Goal: Obtain resource: Download file/media

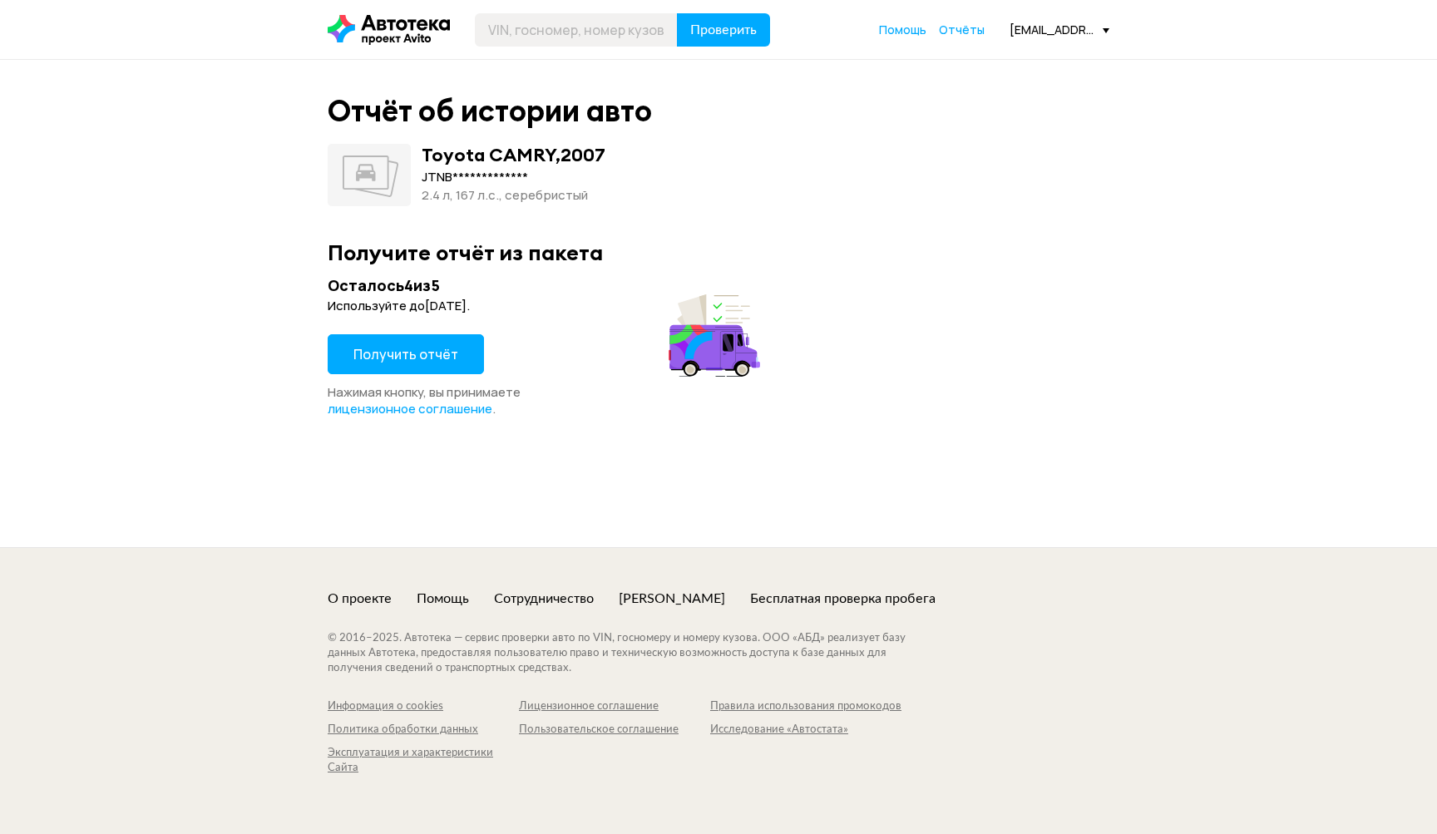
click at [392, 354] on span "Получить отчёт" at bounding box center [405, 354] width 105 height 18
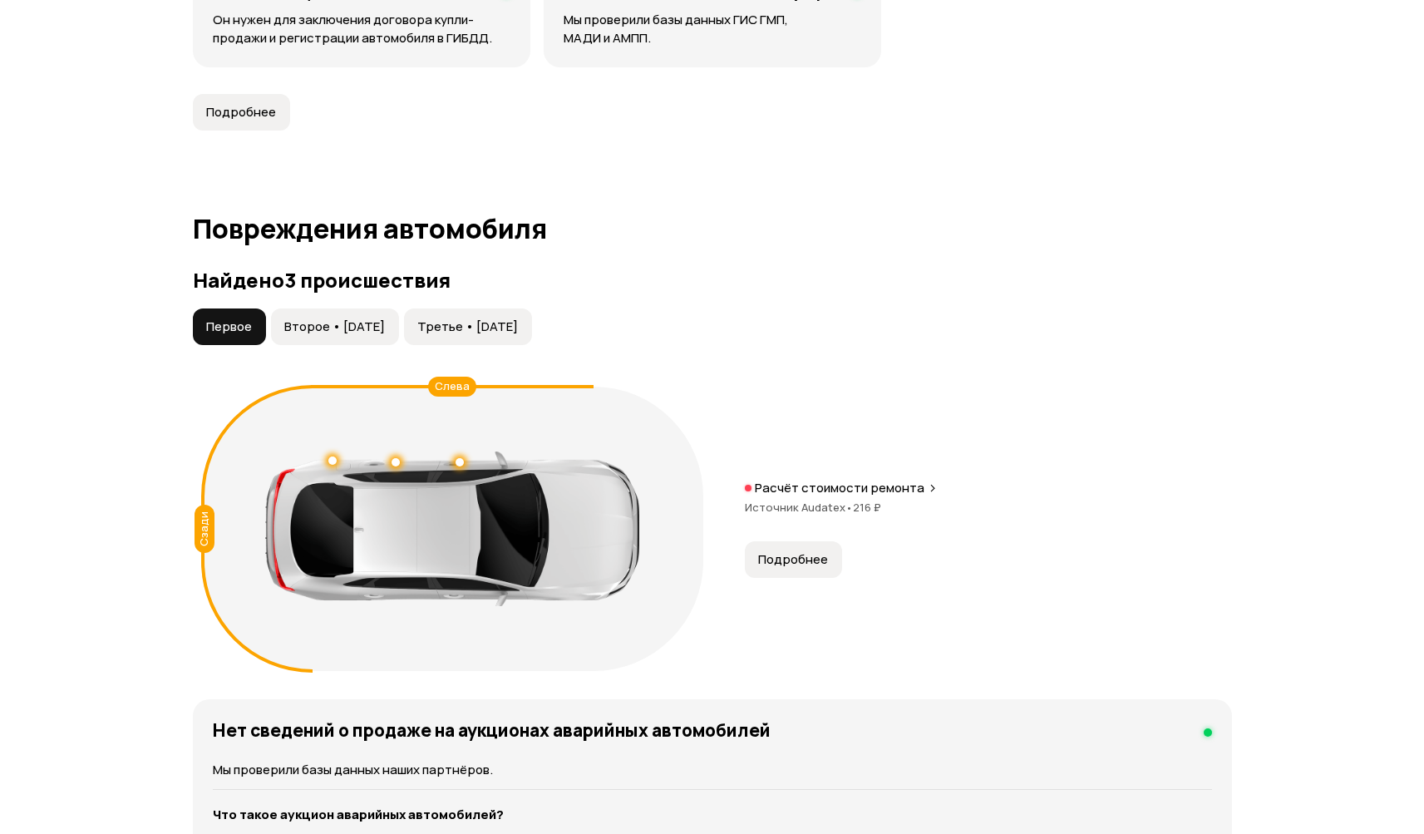
scroll to position [1573, 0]
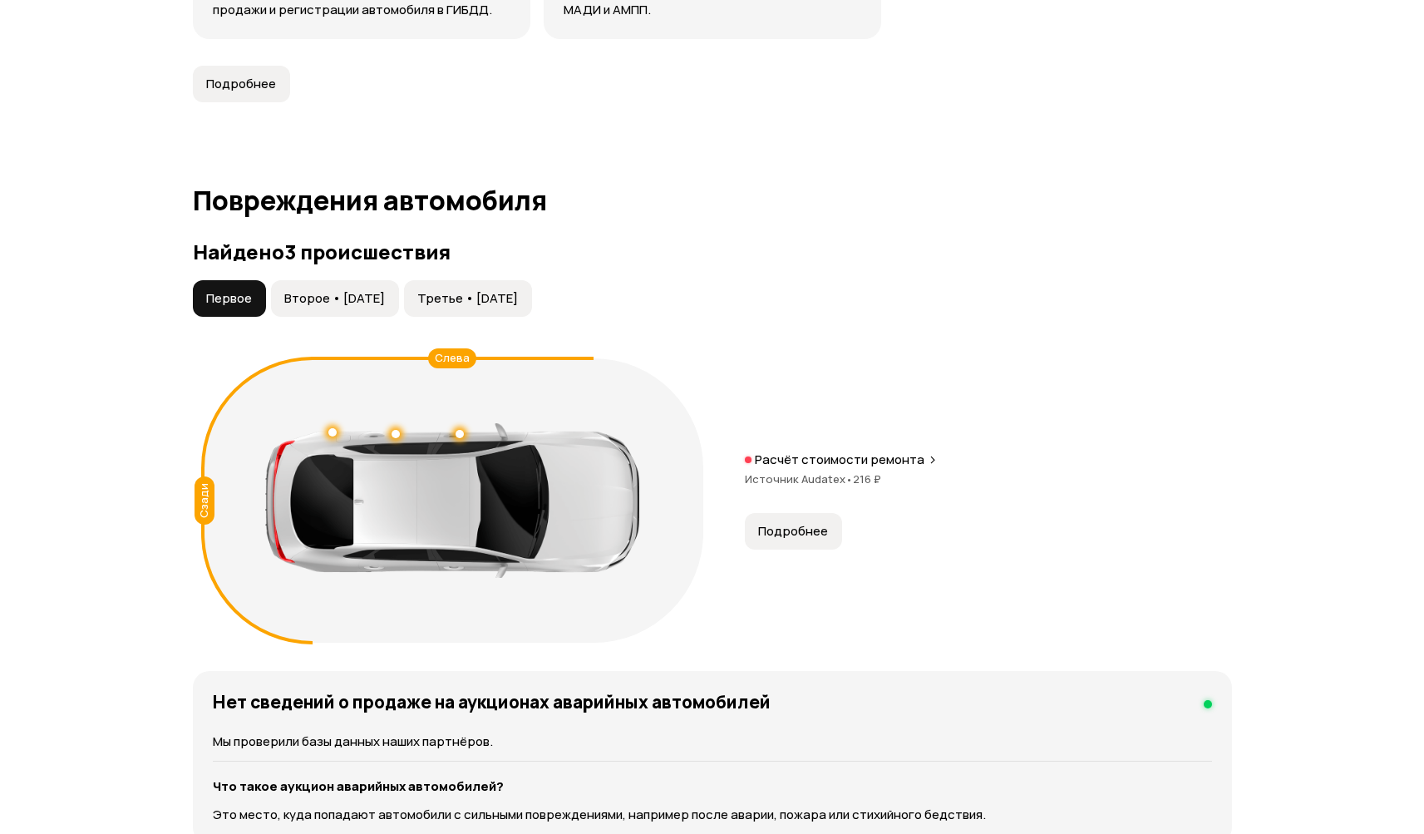
click at [374, 293] on span "Второе • 18 фев 2016" at bounding box center [334, 298] width 101 height 17
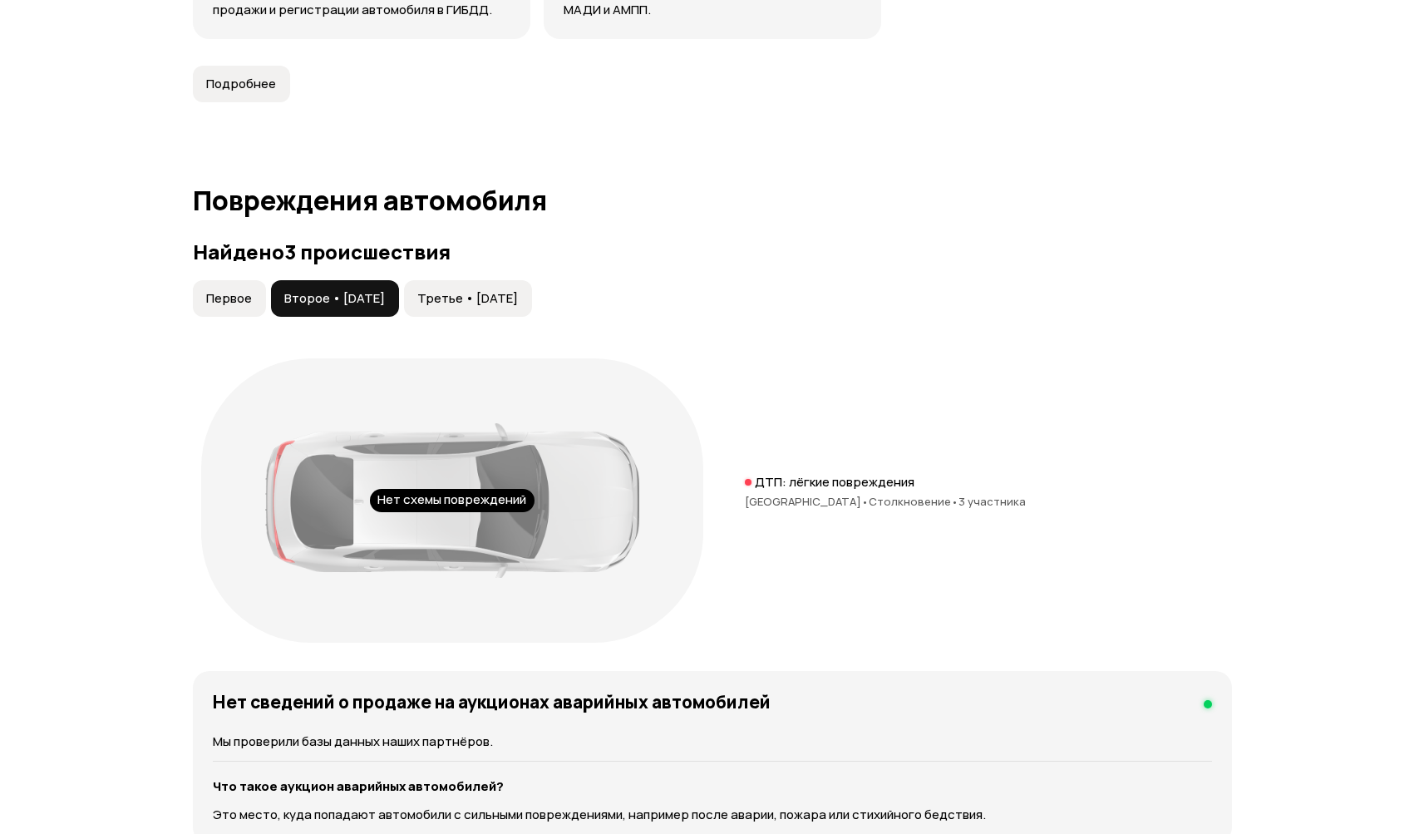
click at [500, 302] on span "Третье • 19 ноя 2020" at bounding box center [467, 298] width 101 height 17
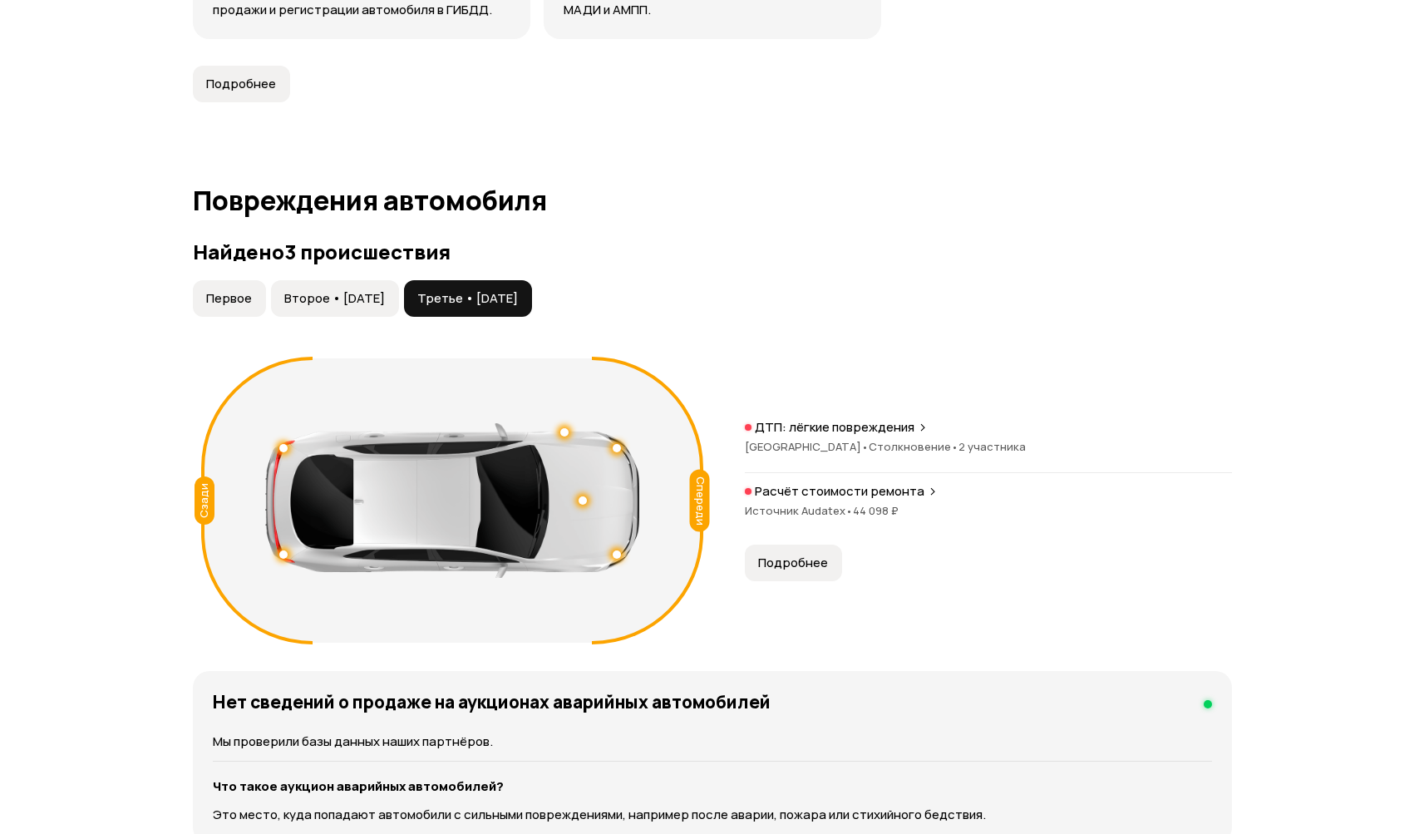
click at [225, 295] on span "Первое" at bounding box center [229, 298] width 46 height 17
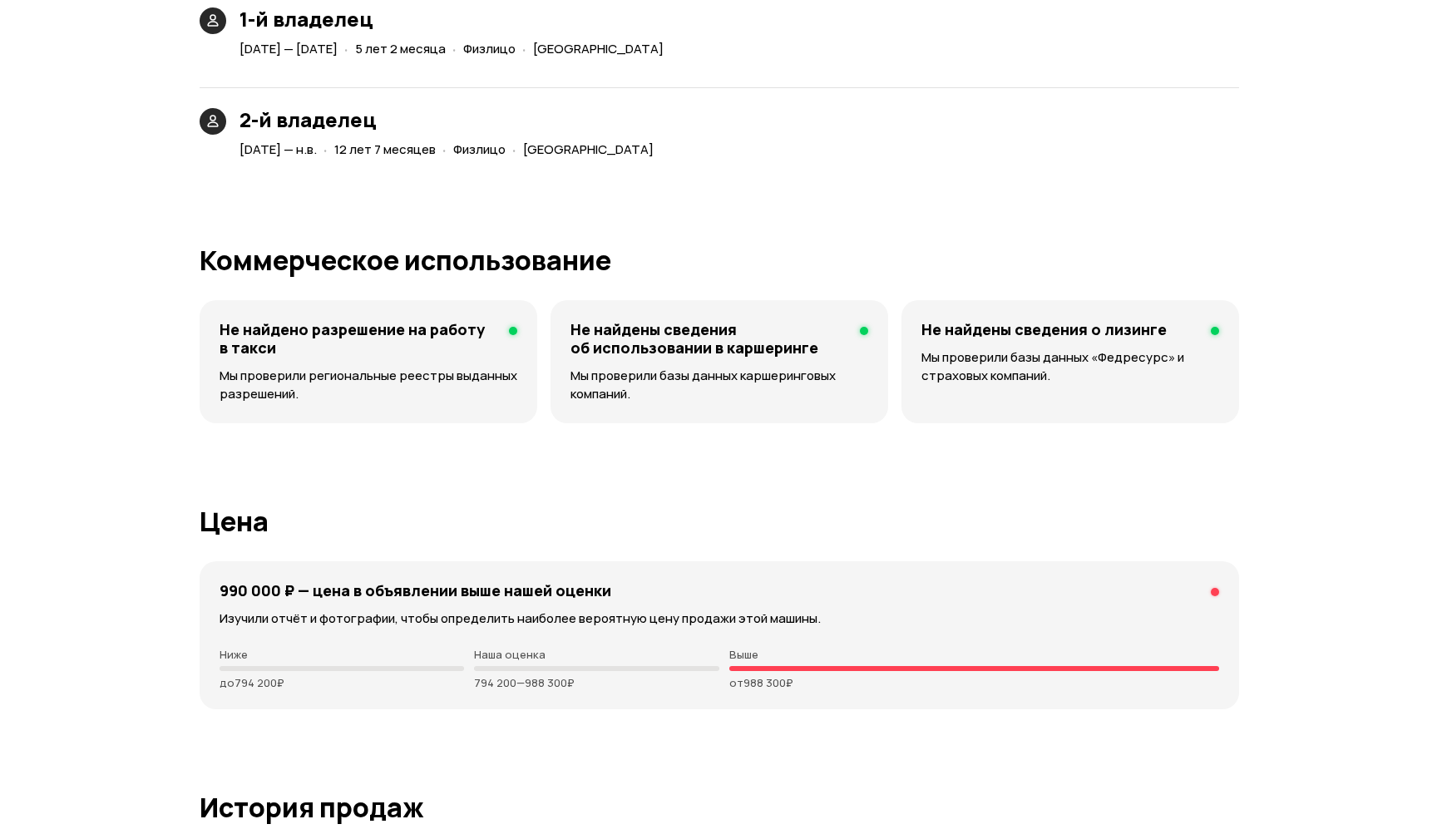
scroll to position [4558, 0]
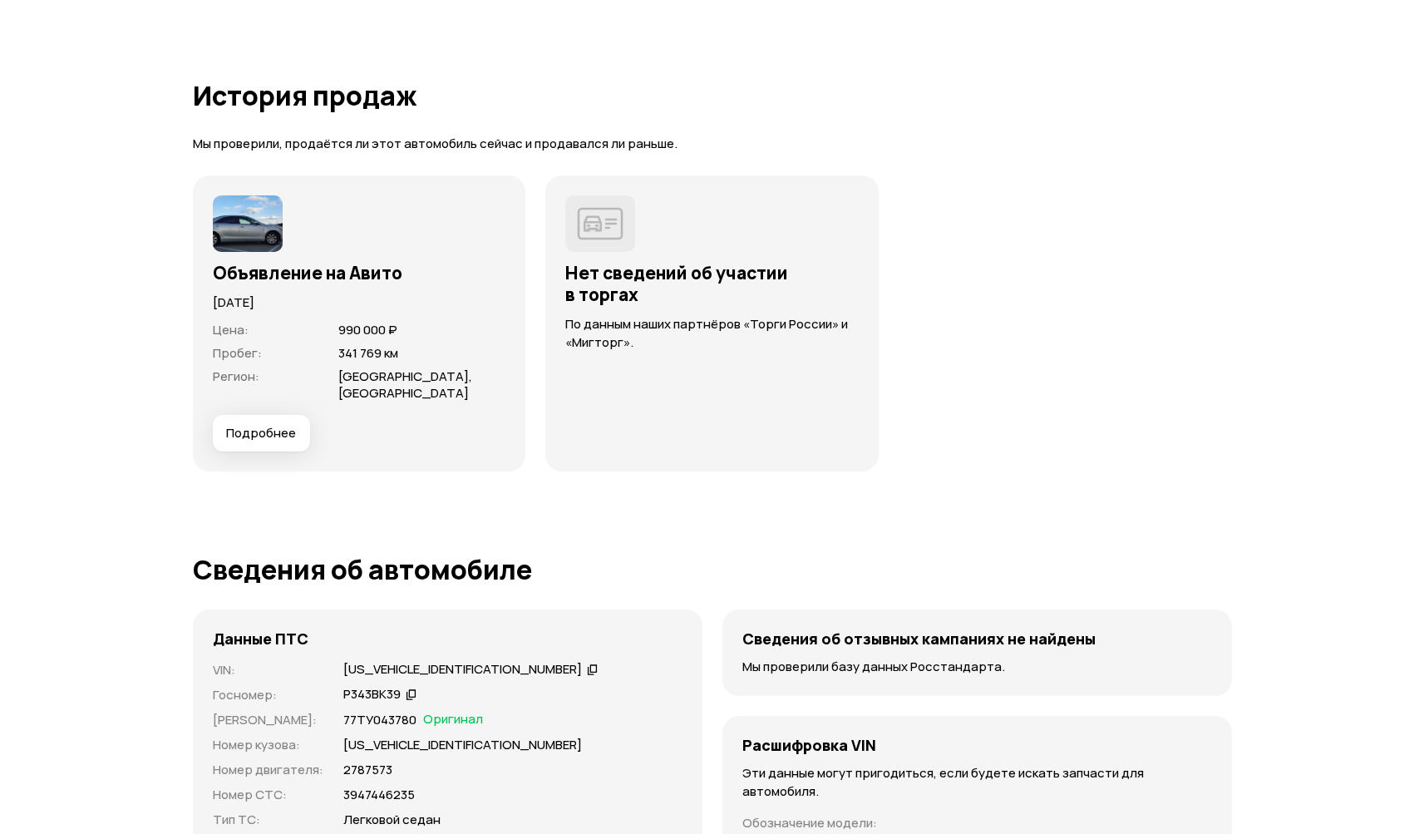
click at [264, 433] on span "Подробнее" at bounding box center [261, 433] width 70 height 17
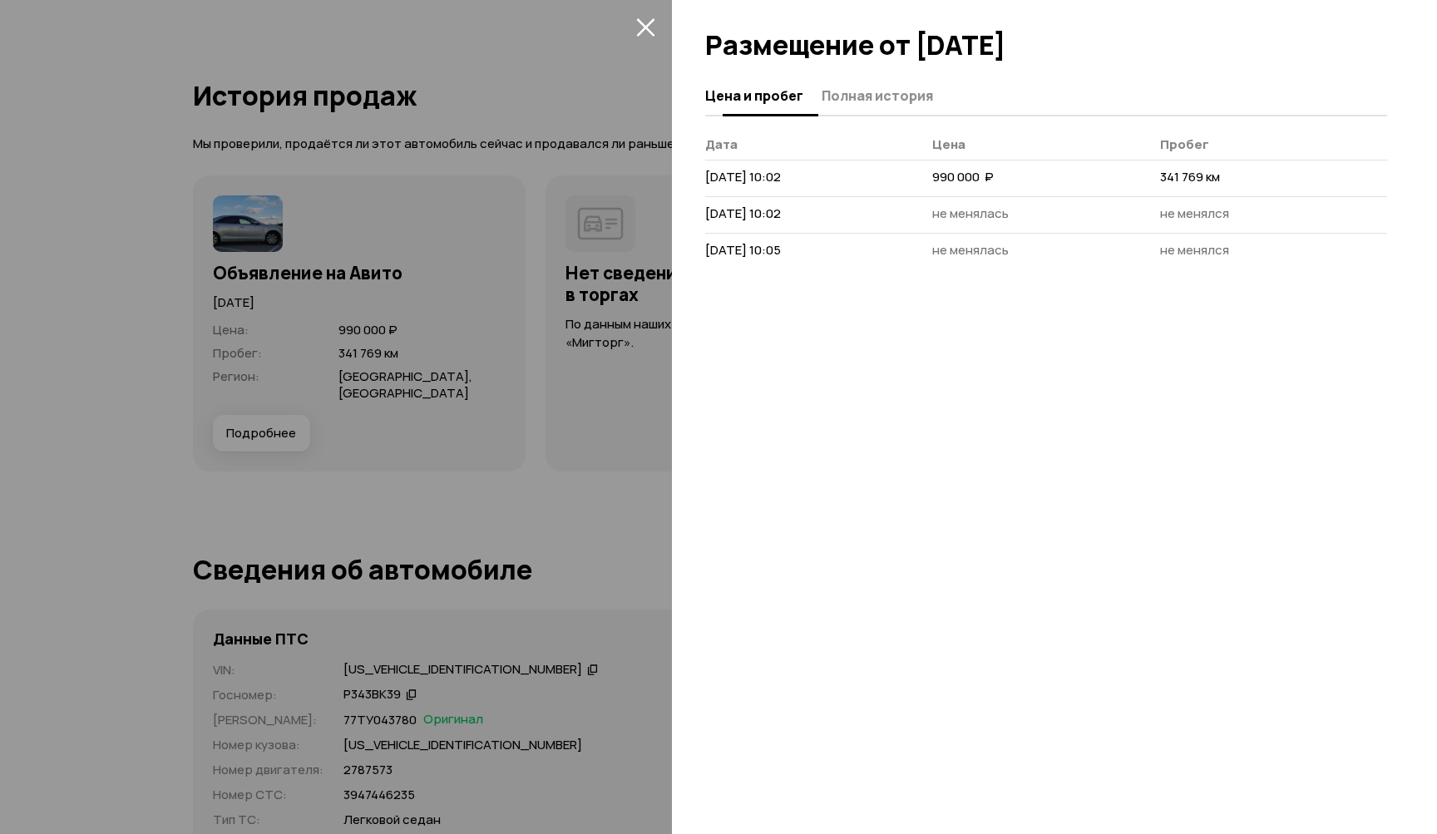
click at [848, 94] on span "Полная история" at bounding box center [876, 95] width 111 height 17
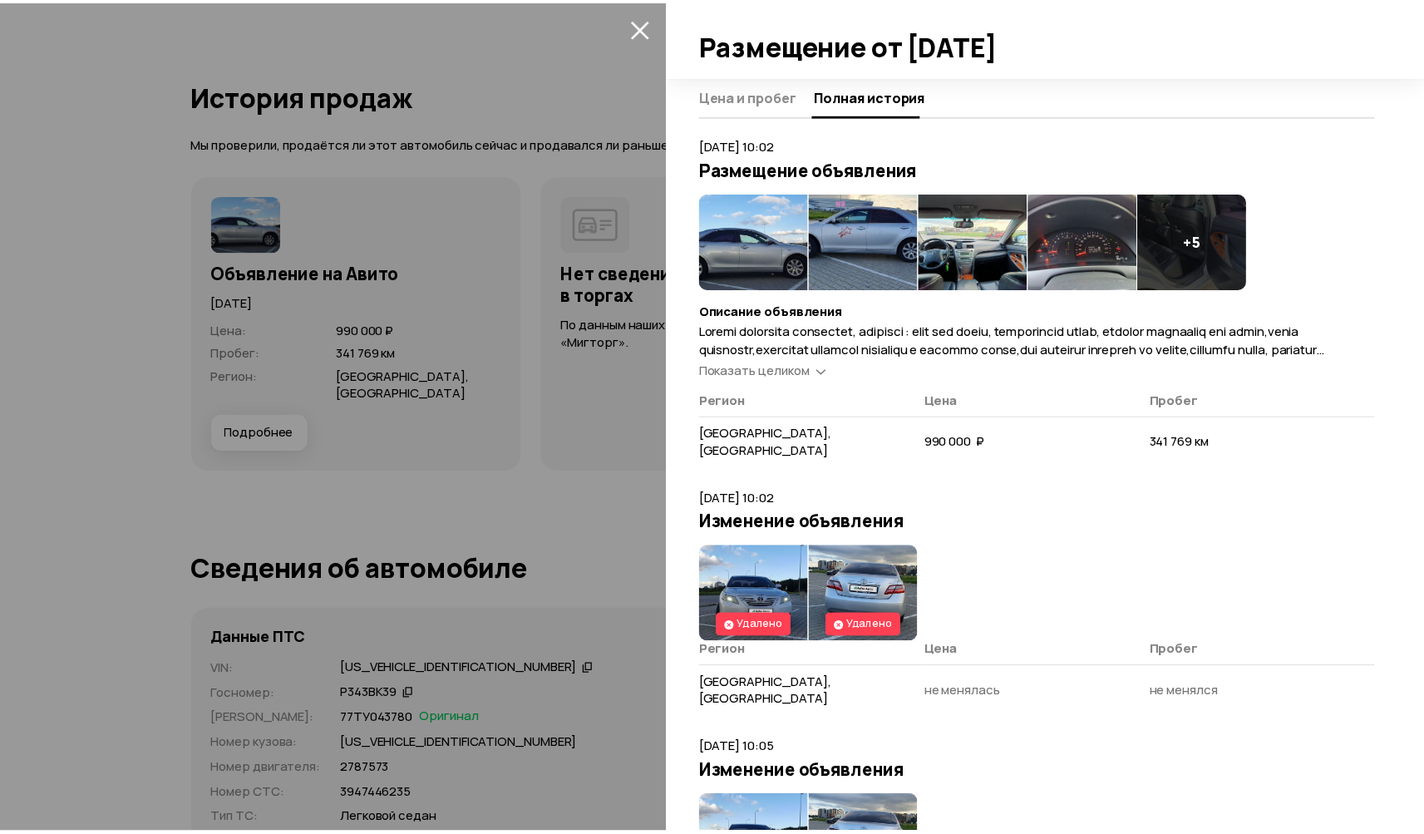
scroll to position [0, 0]
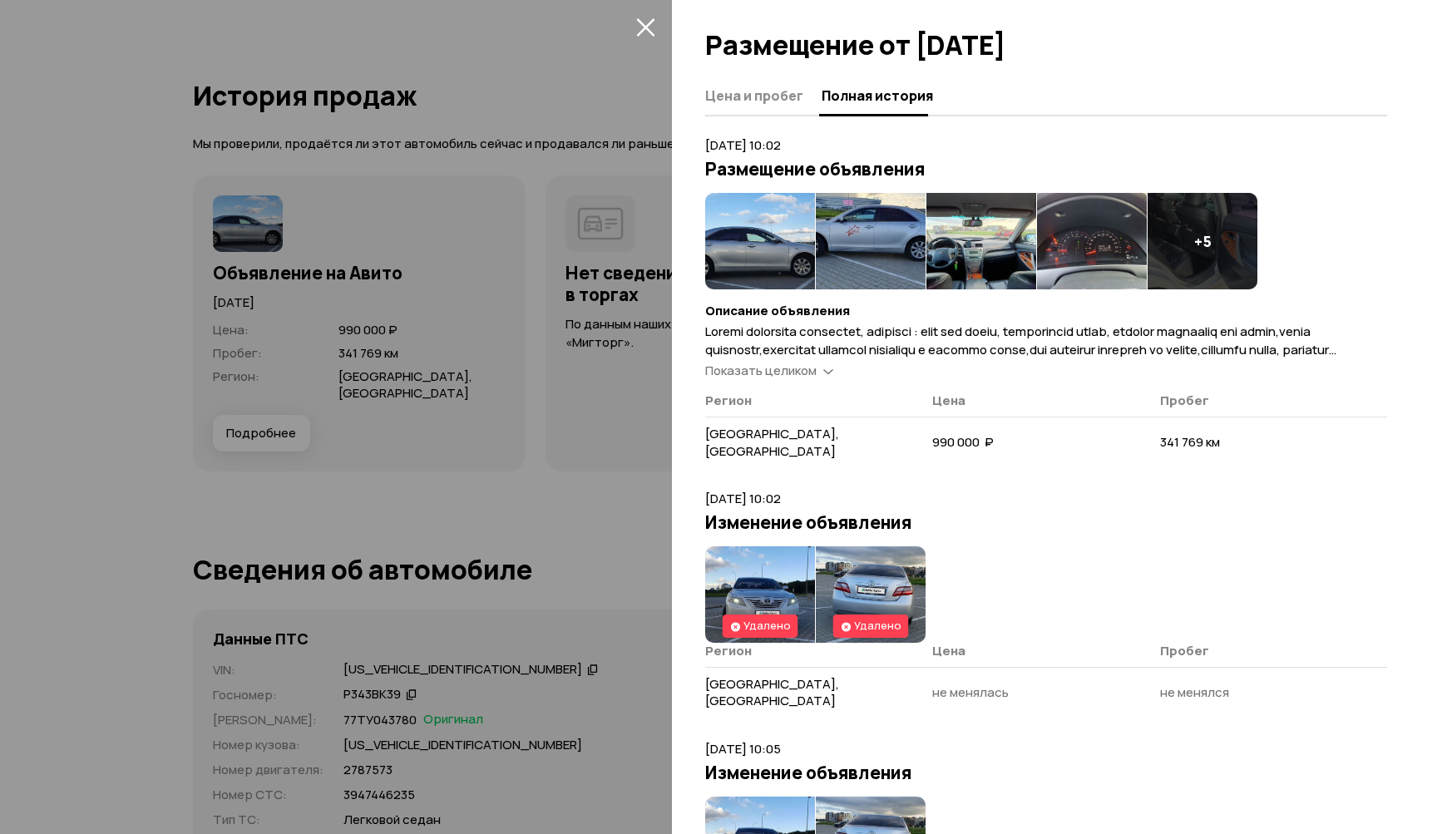
click at [651, 23] on icon "закрыть" at bounding box center [645, 26] width 19 height 19
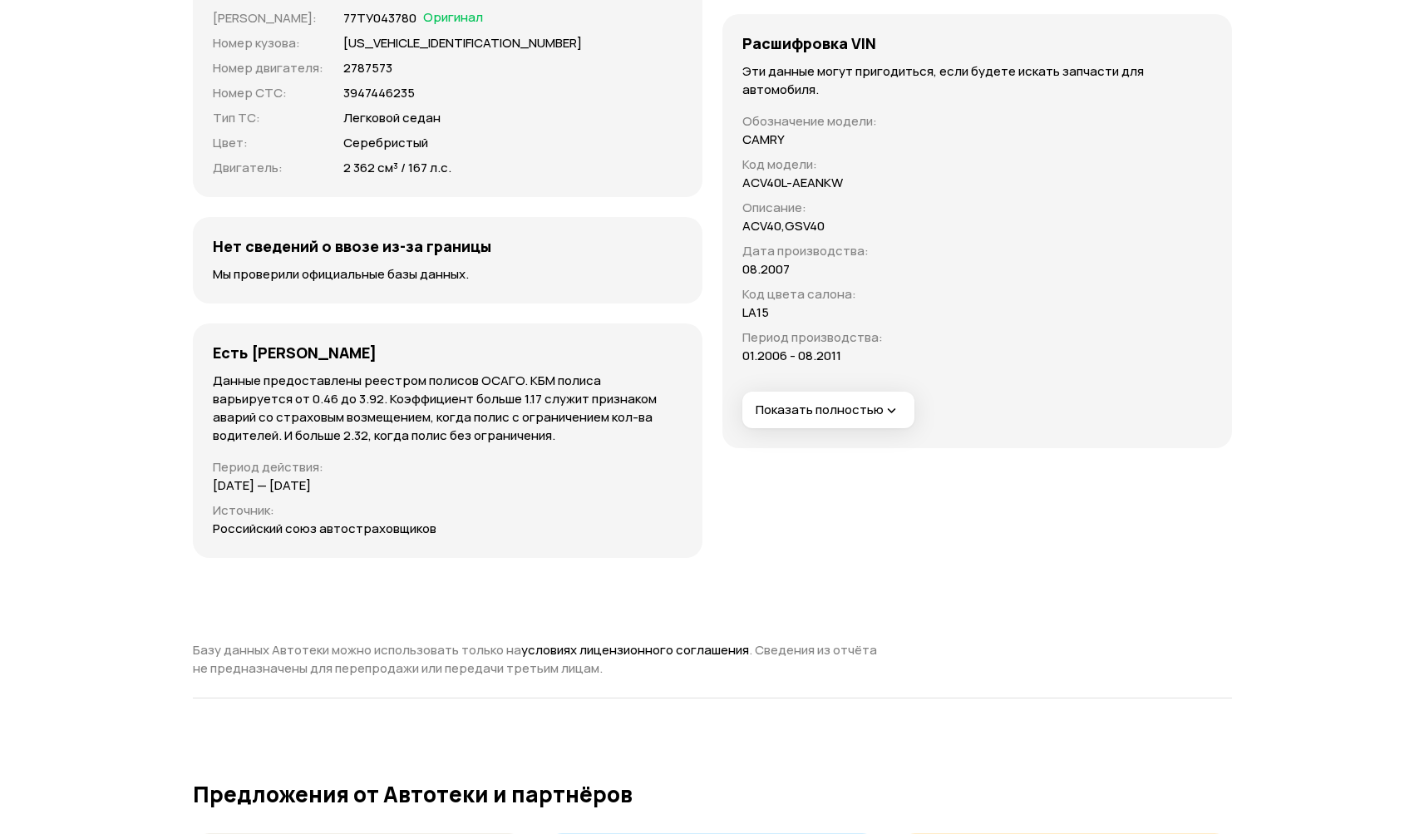
scroll to position [5259, 0]
click at [826, 410] on span "Показать полностью" at bounding box center [828, 410] width 145 height 17
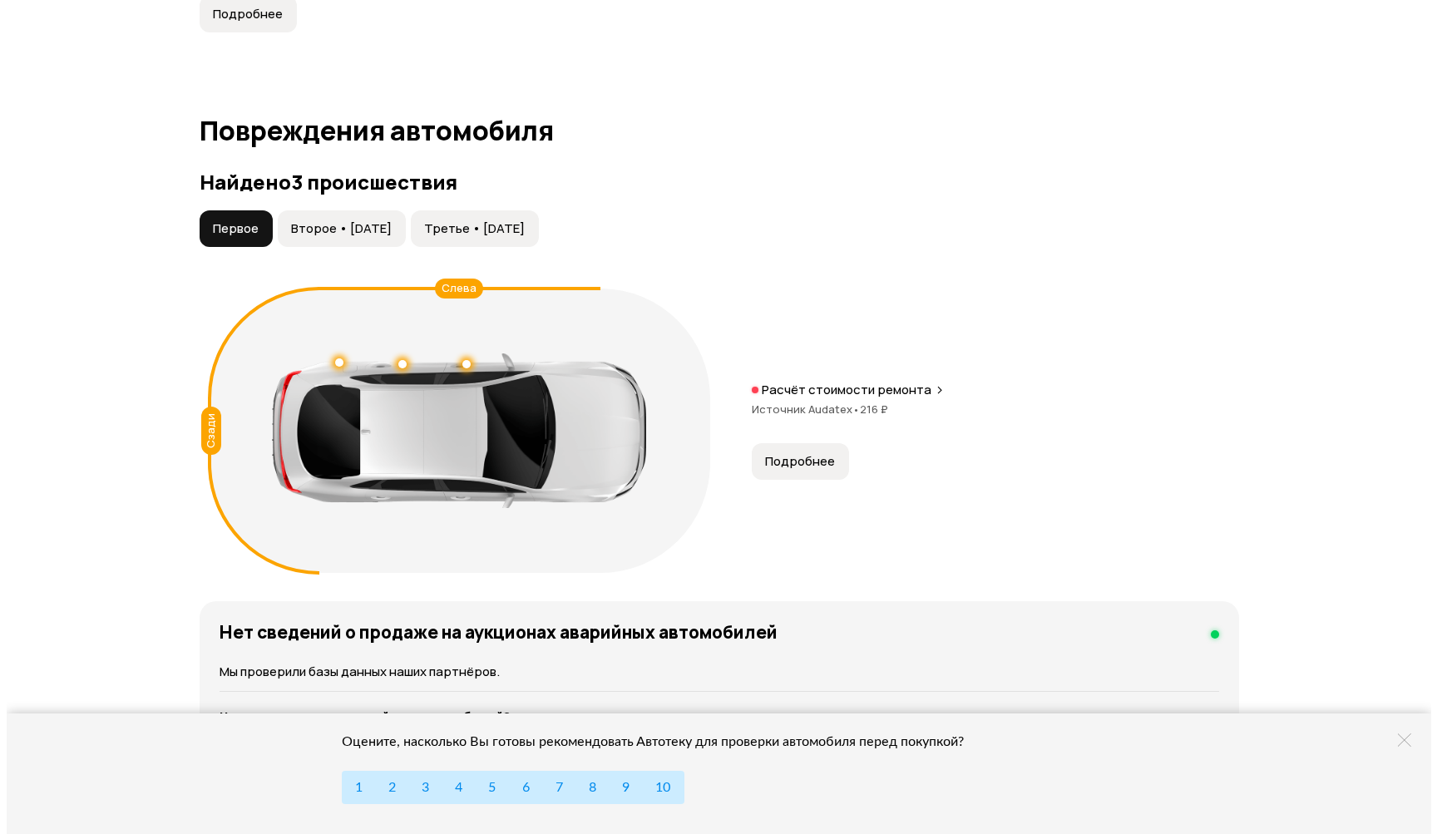
scroll to position [1656, 0]
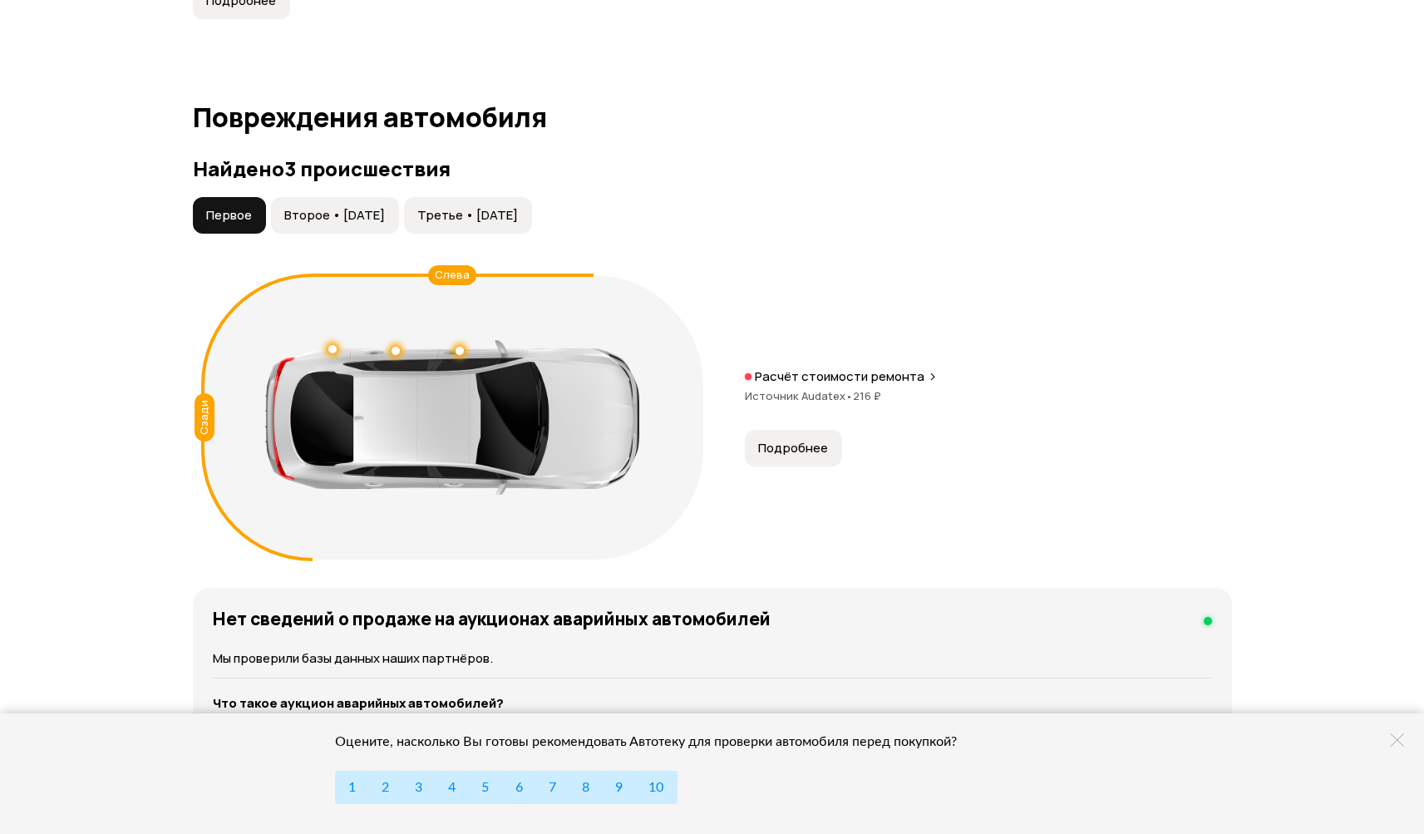
click at [795, 450] on span "Подробнее" at bounding box center [793, 448] width 70 height 17
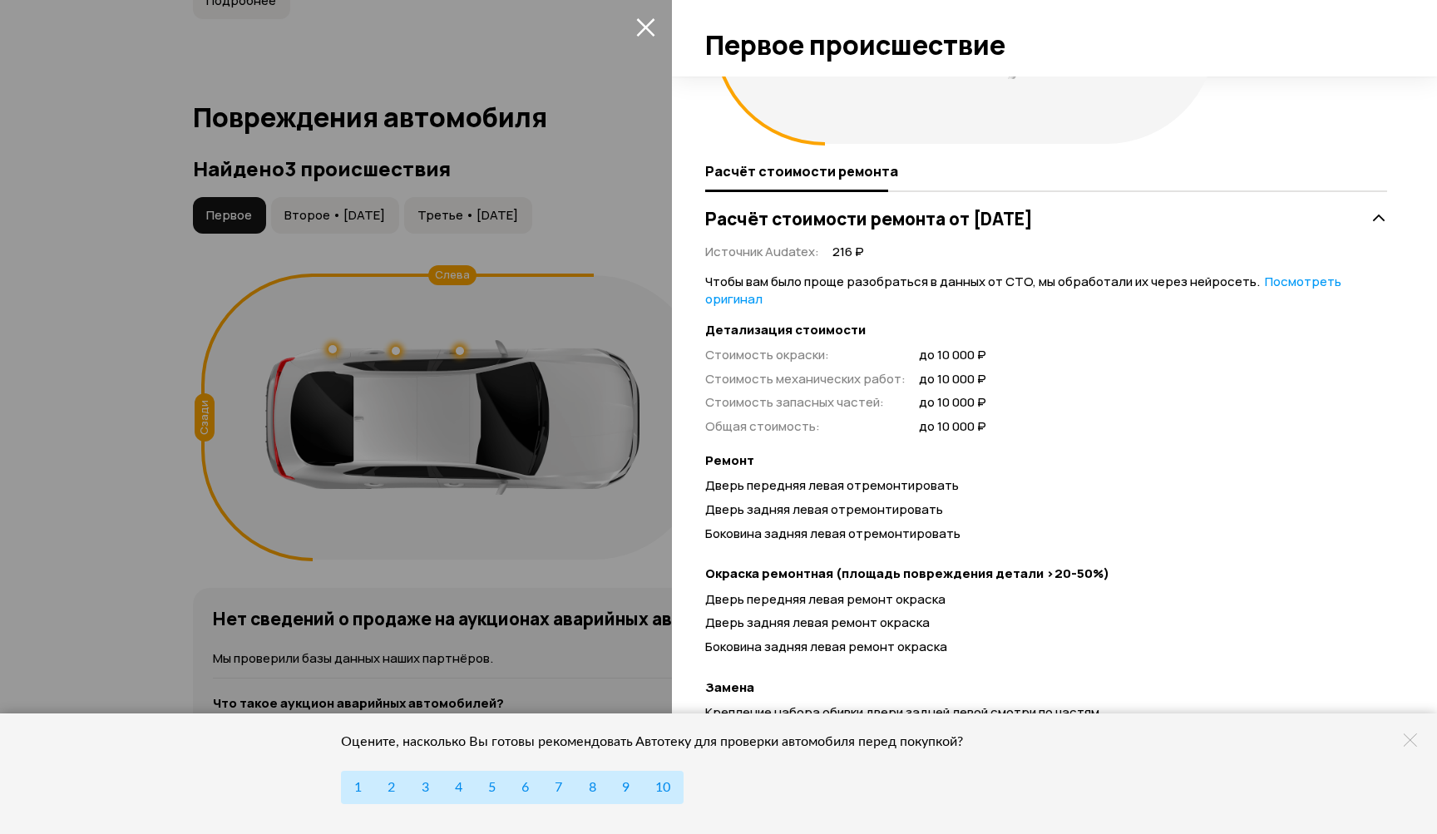
scroll to position [237, 0]
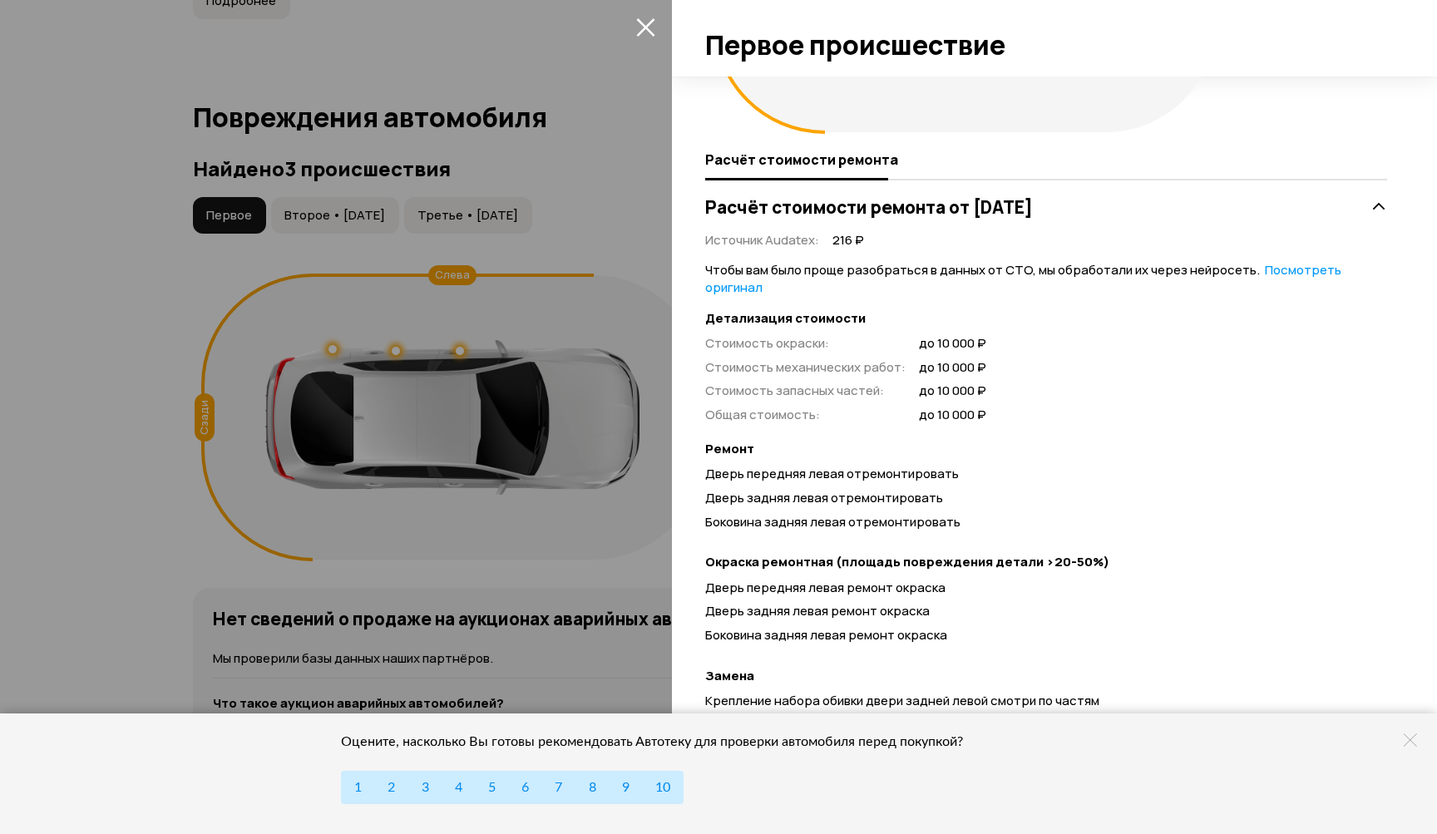
click at [1405, 739] on icon at bounding box center [1409, 739] width 13 height 13
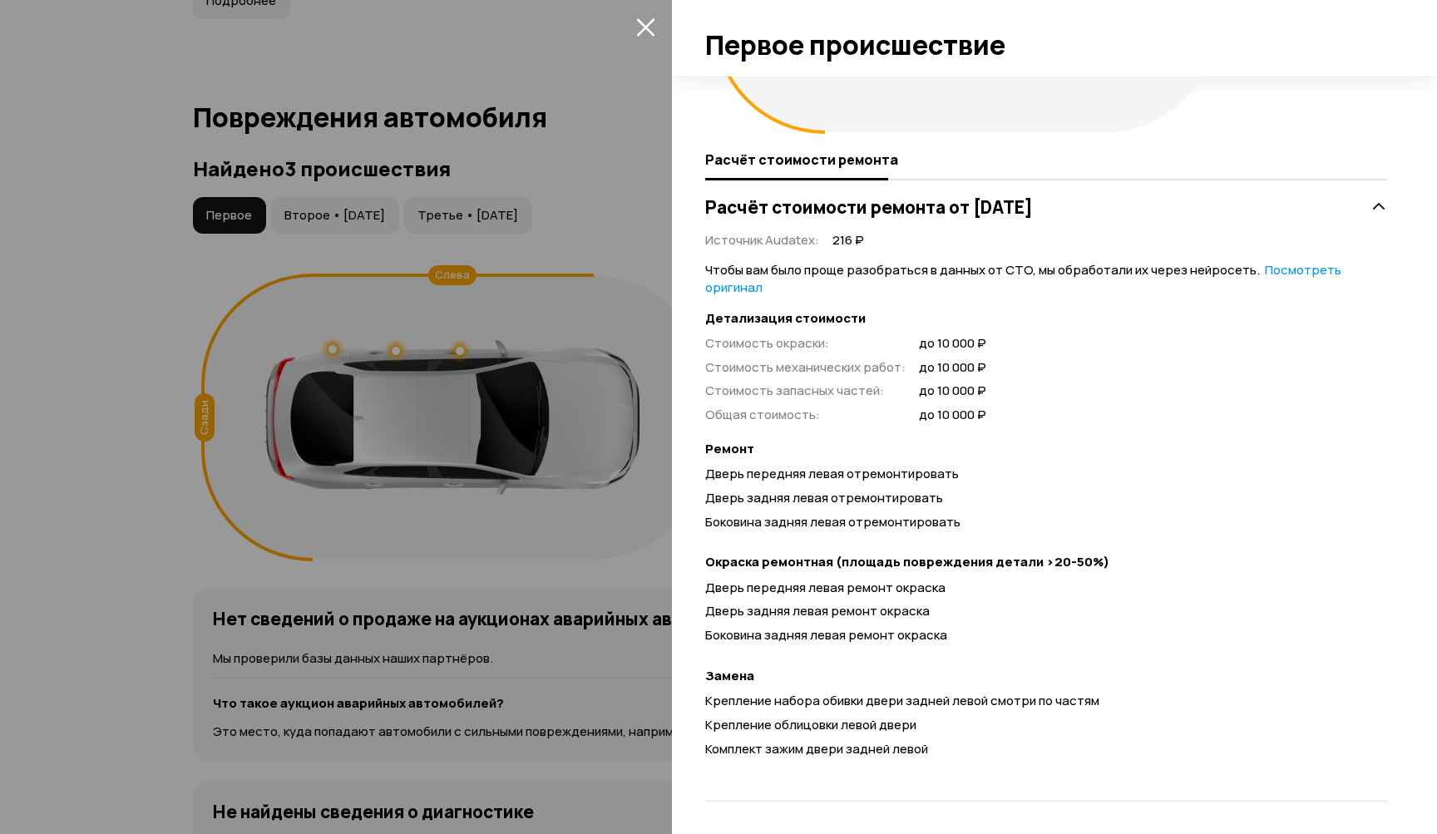
scroll to position [0, 0]
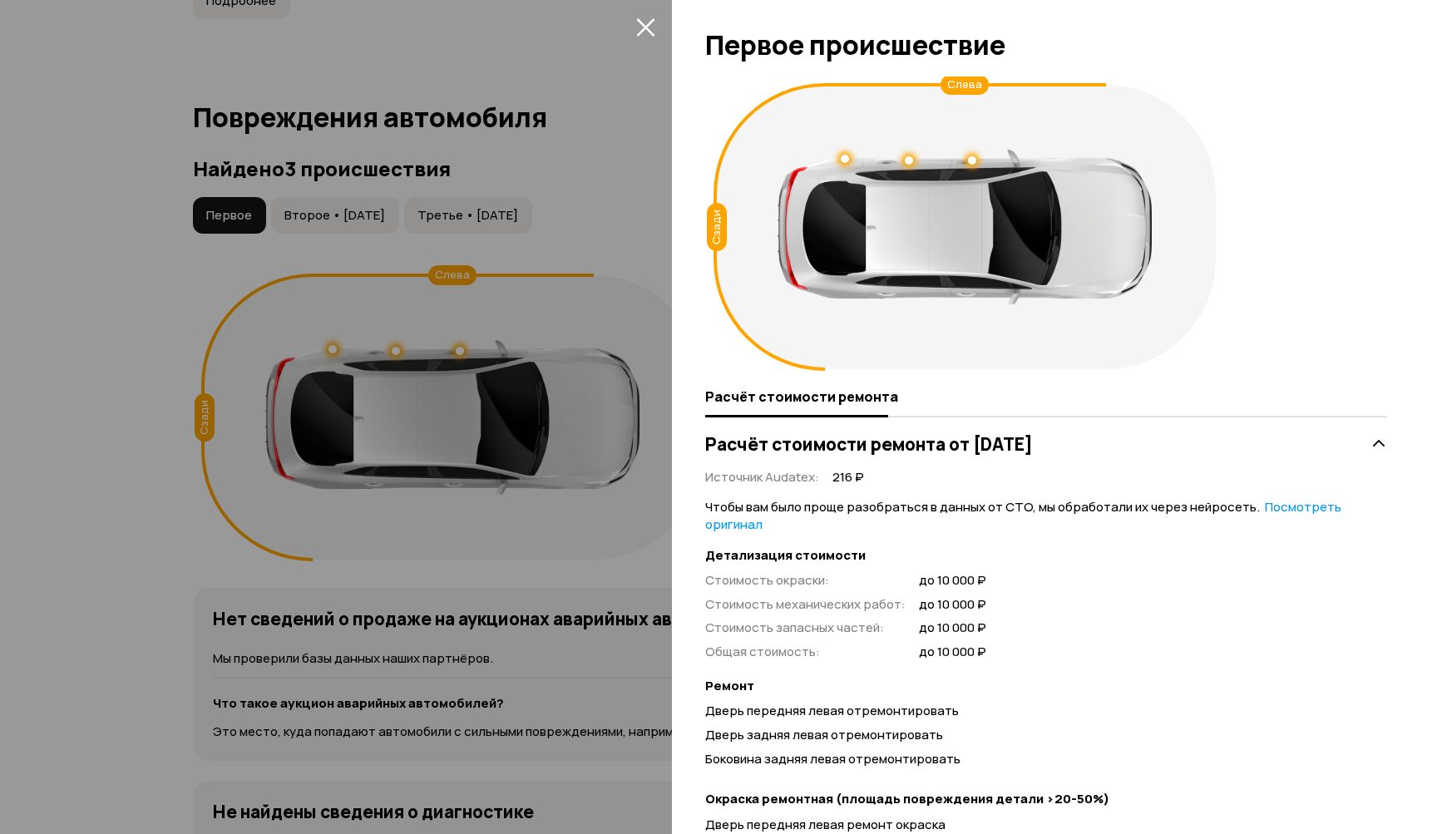
click at [641, 26] on icon "закрыть" at bounding box center [645, 26] width 19 height 19
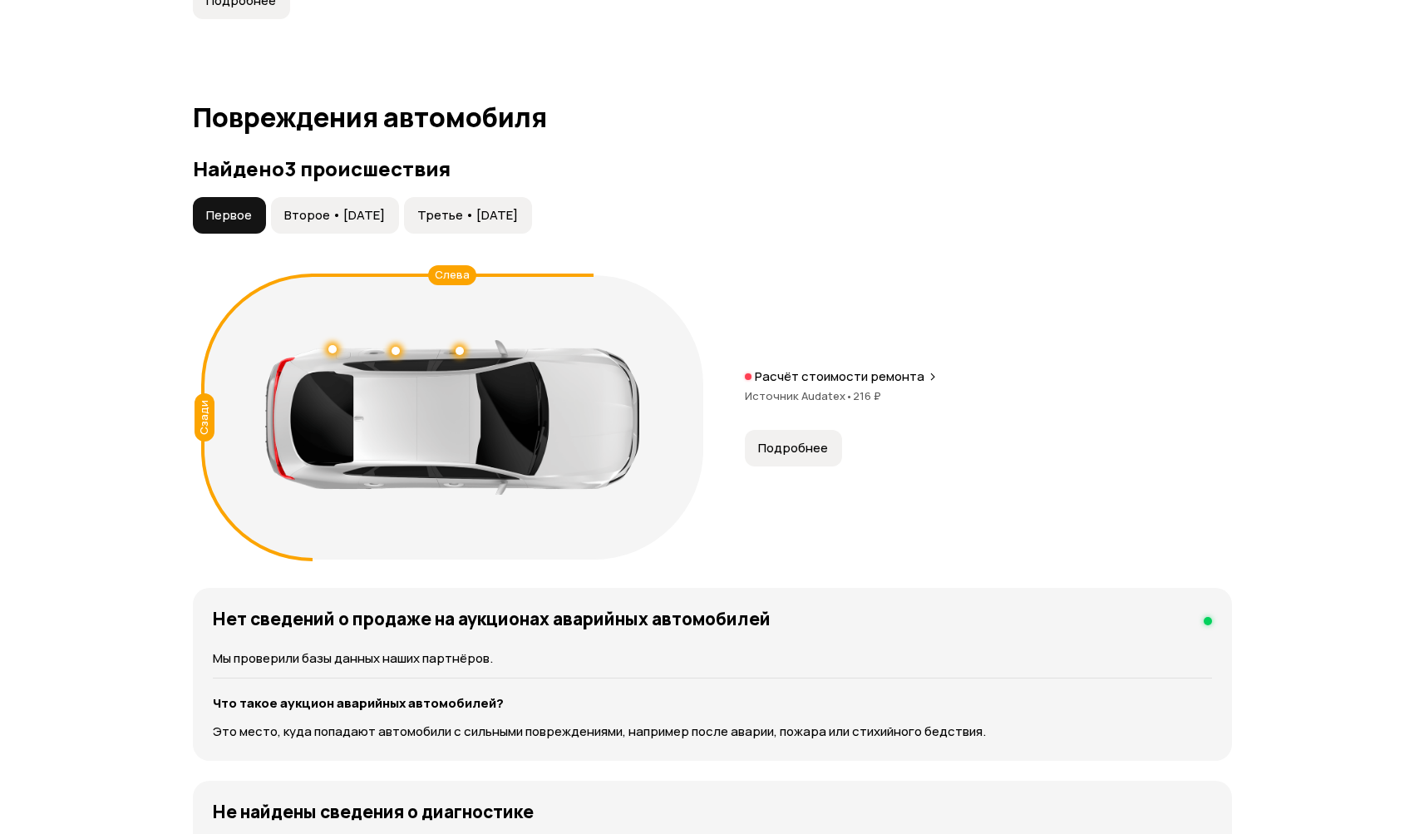
click at [321, 214] on span "Второе • 18 фев 2016" at bounding box center [334, 215] width 101 height 17
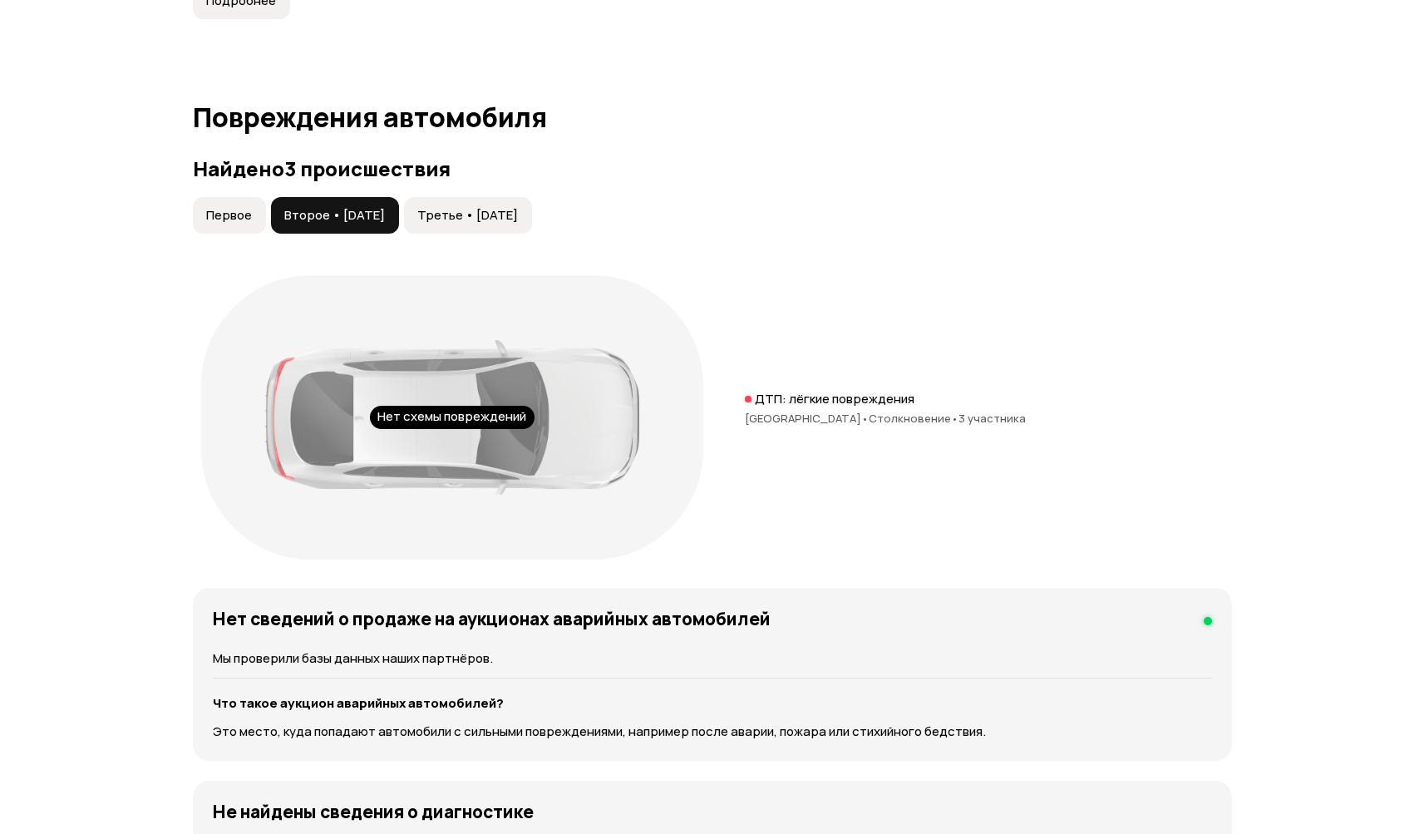
click at [801, 400] on p "ДТП: лёгкие повреждения" at bounding box center [835, 399] width 160 height 17
click at [510, 214] on span "Третье • 19 ноя 2020" at bounding box center [467, 215] width 101 height 17
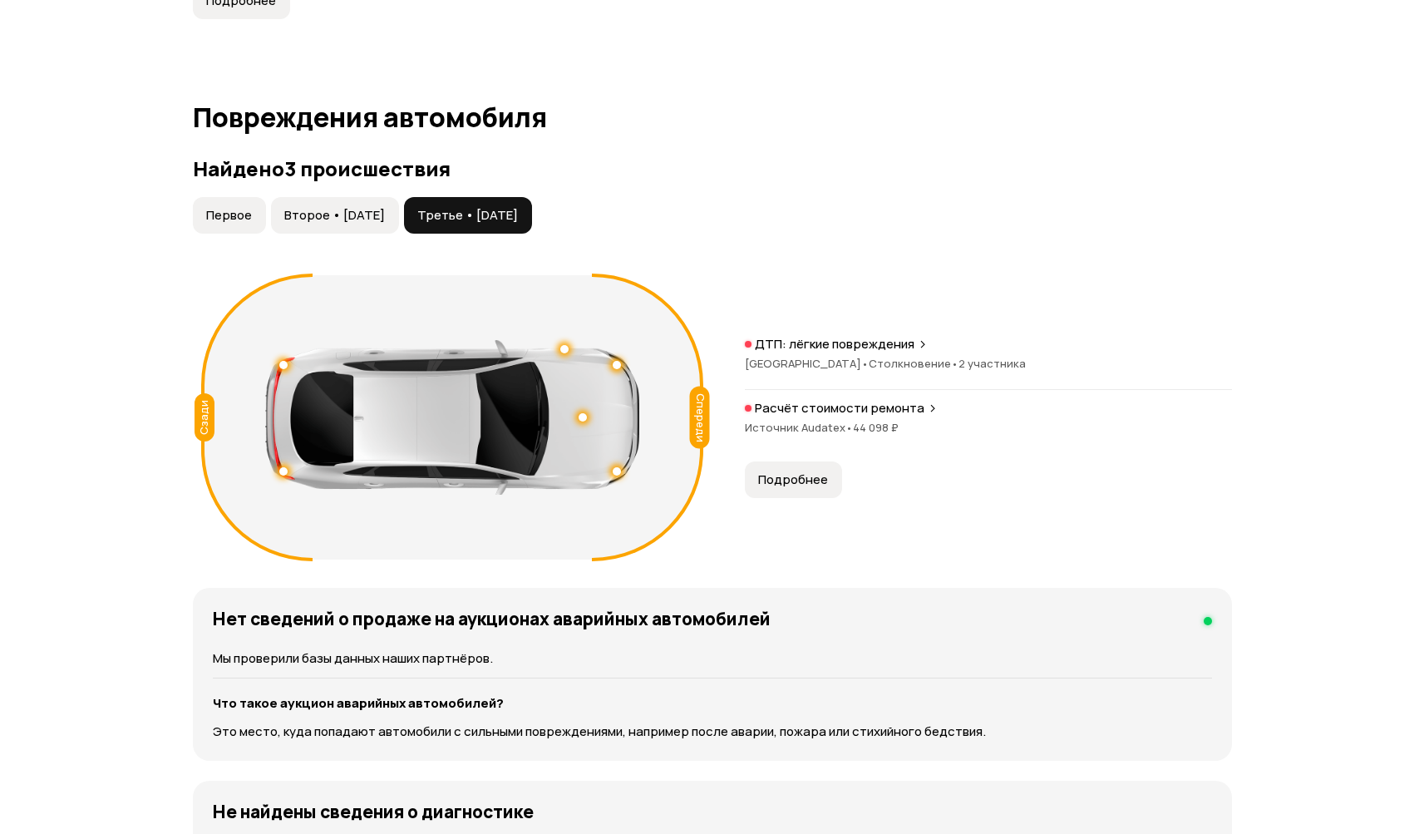
click at [798, 477] on span "Подробнее" at bounding box center [793, 479] width 70 height 17
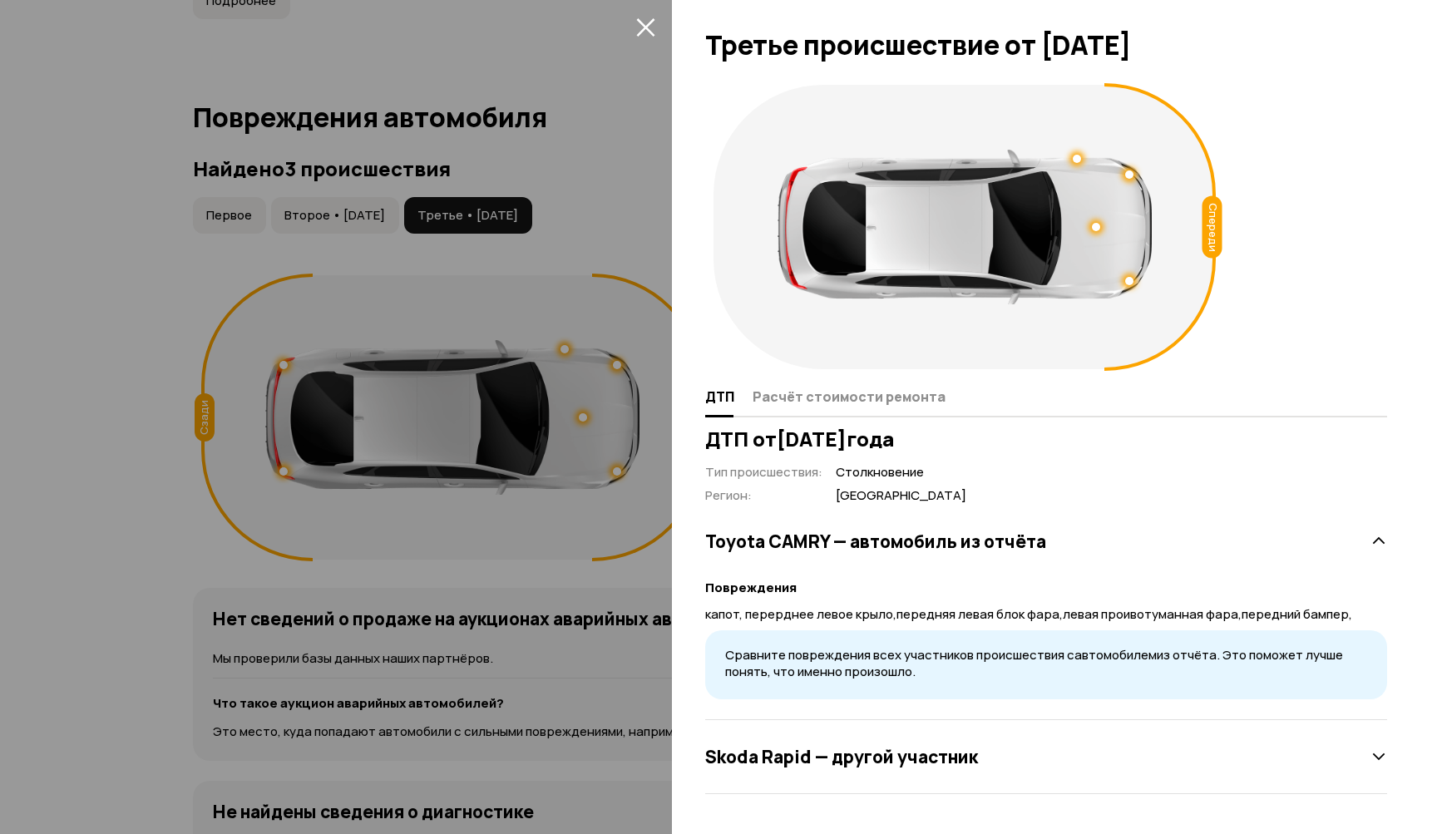
click at [643, 22] on icon "закрыть" at bounding box center [645, 26] width 19 height 19
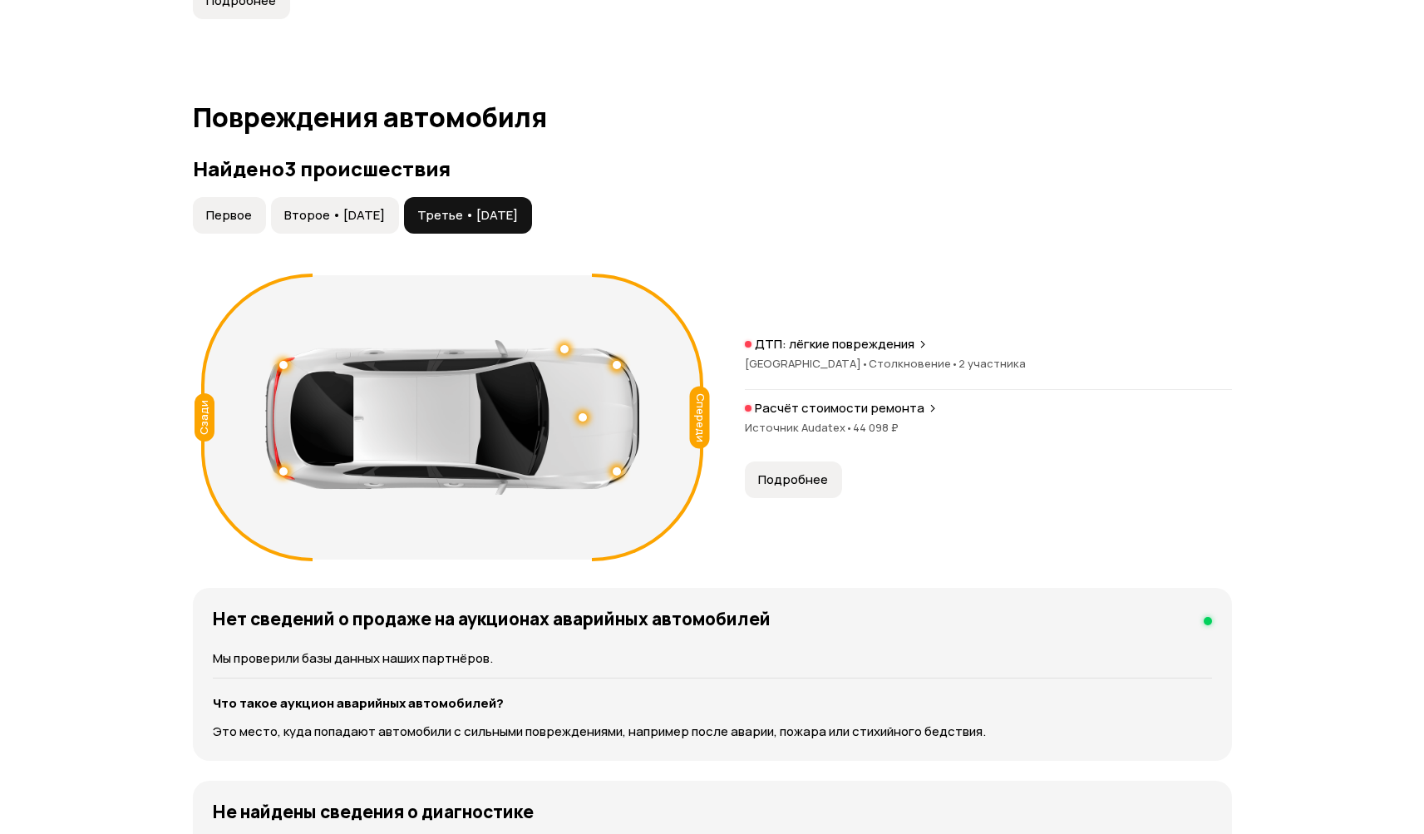
click at [858, 350] on p "ДТП: лёгкие повреждения" at bounding box center [835, 344] width 160 height 17
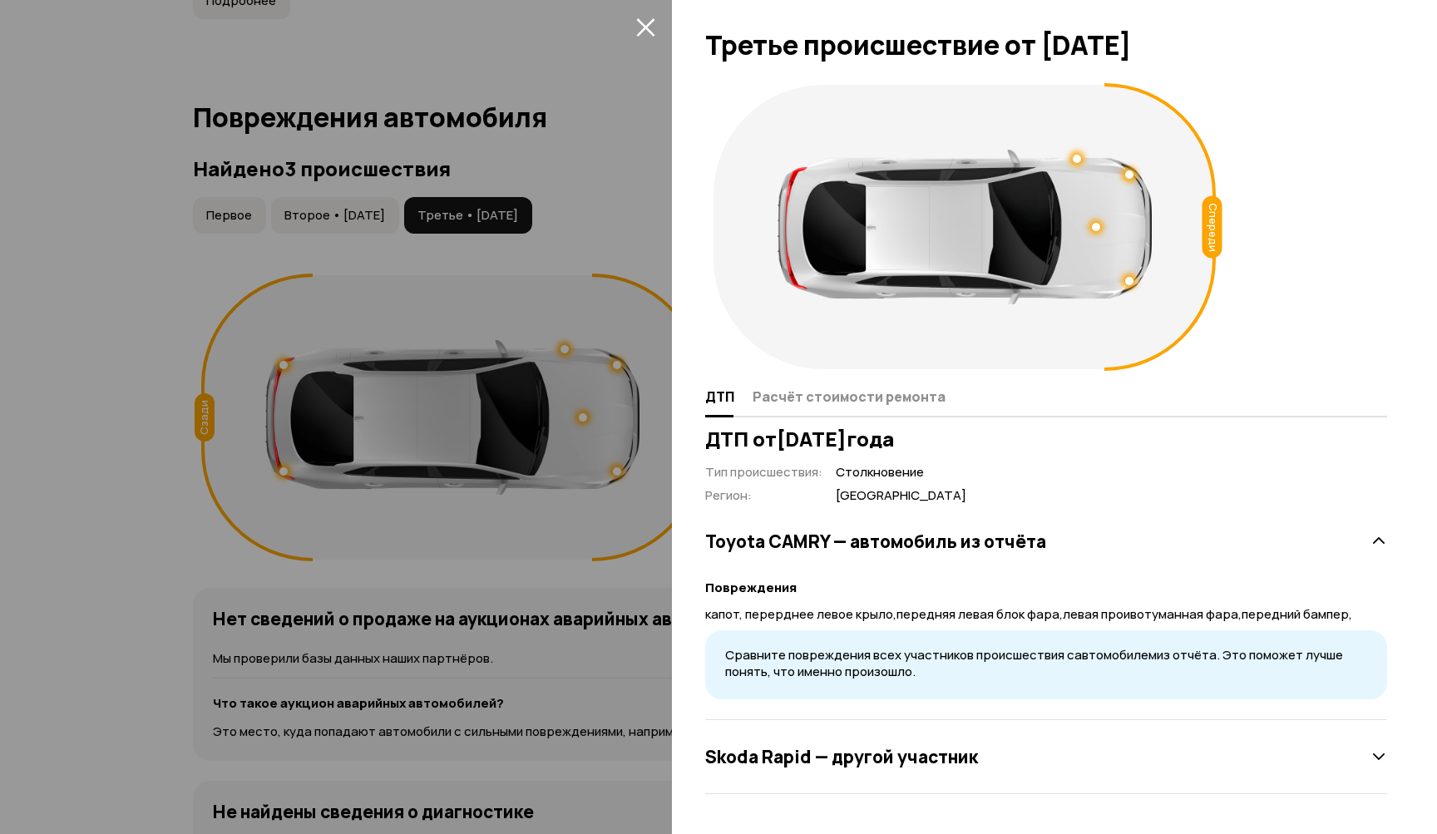
click at [1379, 754] on icon at bounding box center [1378, 756] width 17 height 17
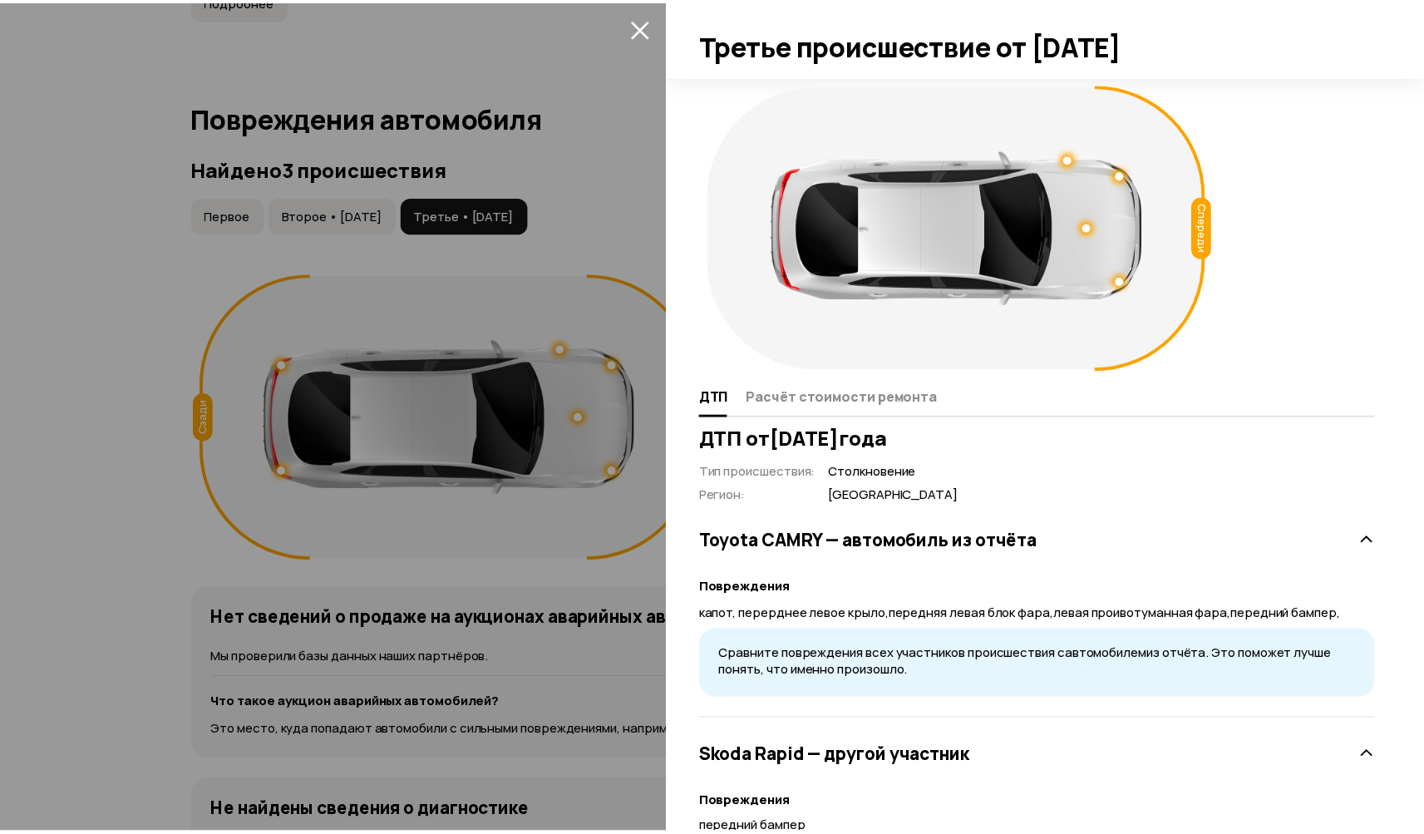
scroll to position [153, 0]
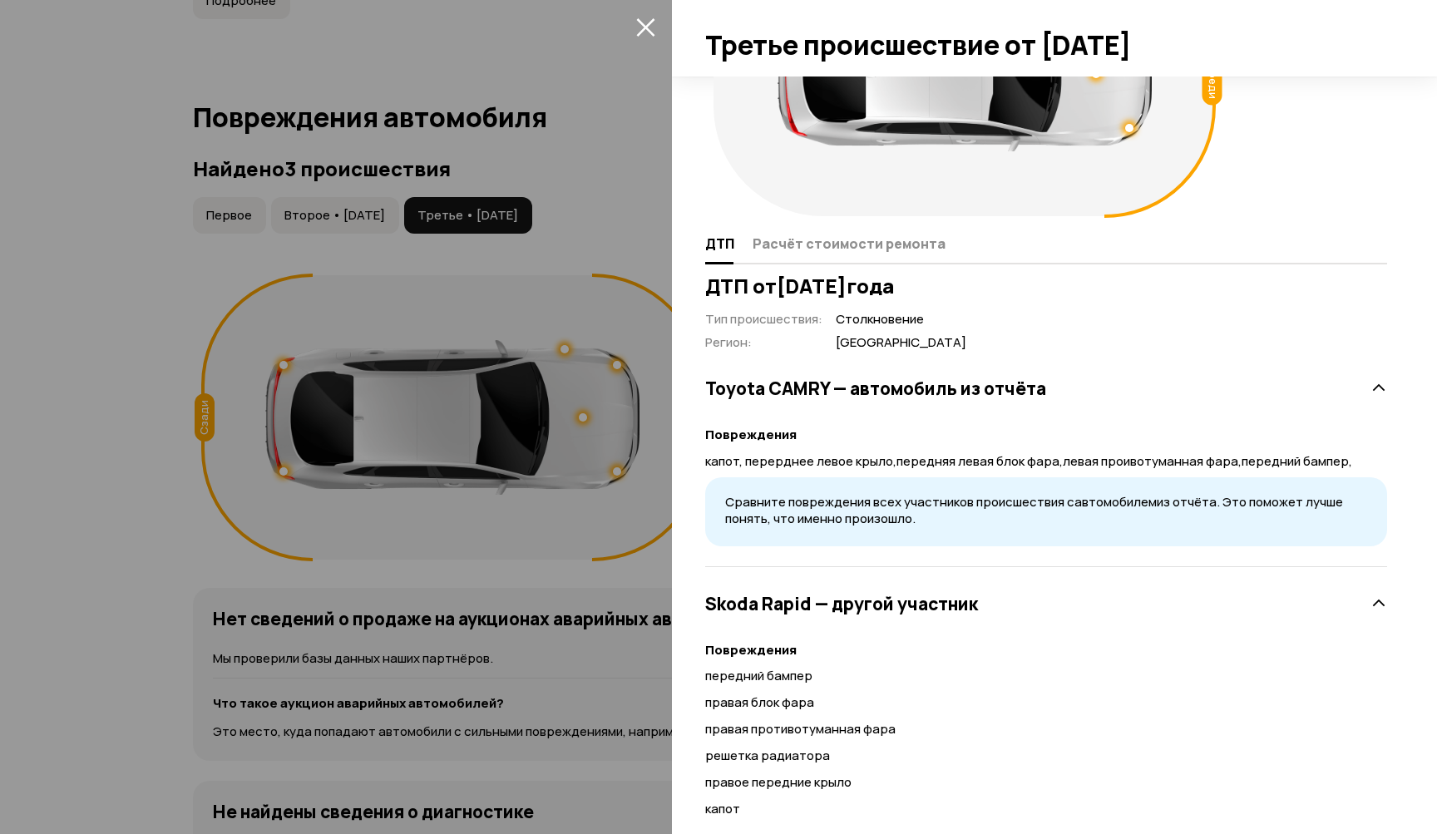
click at [647, 24] on icon "закрыть" at bounding box center [645, 27] width 18 height 18
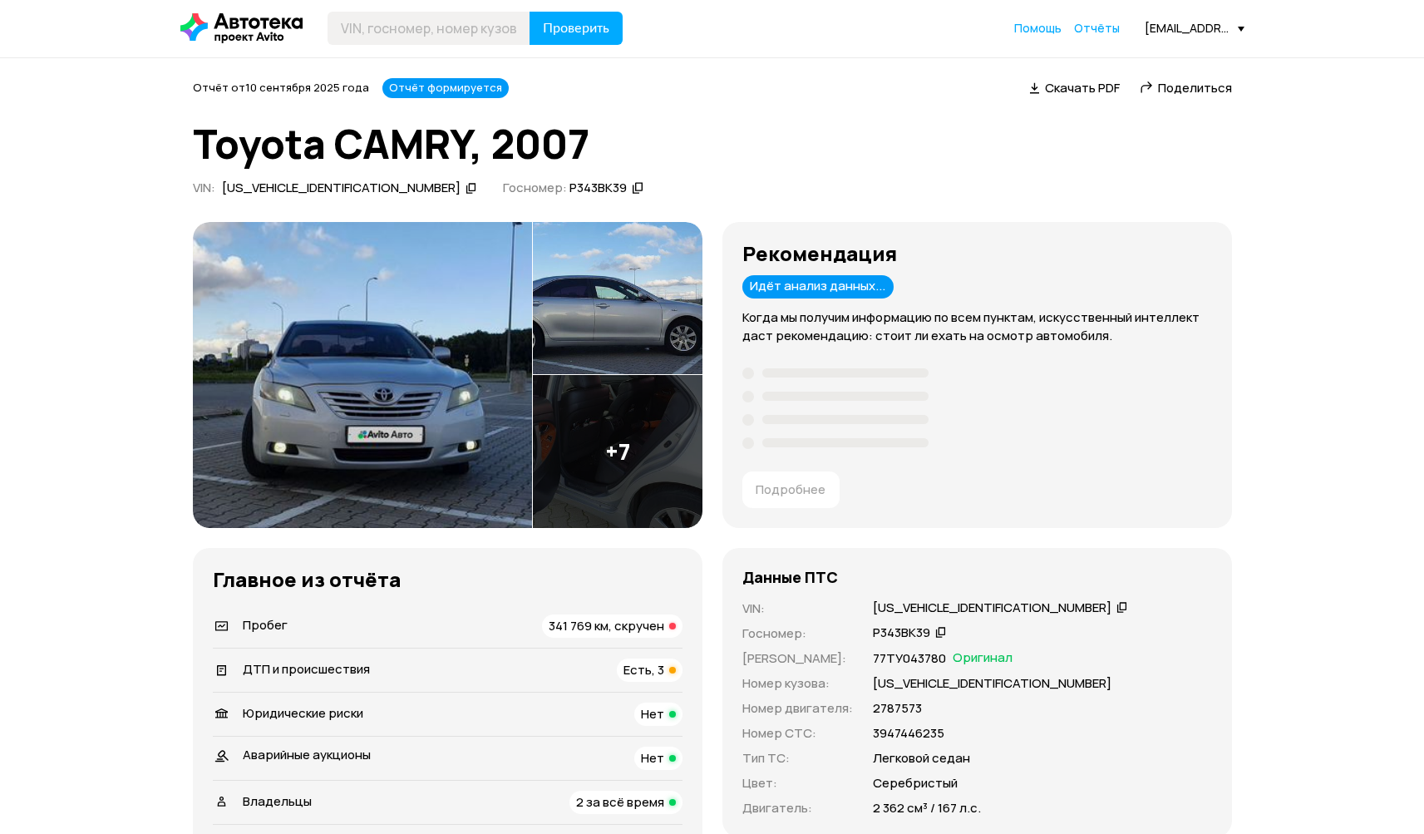
scroll to position [0, 0]
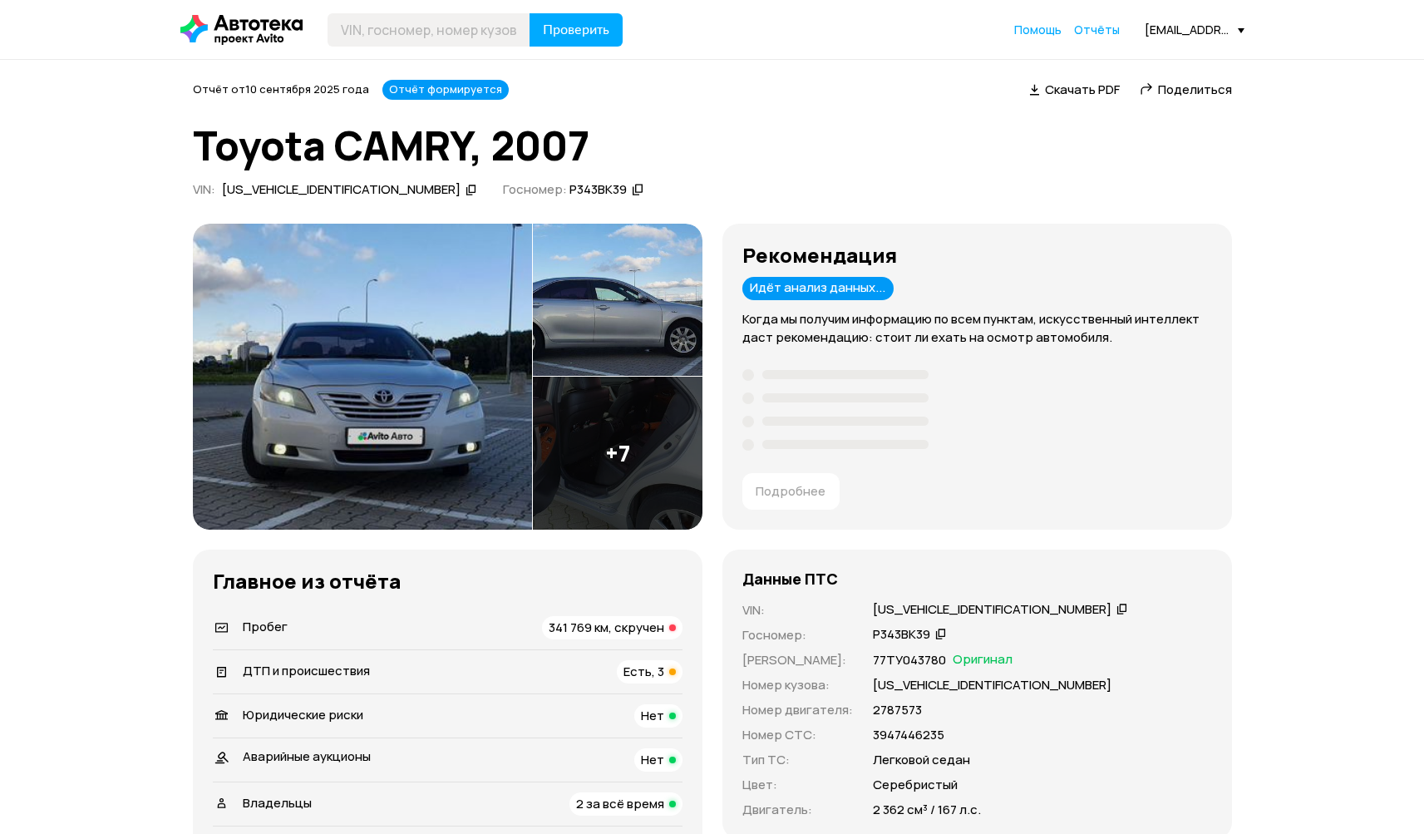
click at [1063, 90] on span "Скачать PDF" at bounding box center [1082, 89] width 75 height 17
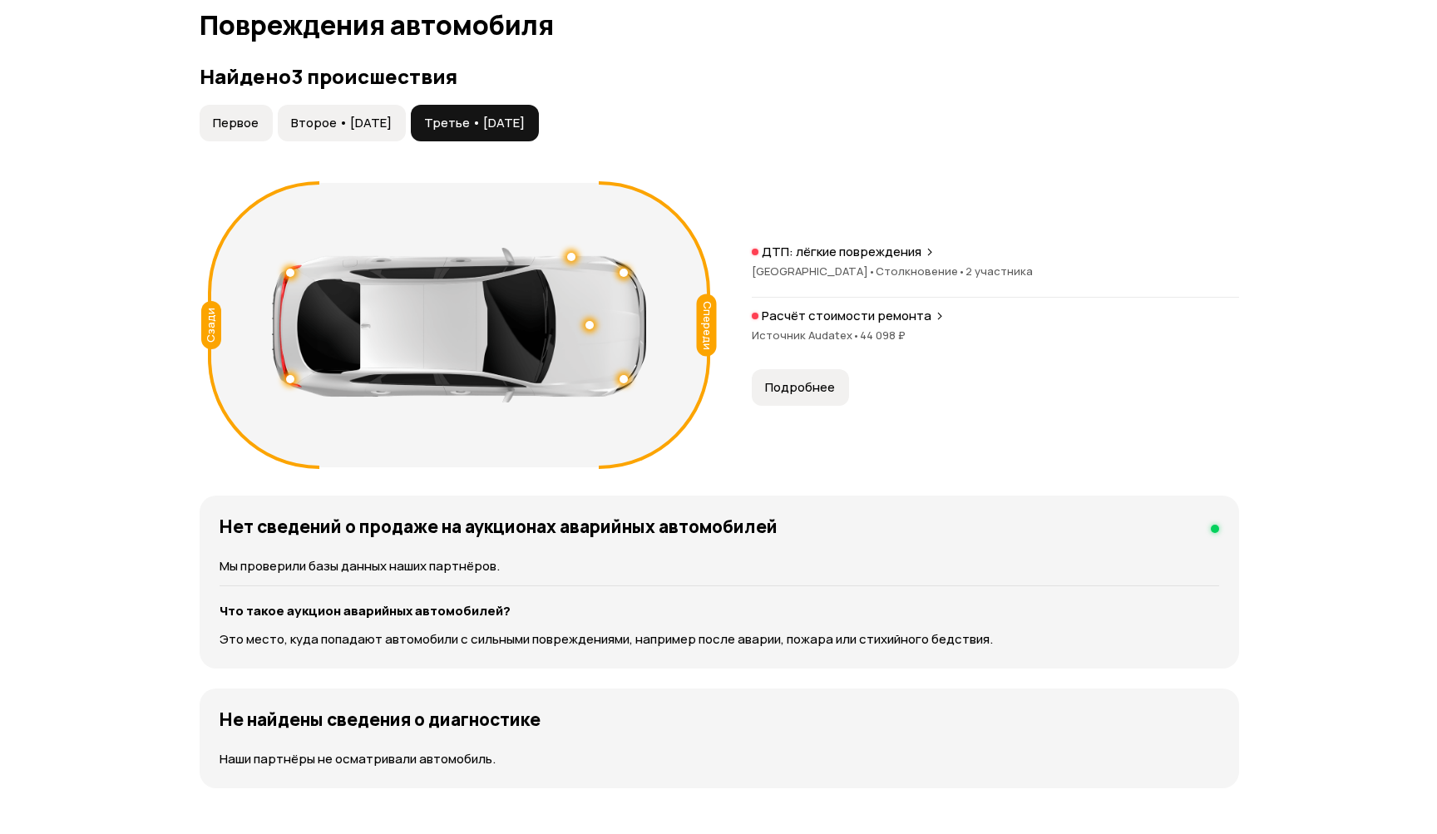
scroll to position [1695, 0]
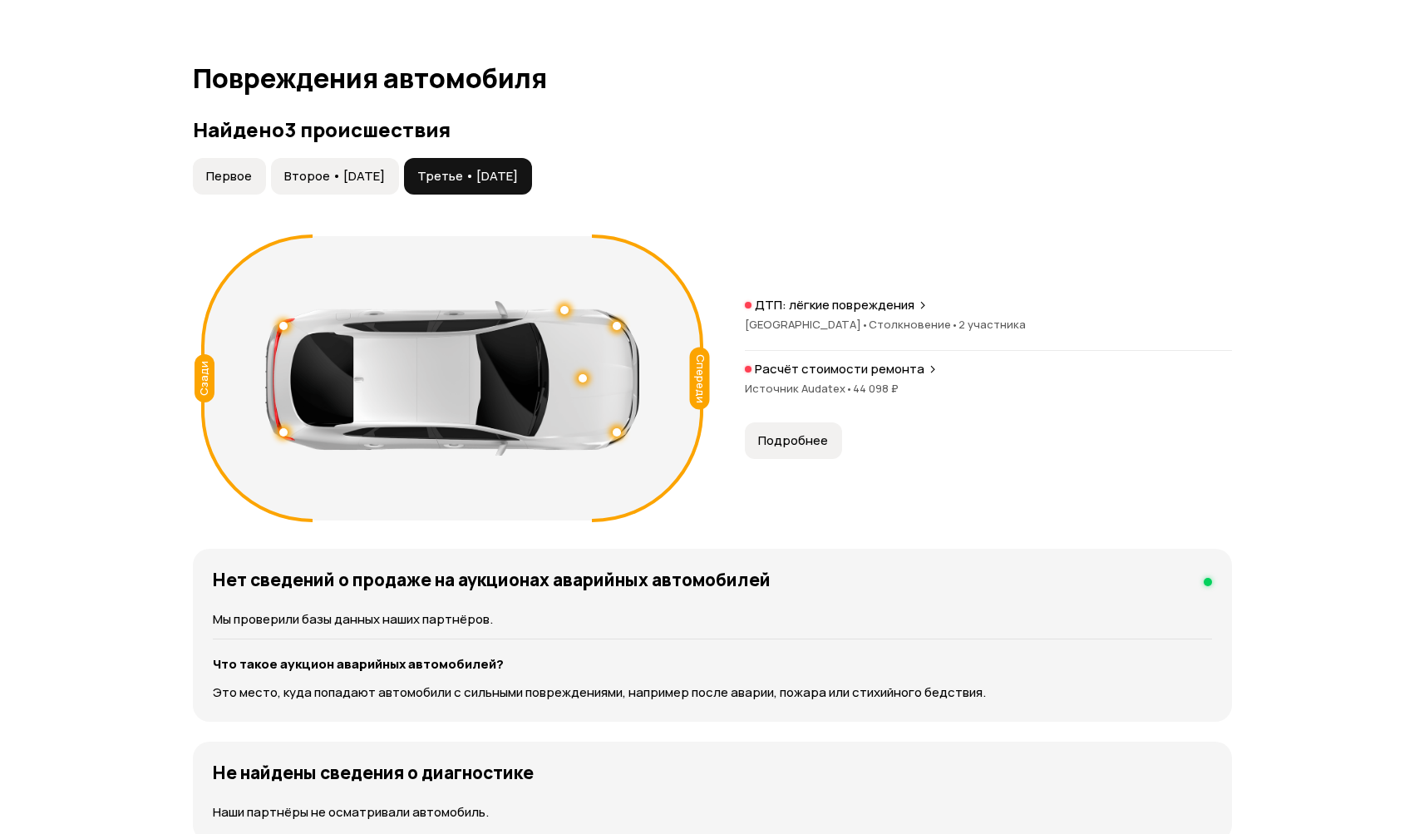
click at [344, 173] on span "Второе • 18 фев 2016" at bounding box center [334, 176] width 101 height 17
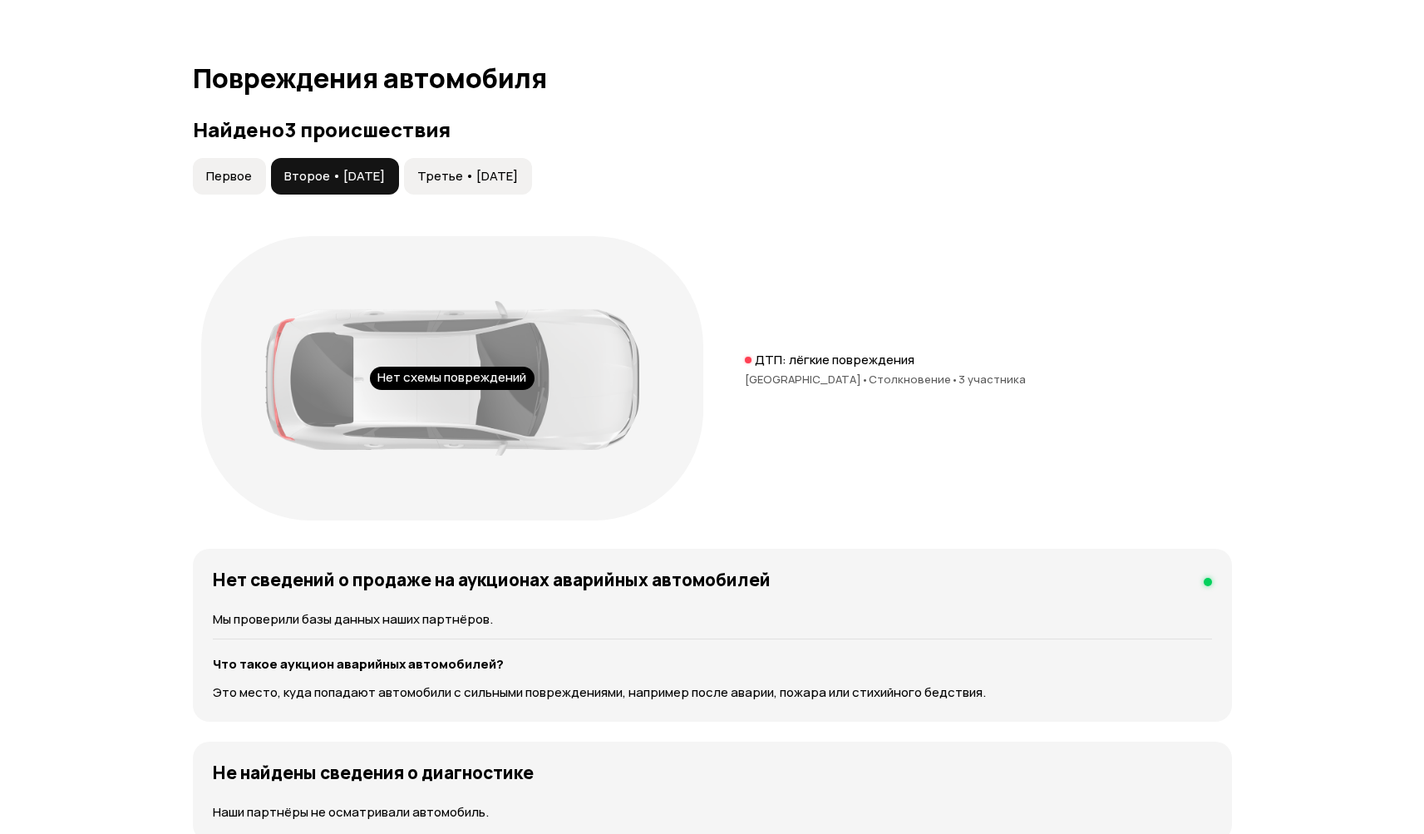
click at [231, 173] on span "Первое" at bounding box center [229, 176] width 46 height 17
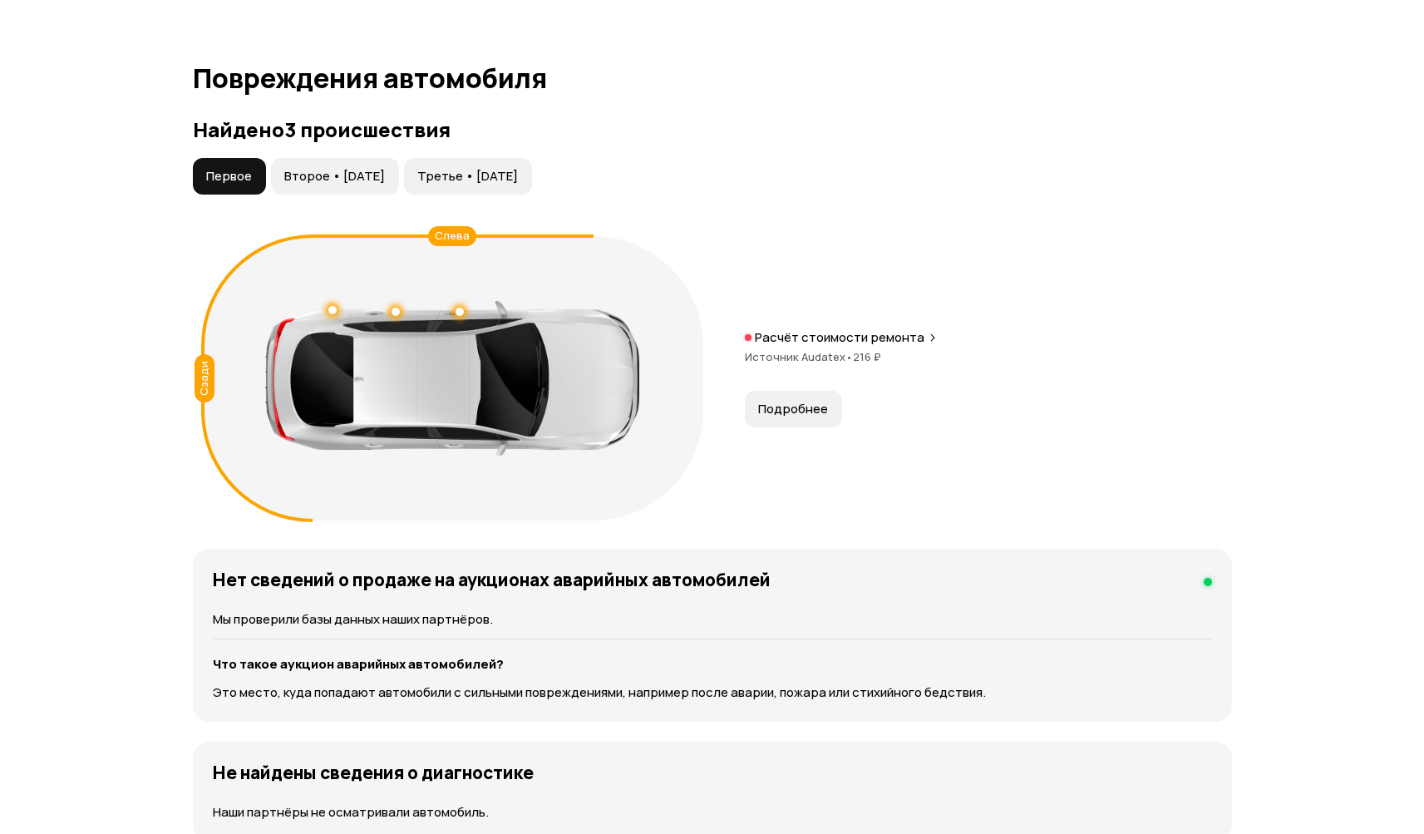
click at [820, 342] on p "Расчёт стоимости ремонта" at bounding box center [840, 337] width 170 height 17
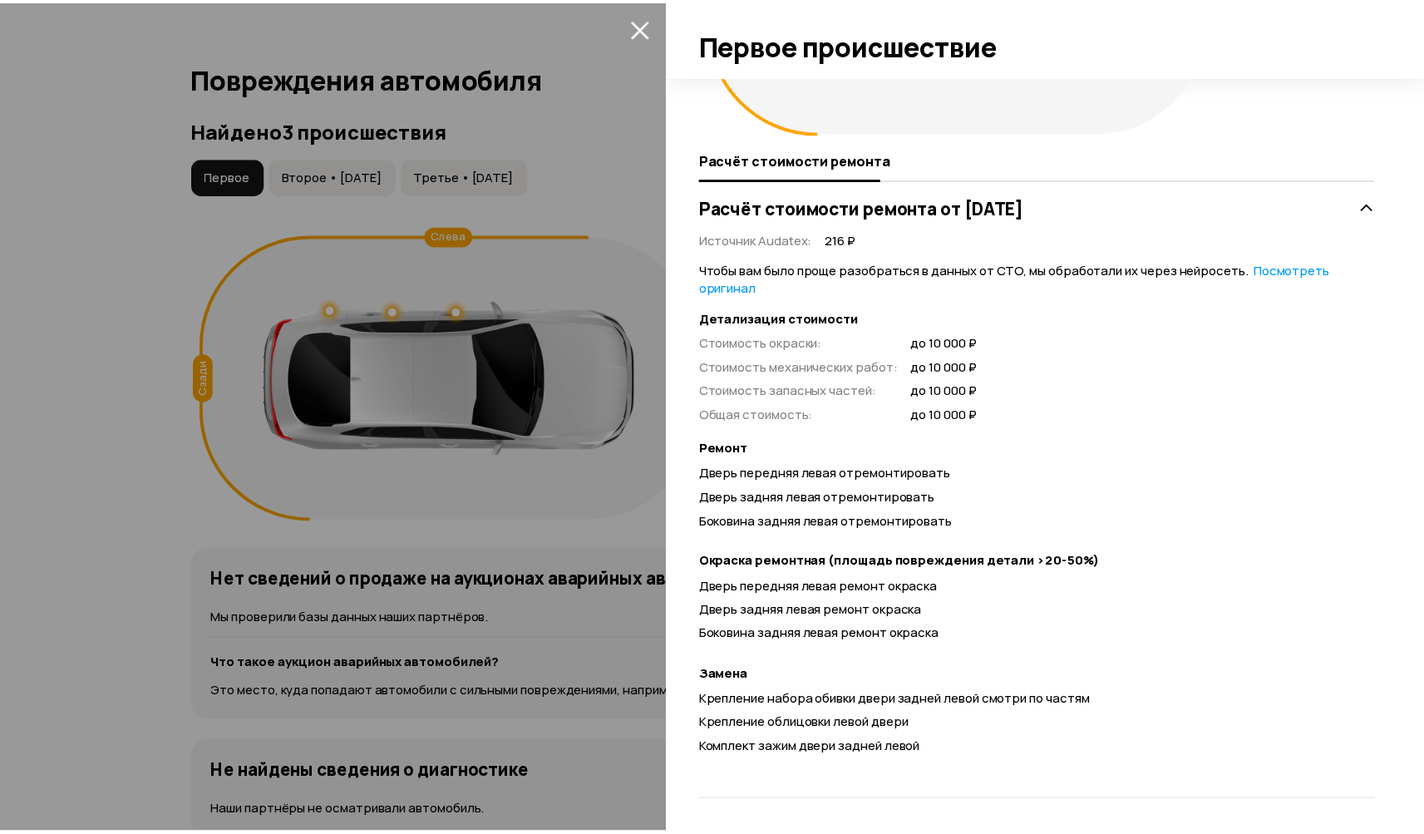
scroll to position [0, 0]
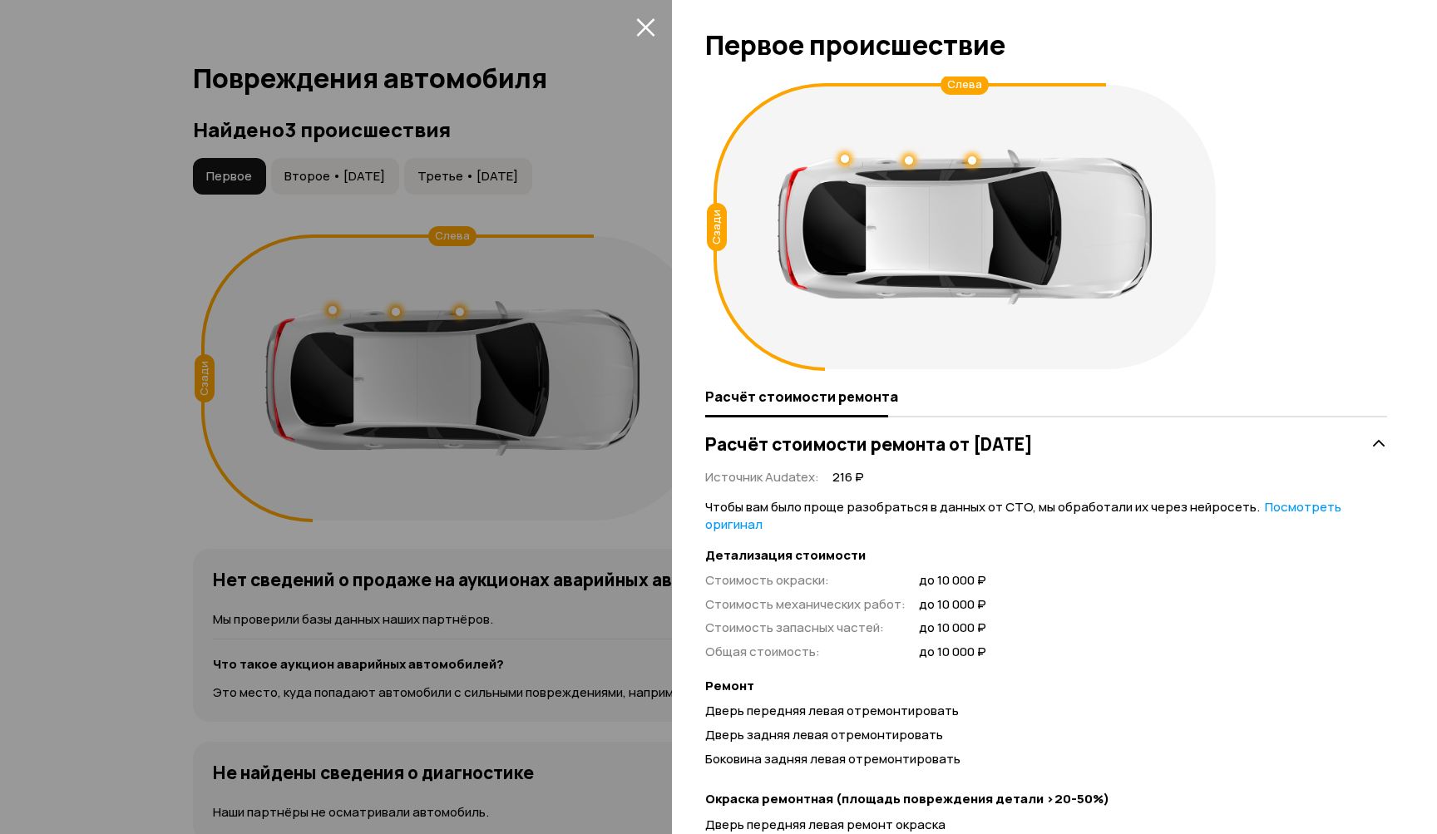
click at [643, 25] on icon "закрыть" at bounding box center [645, 27] width 18 height 18
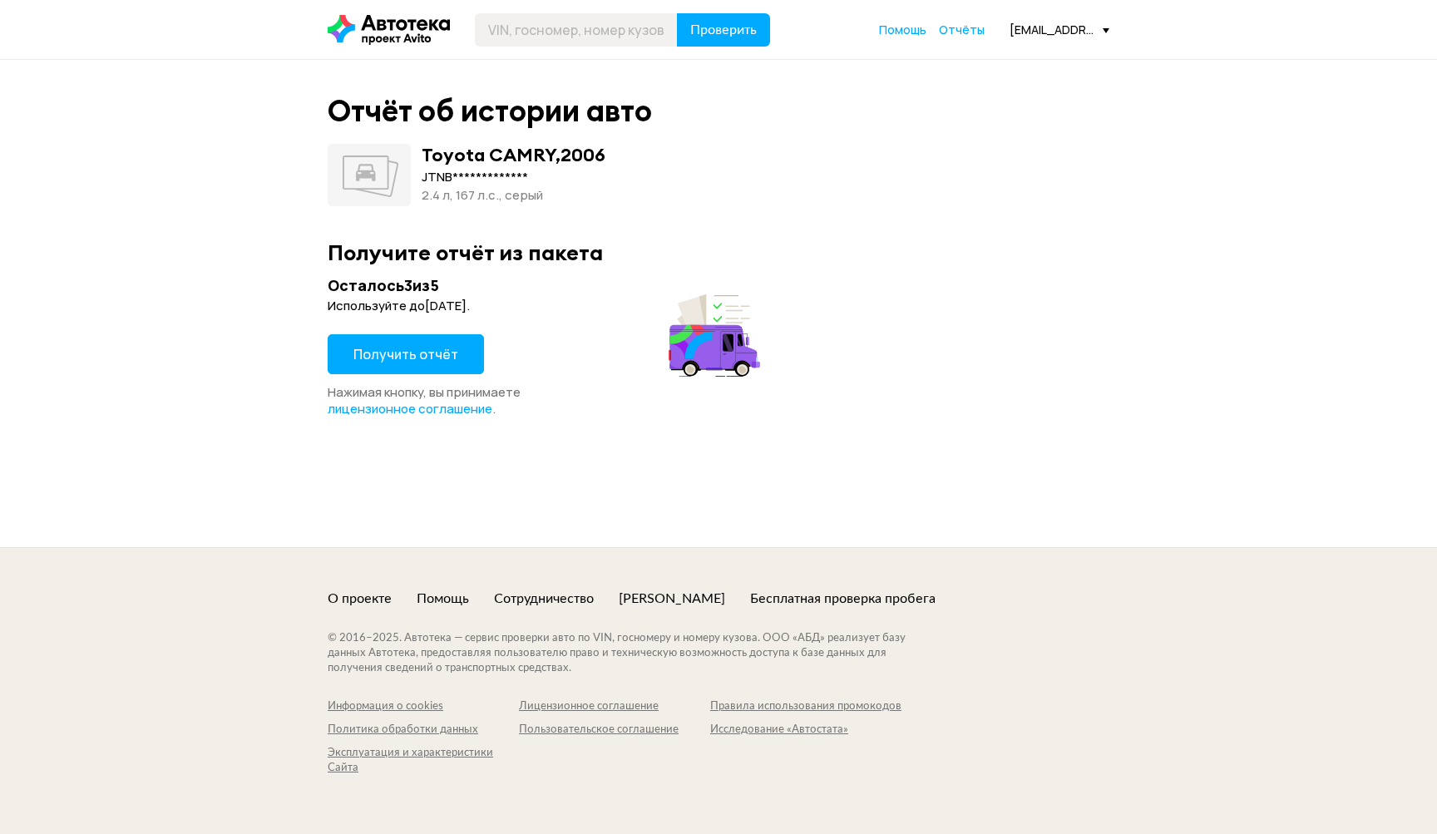
click at [411, 354] on span "Получить отчёт" at bounding box center [405, 354] width 105 height 18
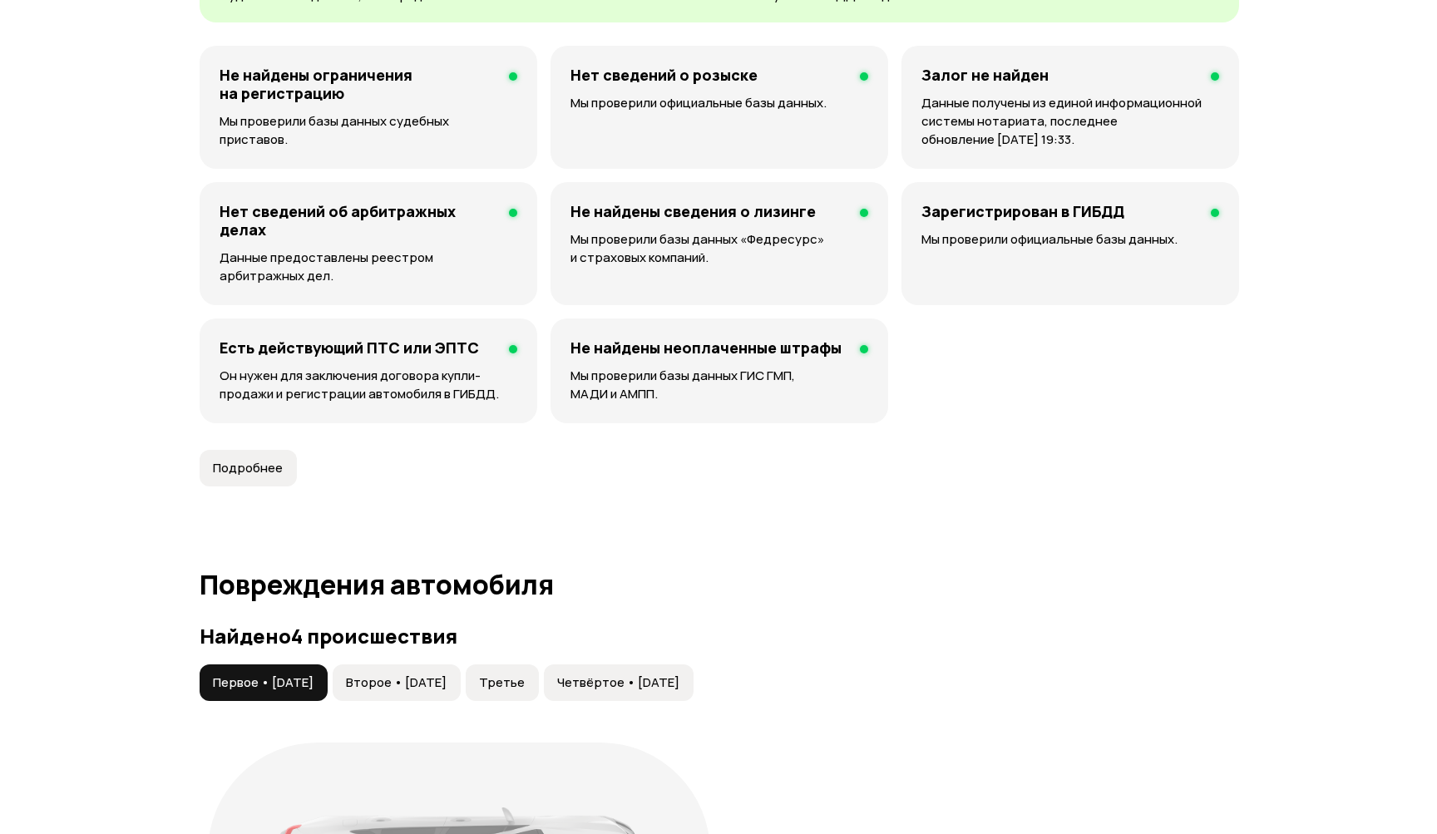
scroll to position [1417, 0]
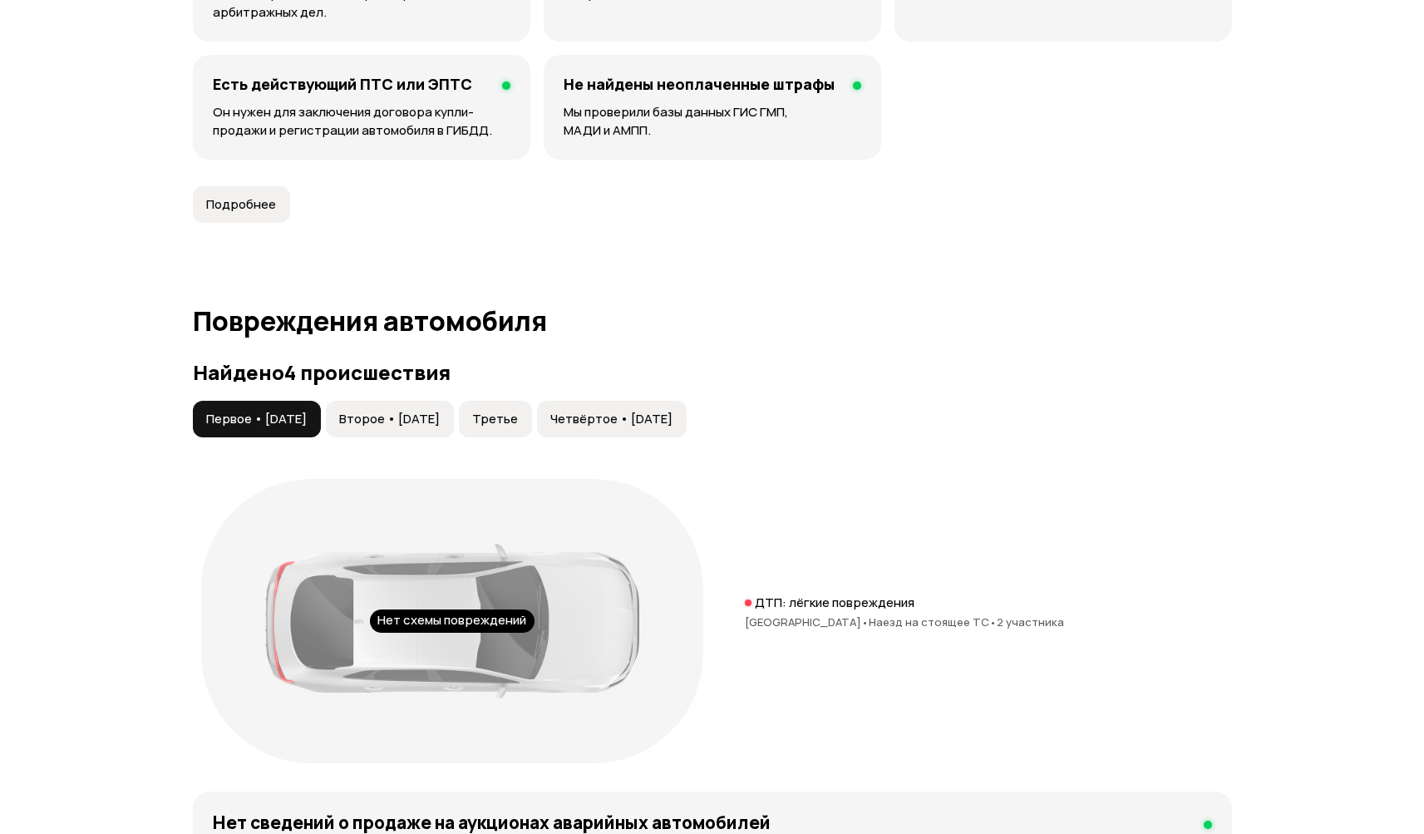
click at [438, 417] on span "Второе • 27 янв 2017" at bounding box center [389, 419] width 101 height 17
click at [518, 415] on span "Третье" at bounding box center [495, 419] width 46 height 17
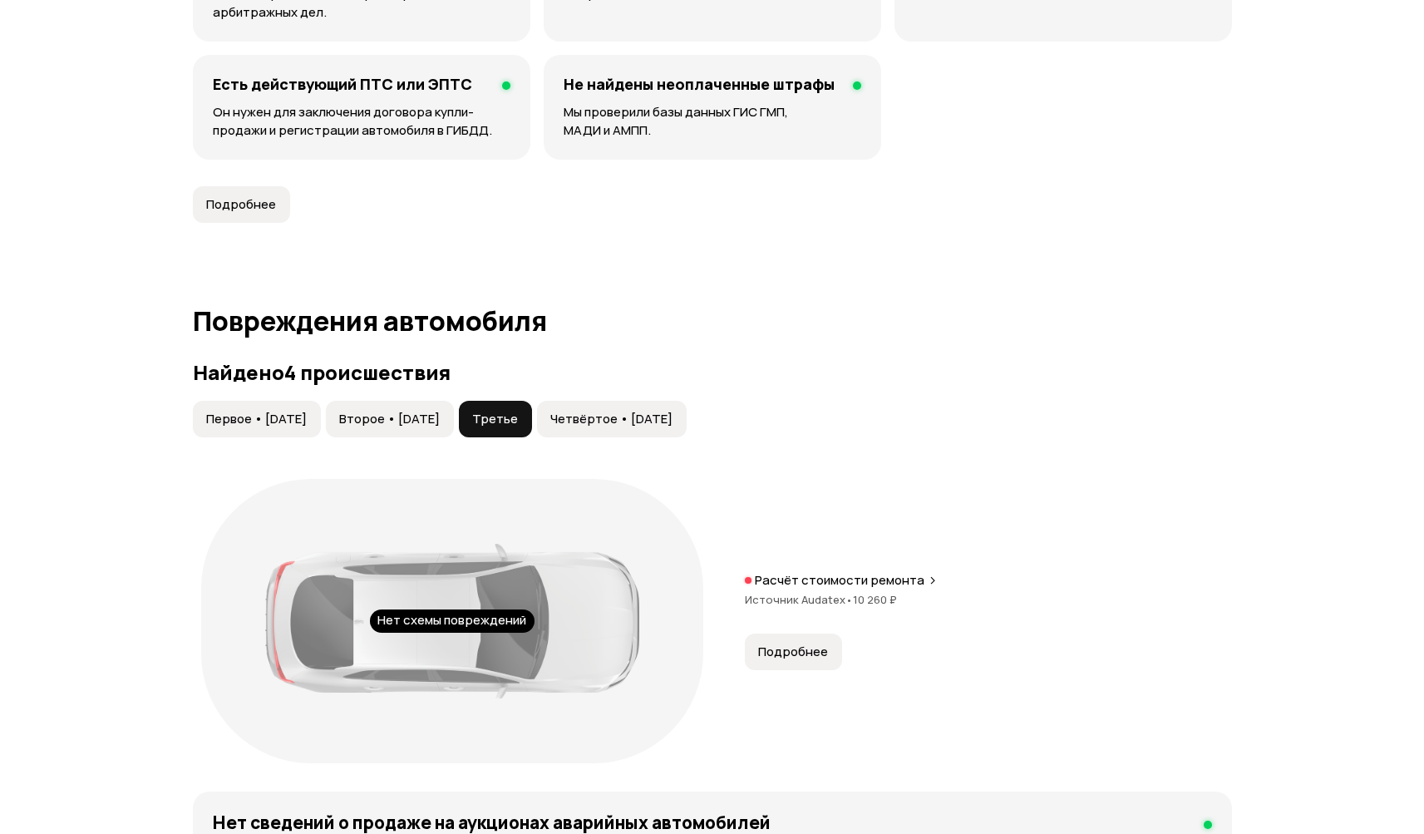
click at [648, 417] on span "Четвёртое • 25 май 2024" at bounding box center [611, 419] width 122 height 17
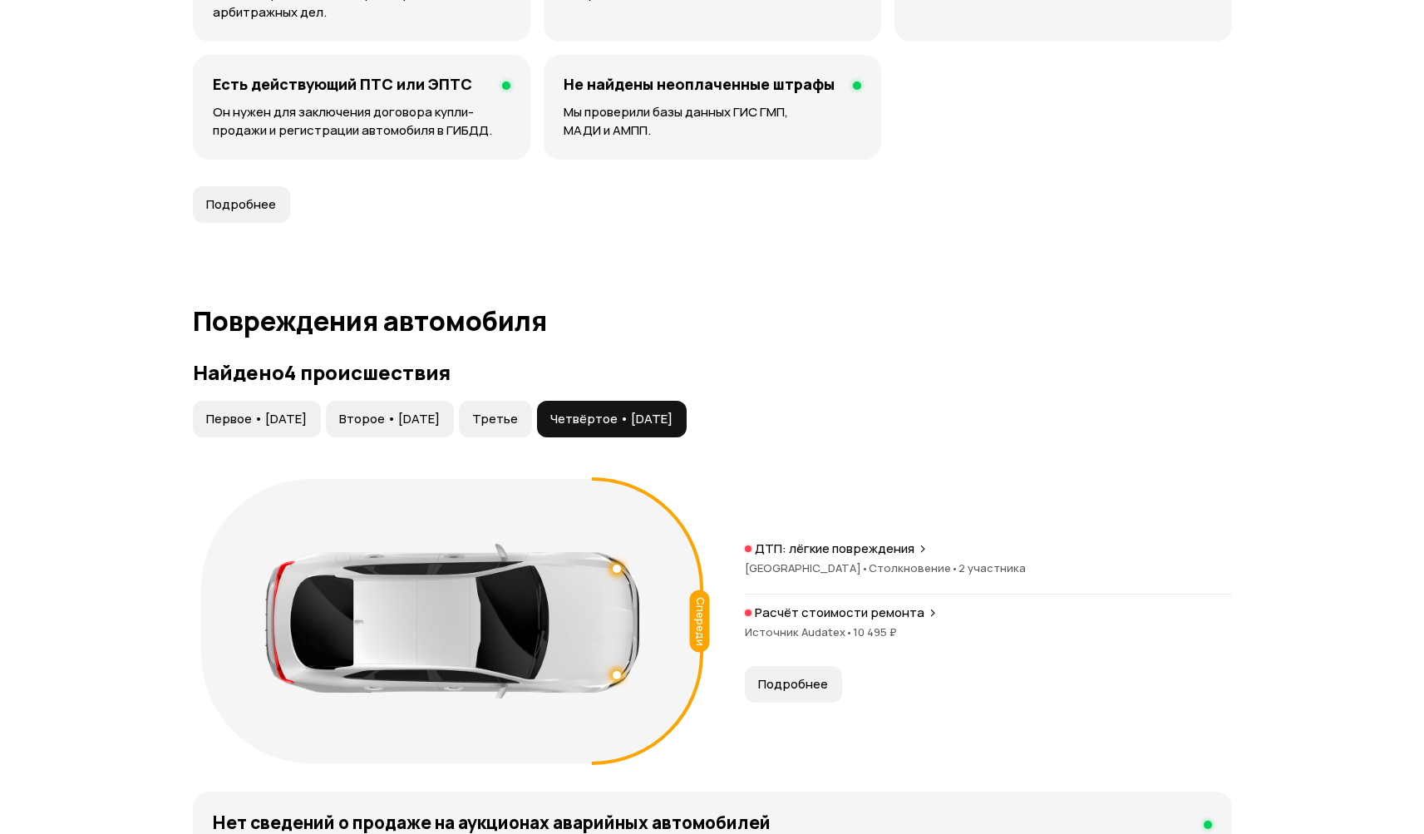
click at [836, 549] on p "ДТП: лёгкие повреждения" at bounding box center [835, 548] width 160 height 17
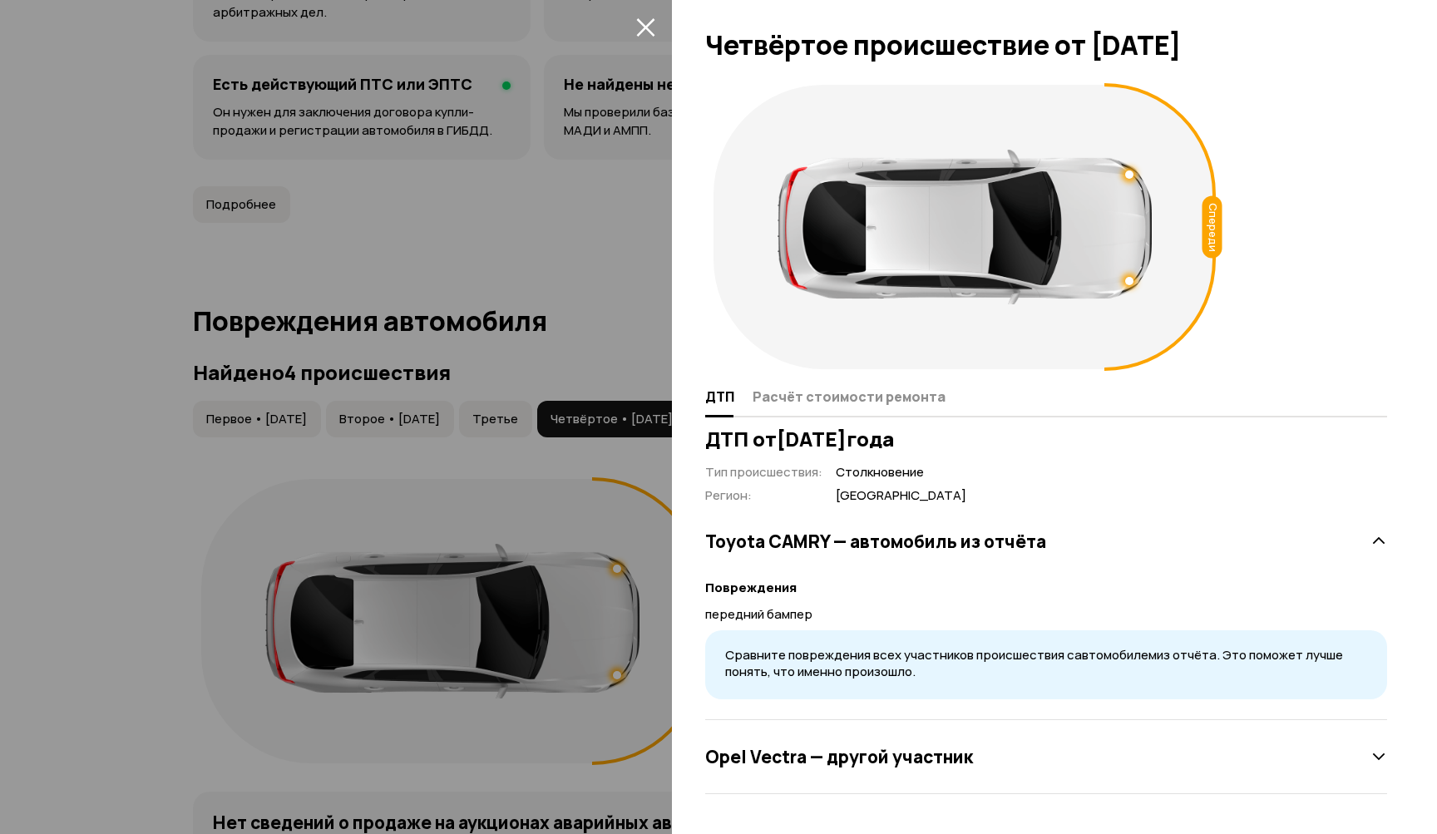
click at [647, 21] on icon "закрыть" at bounding box center [645, 26] width 19 height 19
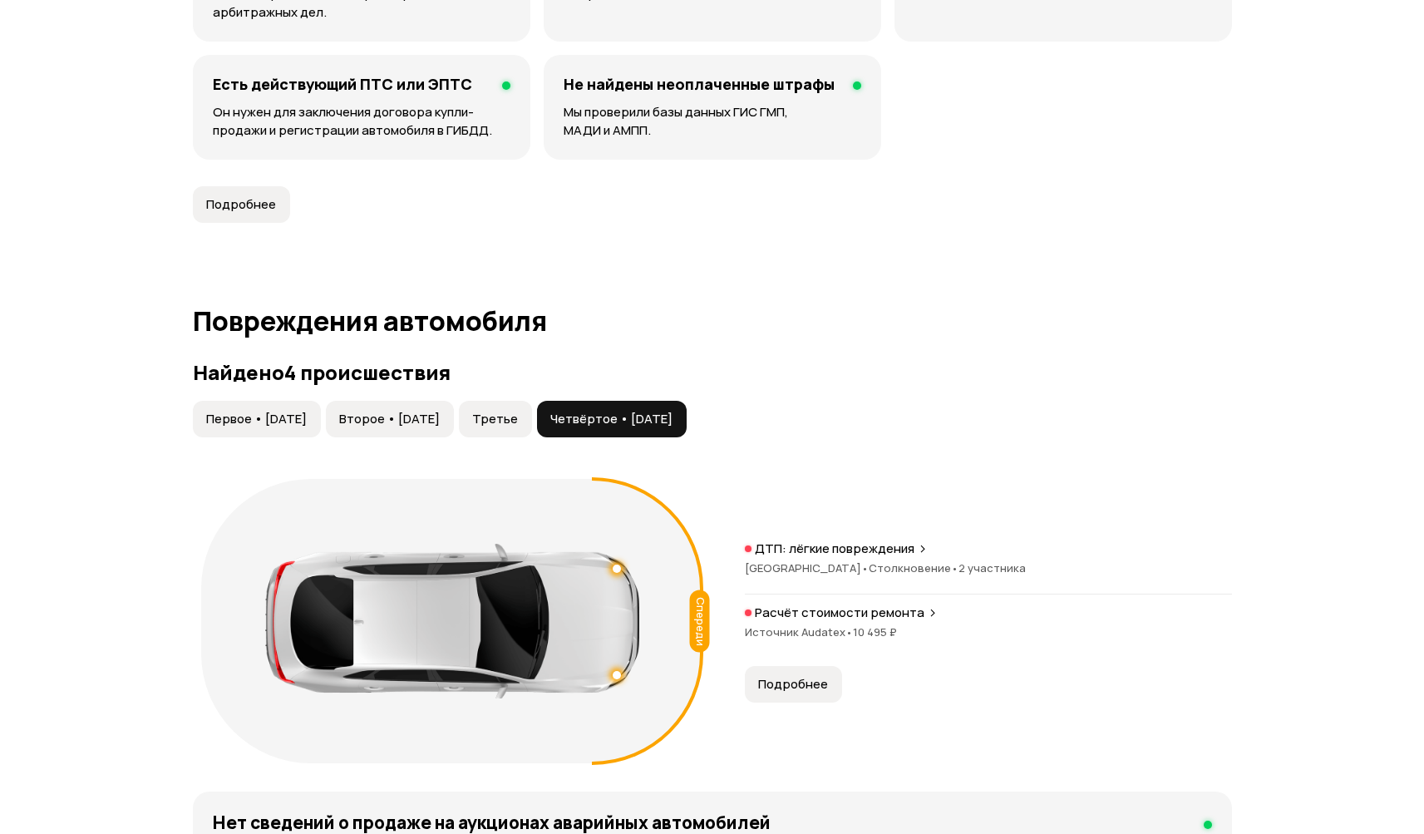
click at [269, 414] on span "Первое • 13 июн 2016" at bounding box center [256, 419] width 101 height 17
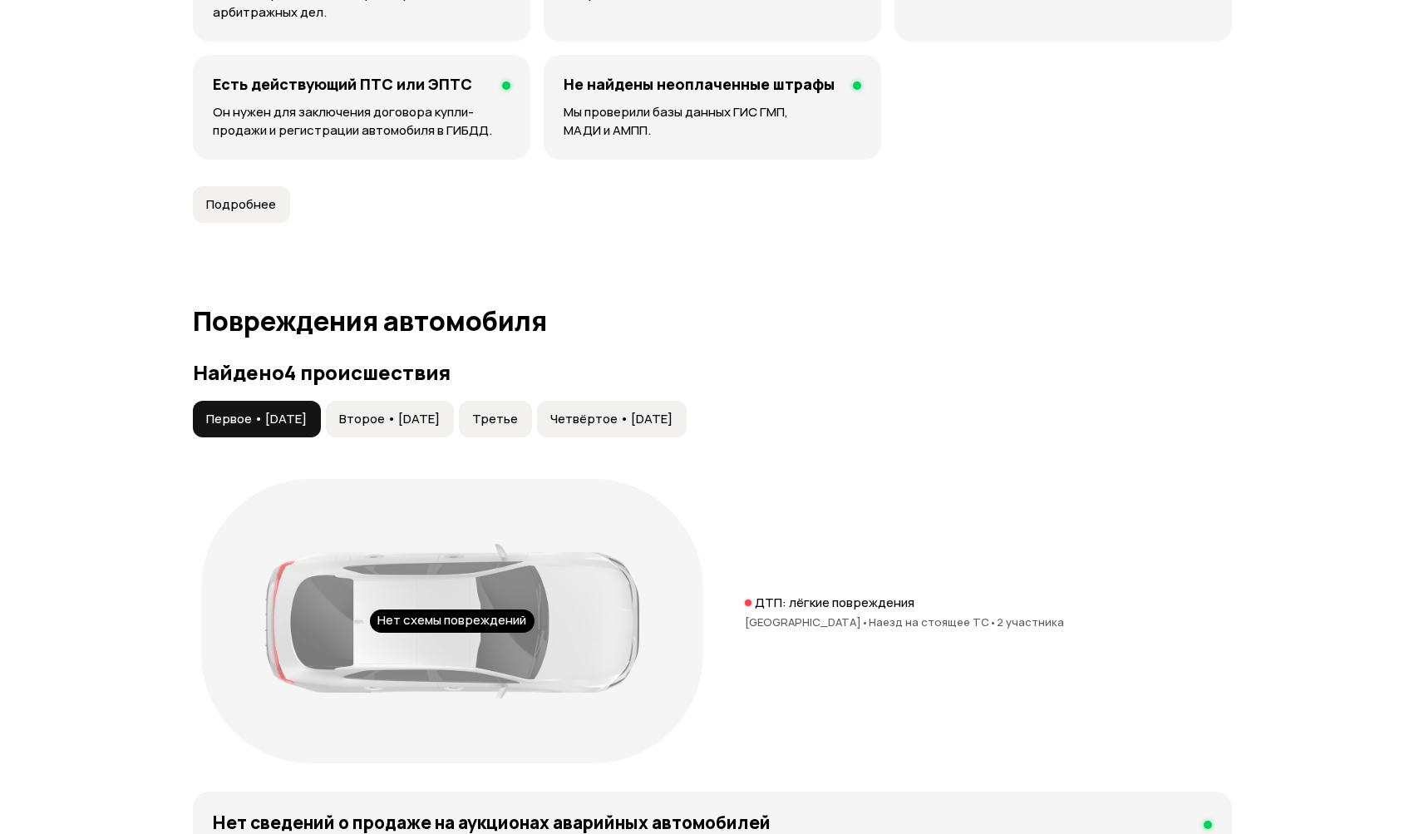
click at [431, 421] on span "Второе • 27 янв 2017" at bounding box center [389, 419] width 101 height 17
click at [518, 420] on span "Третье" at bounding box center [495, 419] width 46 height 17
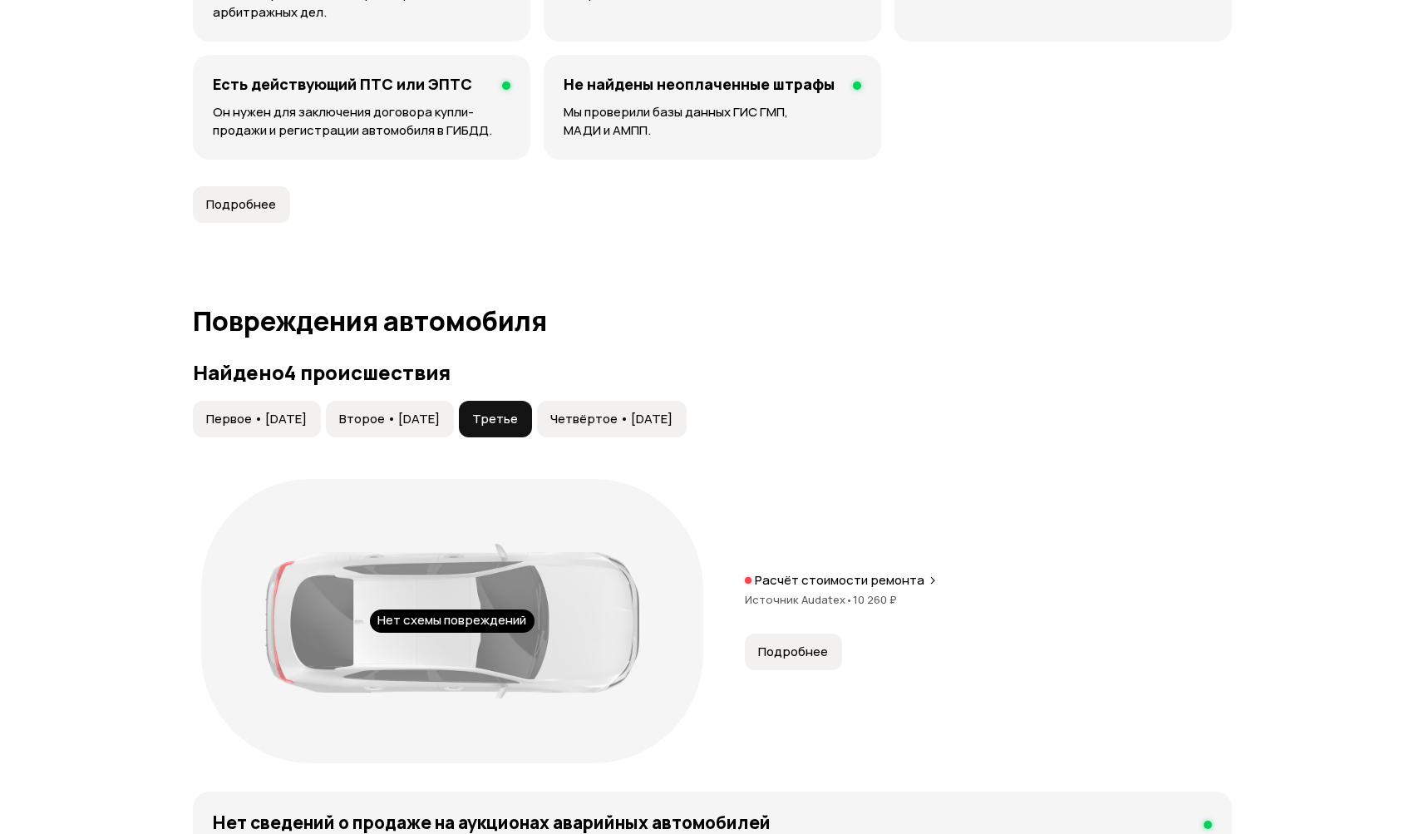
click at [855, 580] on p "Расчёт стоимости ремонта" at bounding box center [840, 580] width 170 height 17
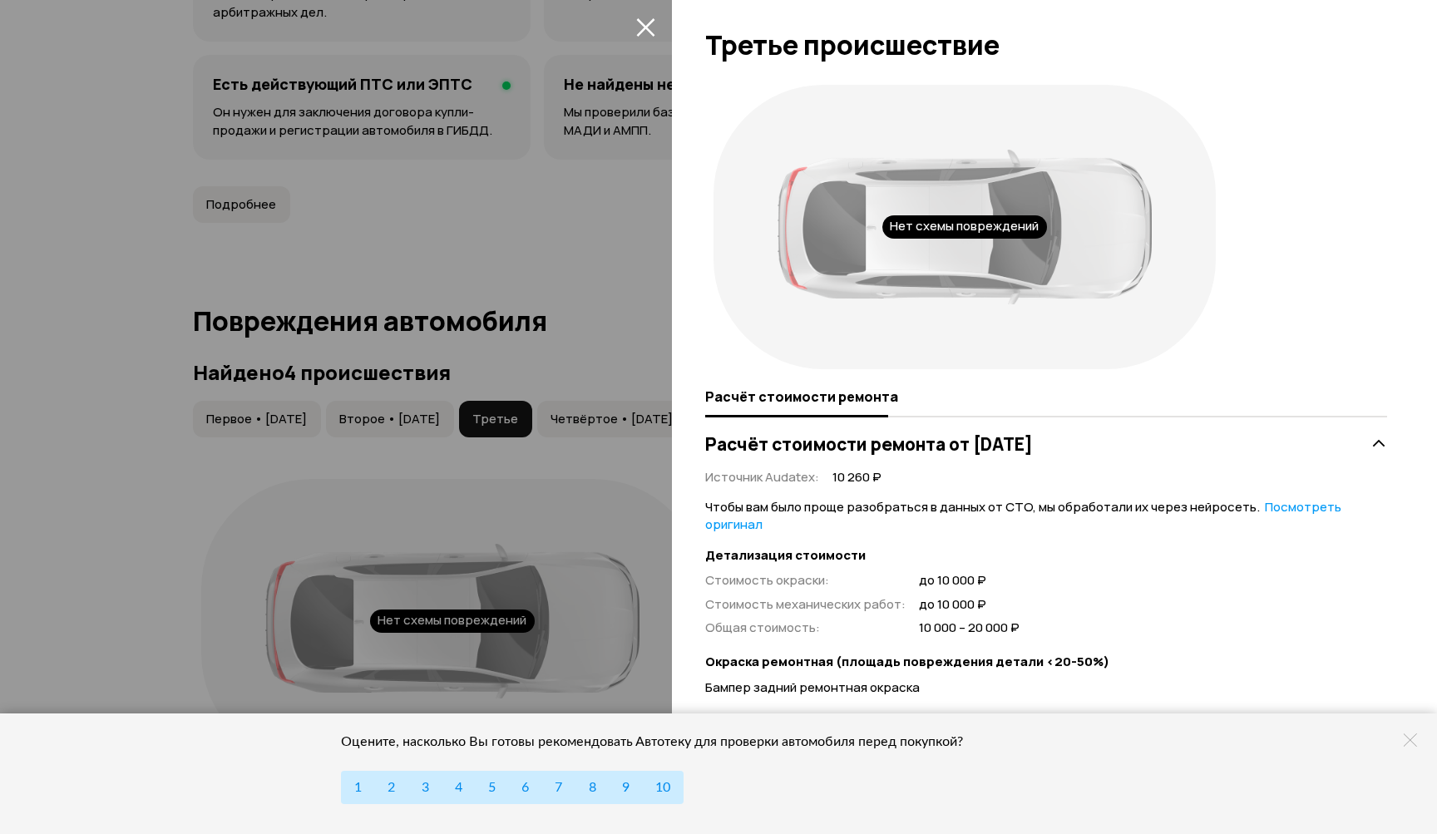
click at [1412, 738] on icon at bounding box center [1409, 739] width 13 height 13
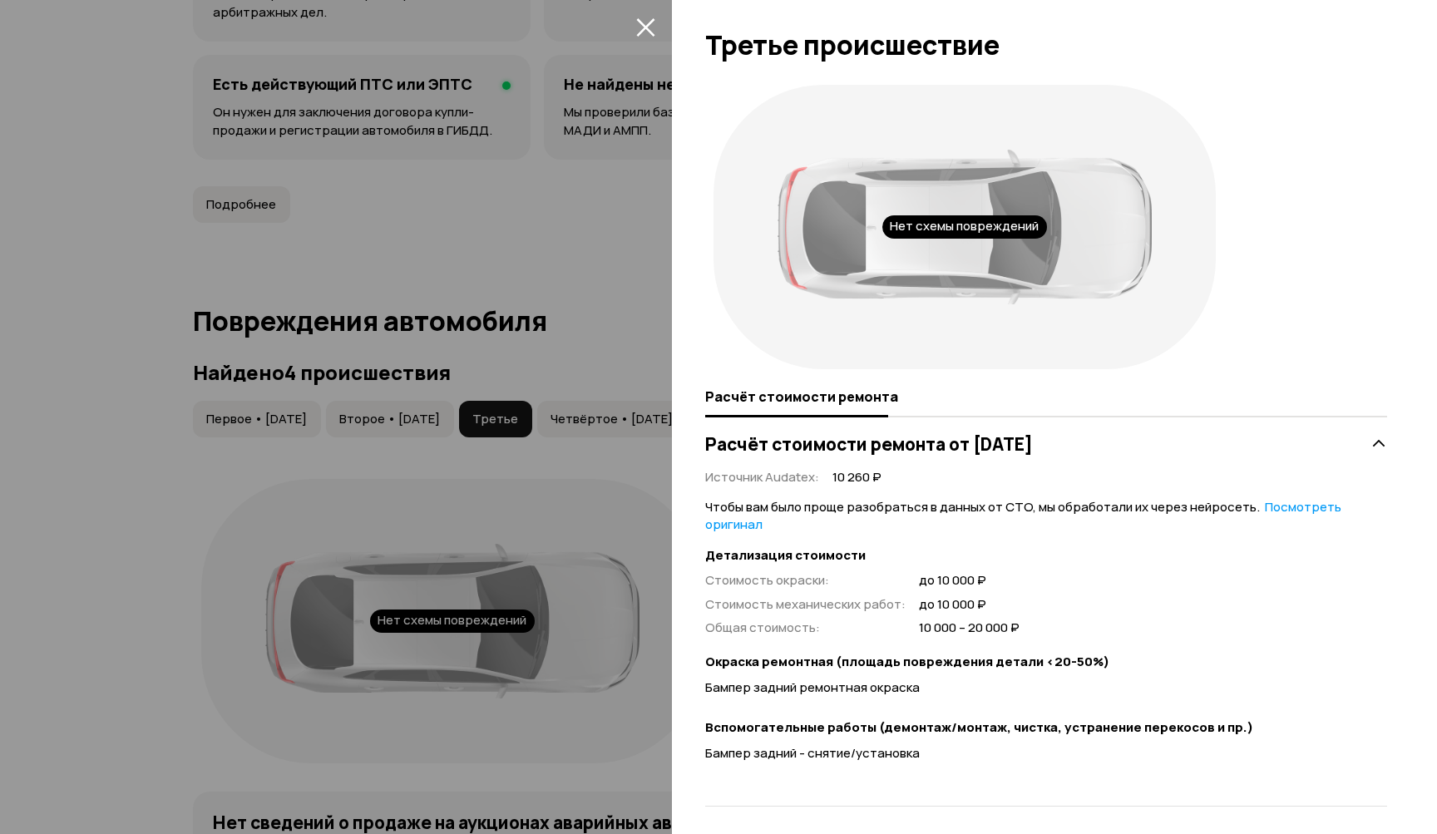
click at [639, 24] on icon "закрыть" at bounding box center [645, 26] width 19 height 19
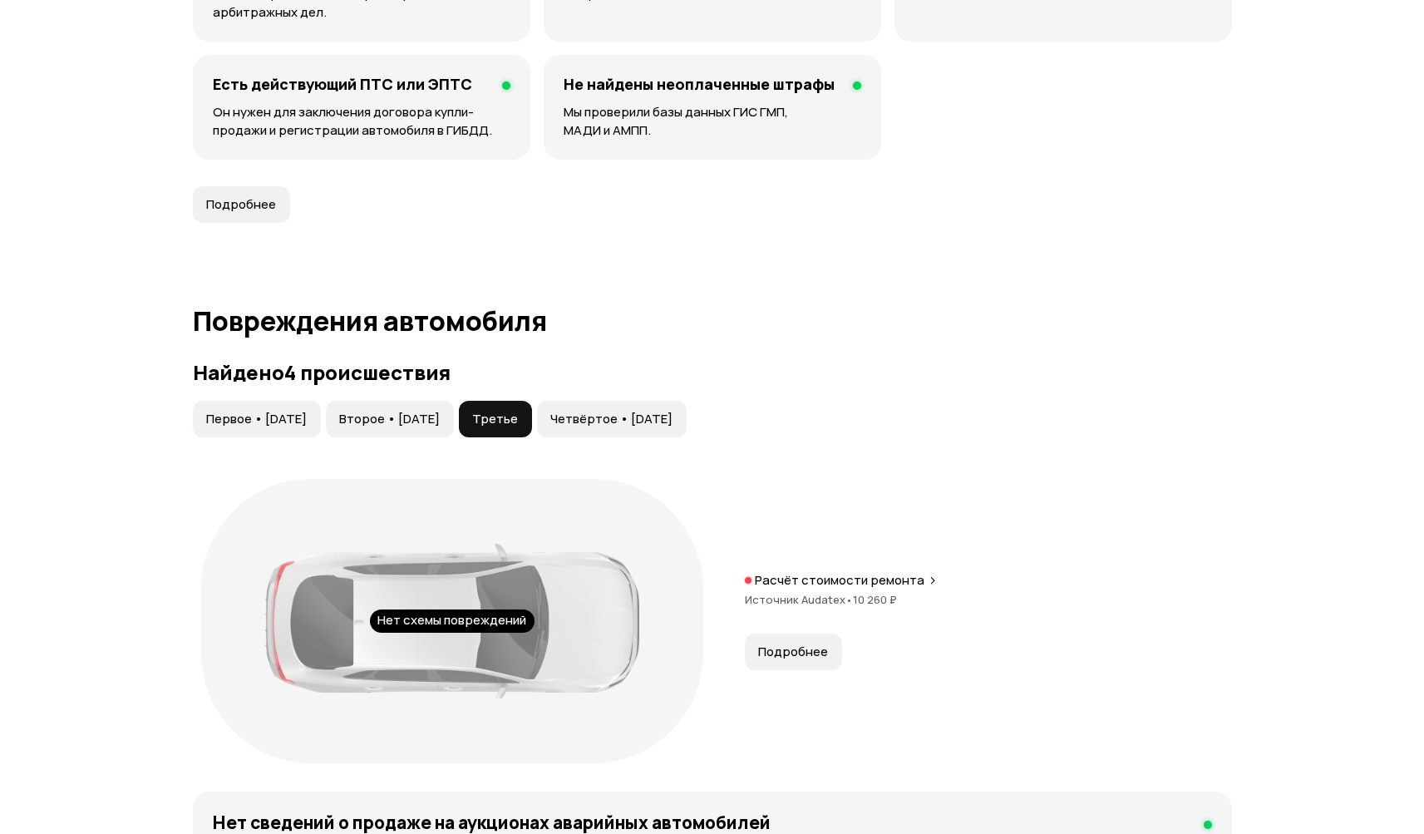
click at [639, 421] on span "Четвёртое • 25 май 2024" at bounding box center [611, 419] width 122 height 17
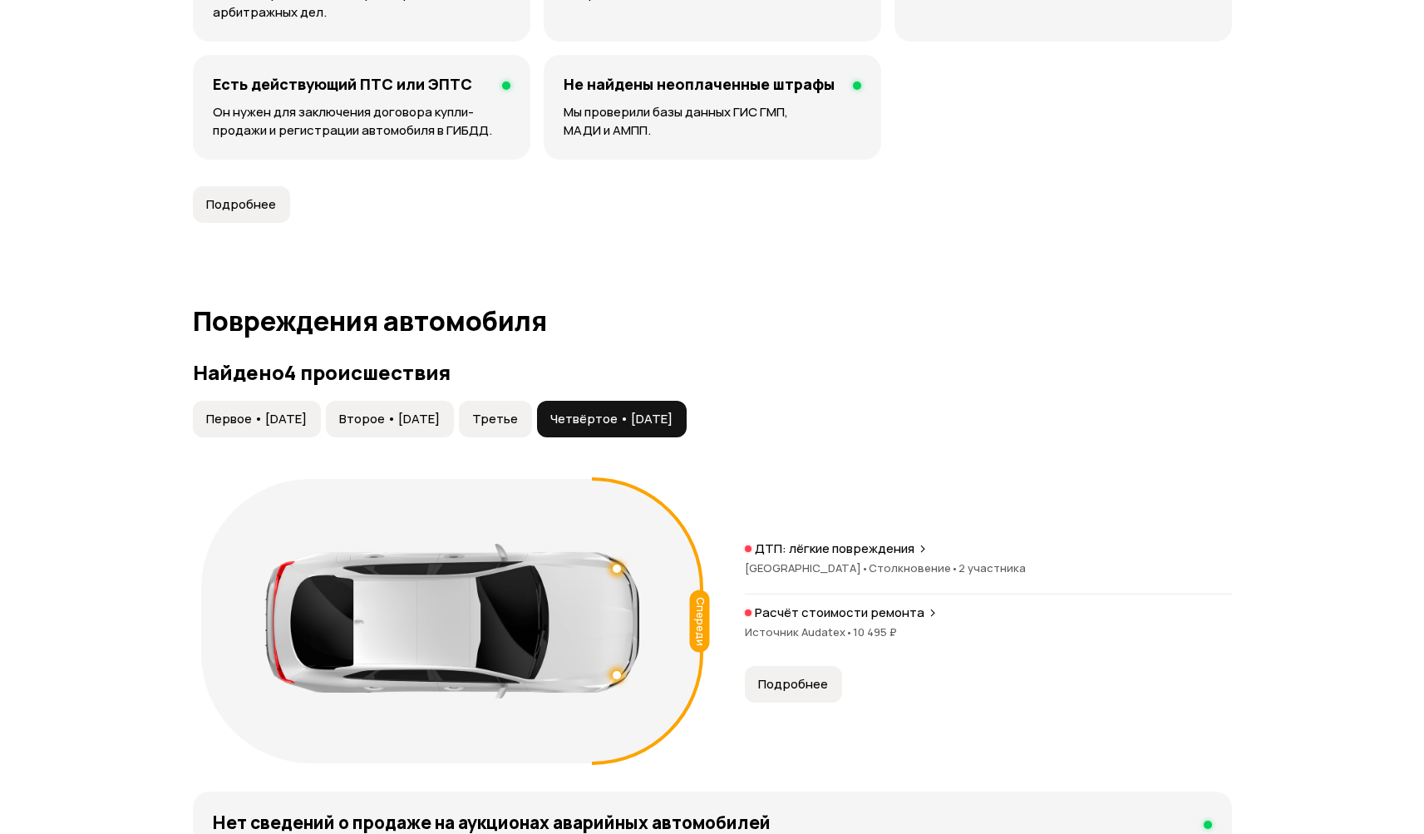
click at [869, 556] on div "ДТП: лёгкие повреждения Калининградская область • Столкновение • 2 участника" at bounding box center [988, 567] width 487 height 54
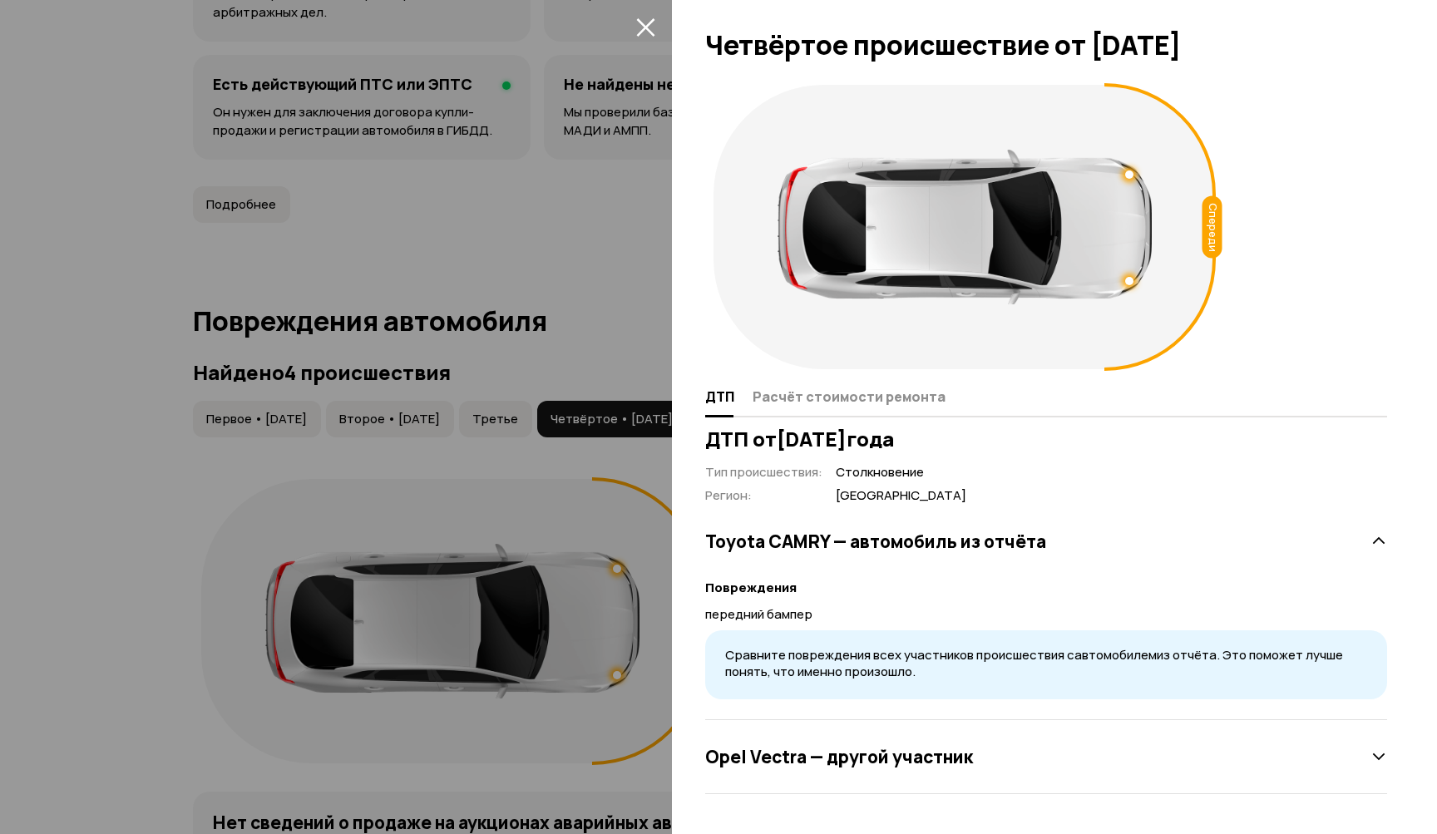
click at [1372, 753] on icon at bounding box center [1378, 756] width 17 height 17
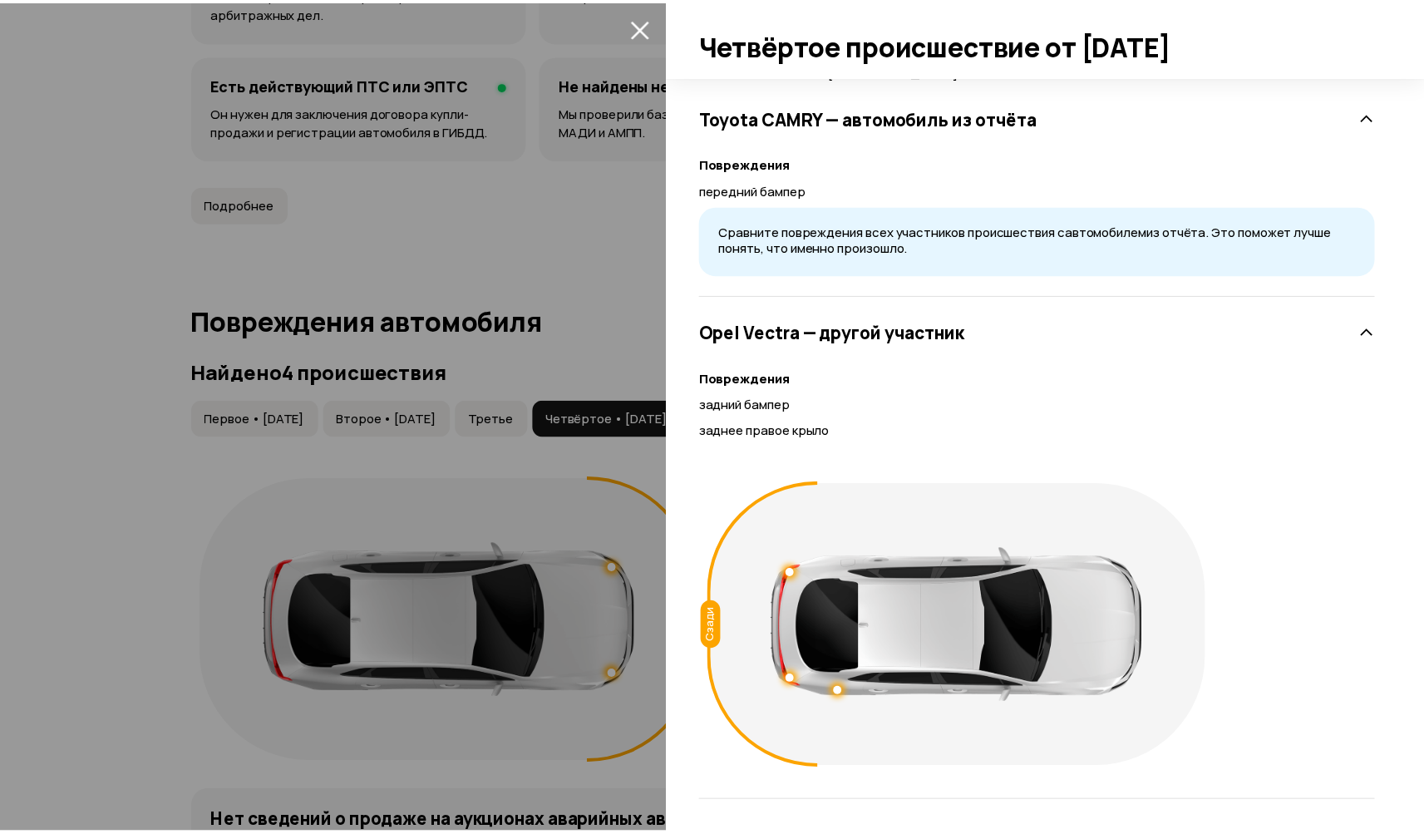
scroll to position [0, 0]
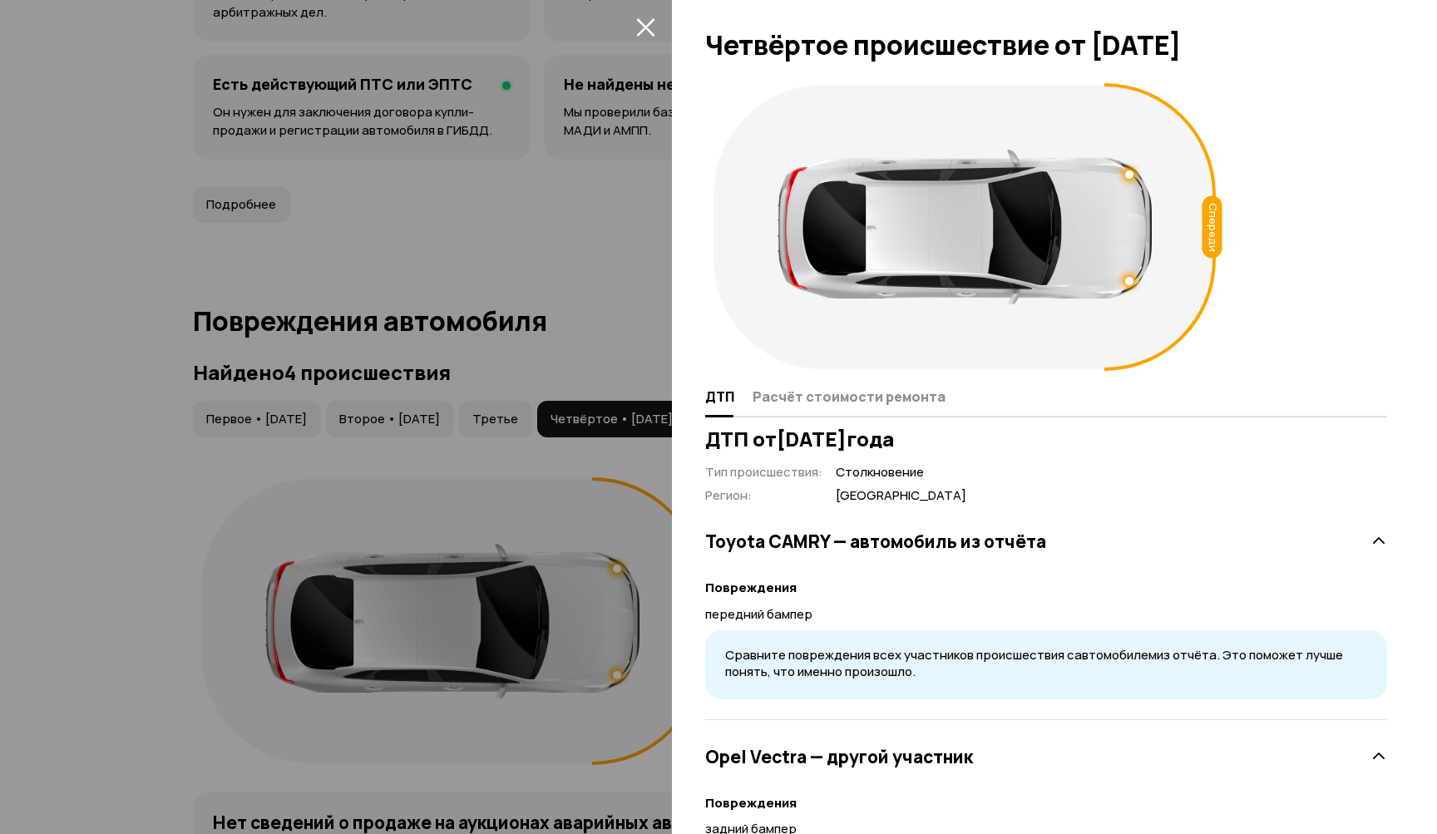
click at [648, 28] on icon "закрыть" at bounding box center [645, 27] width 18 height 18
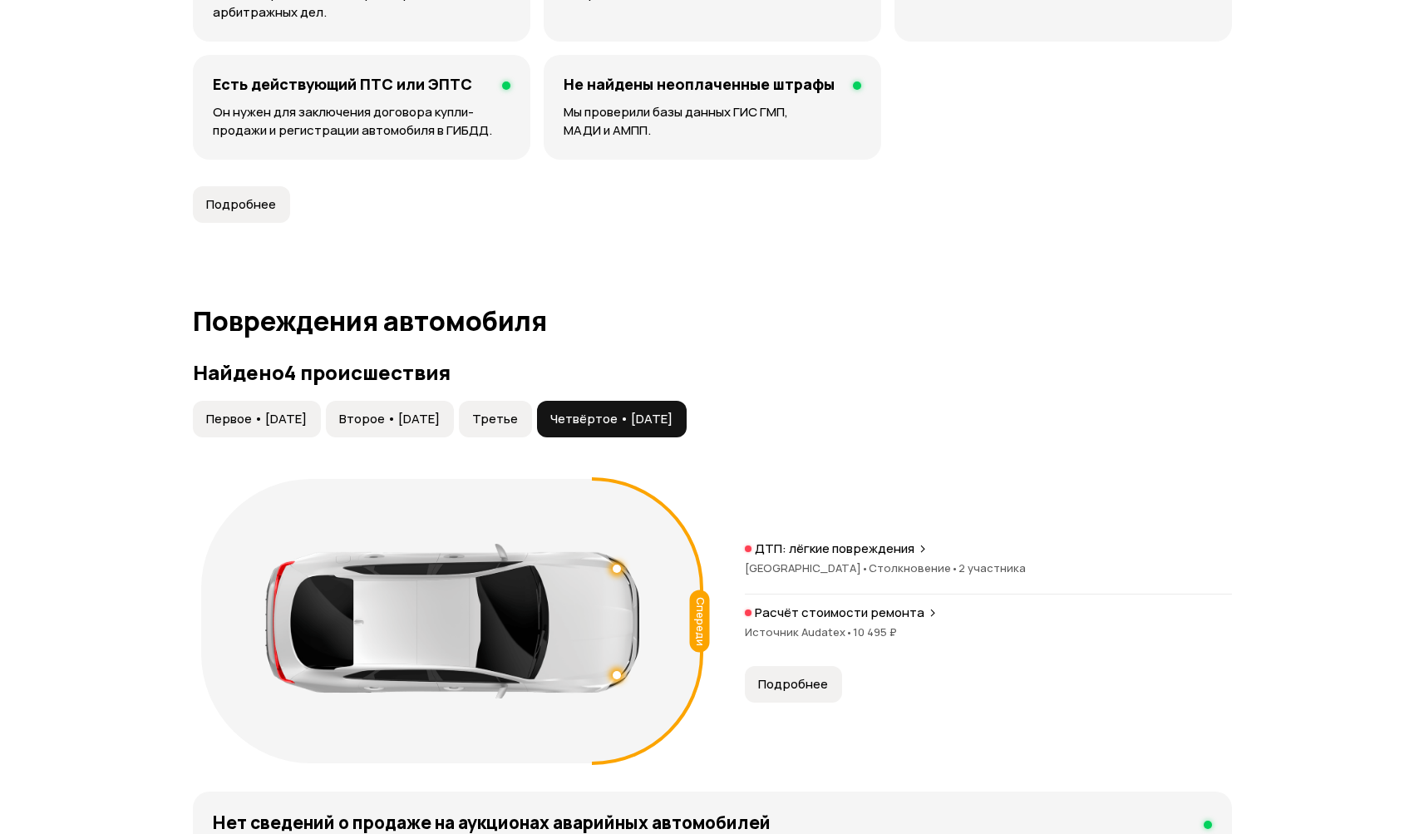
click at [295, 423] on span "Первое • 13 июн 2016" at bounding box center [256, 419] width 101 height 17
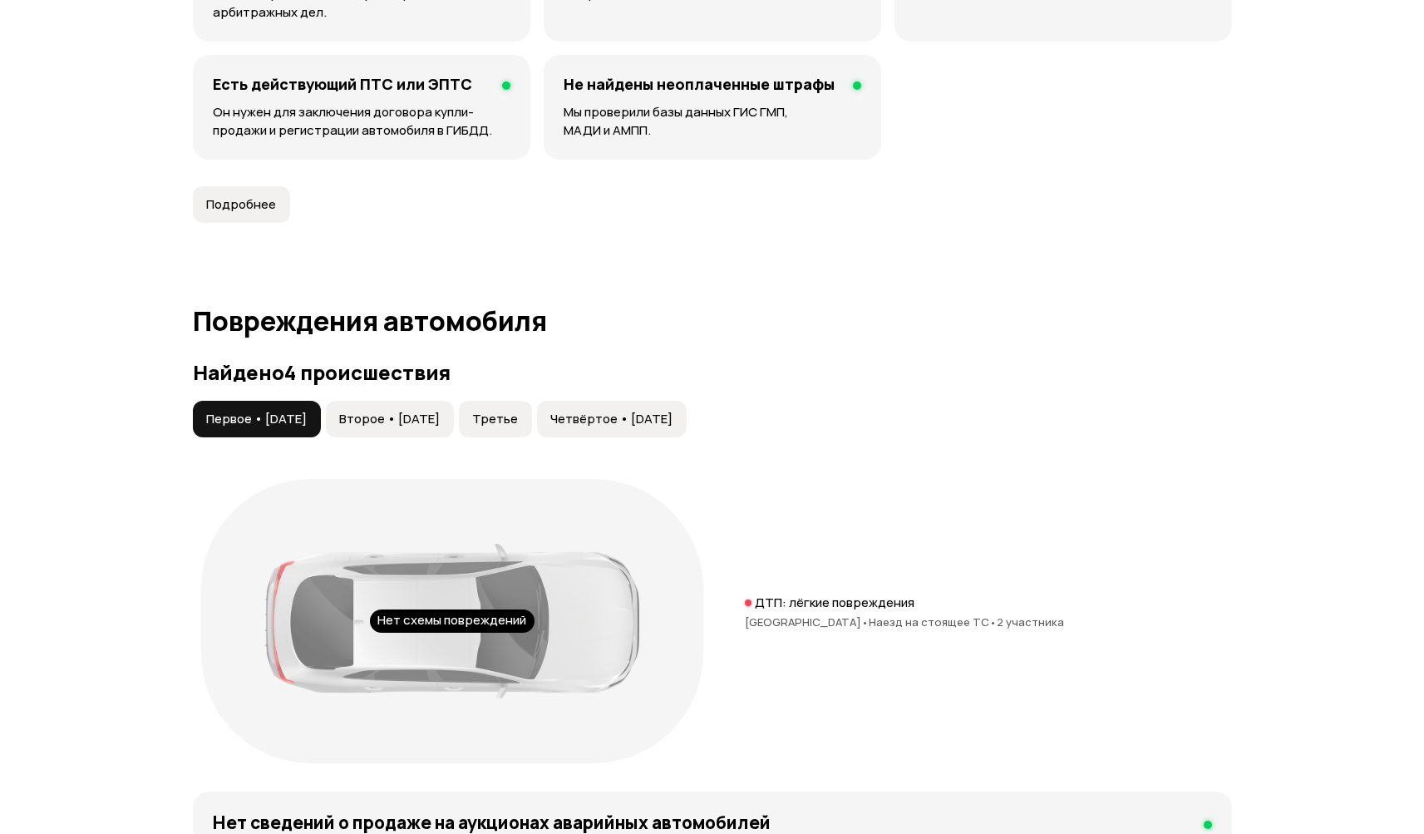
click at [406, 413] on span "Второе • 27 янв 2017" at bounding box center [389, 419] width 101 height 17
click at [518, 422] on span "Третье" at bounding box center [495, 419] width 46 height 17
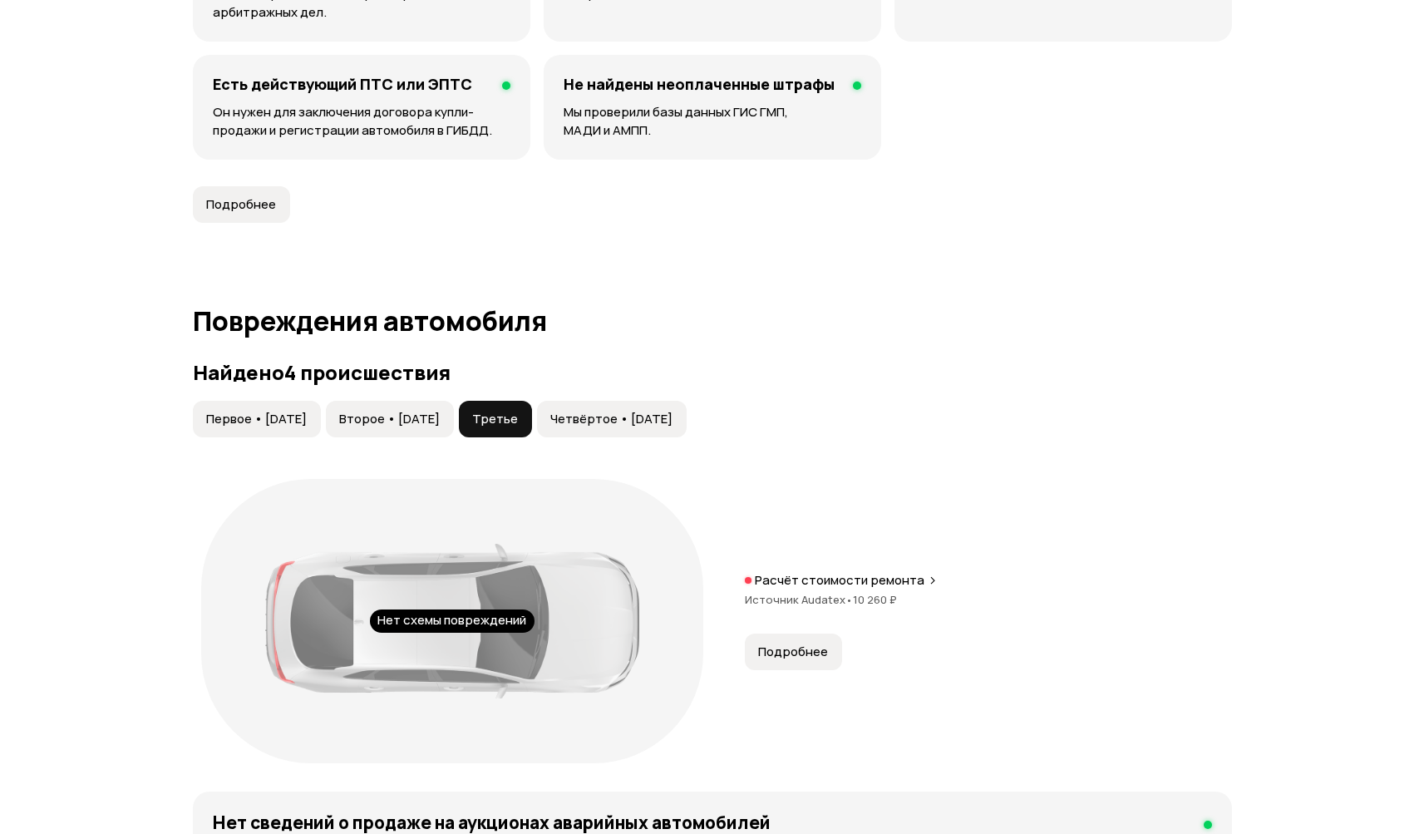
click at [793, 651] on span "Подробнее" at bounding box center [793, 651] width 70 height 17
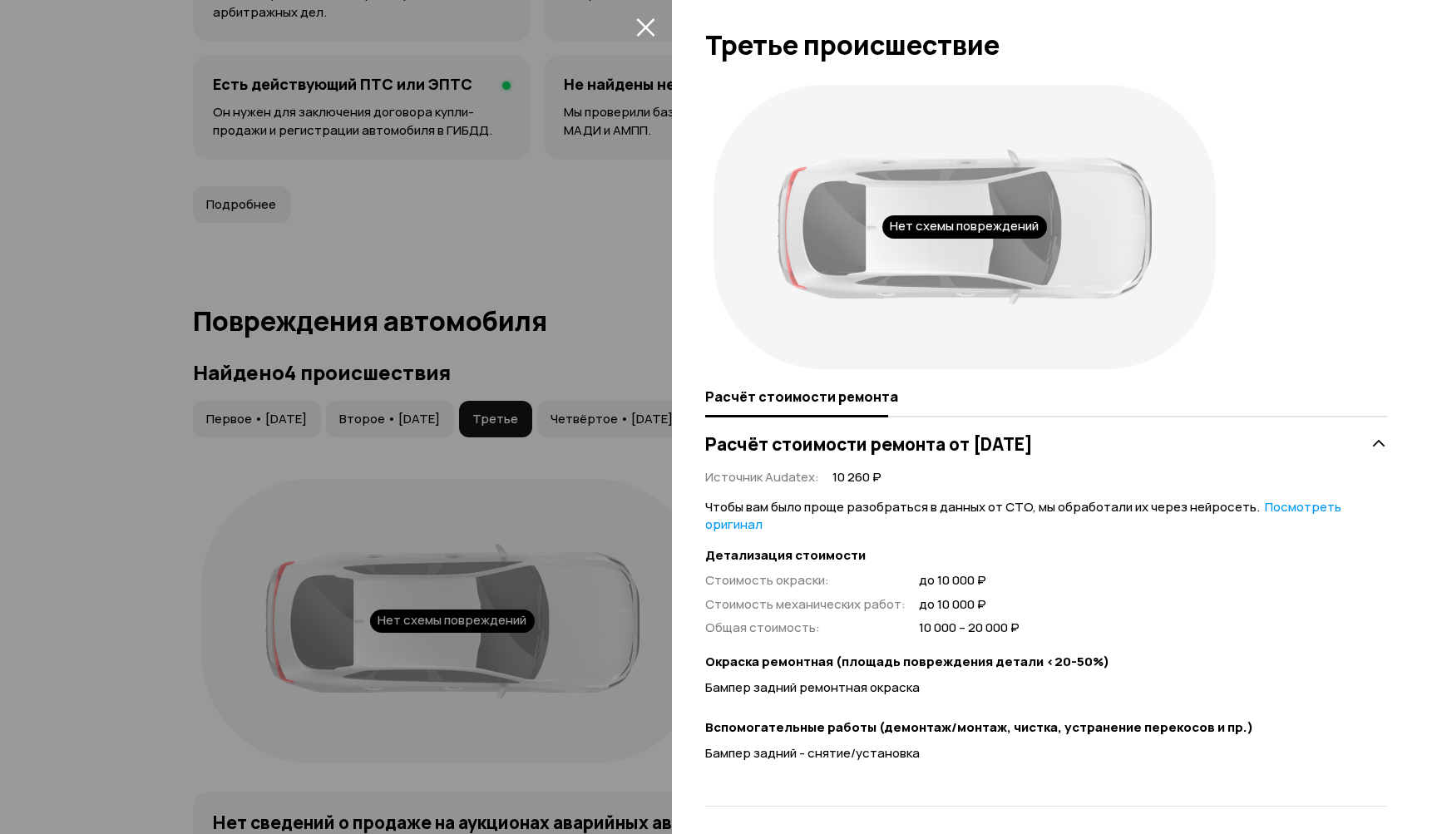
click at [1328, 509] on link "Посмотреть оригинал" at bounding box center [1023, 515] width 636 height 35
click at [1257, 505] on link "Посмотреть расшифрованную версию" at bounding box center [1007, 515] width 605 height 35
click at [639, 25] on icon "закрыть" at bounding box center [645, 26] width 19 height 19
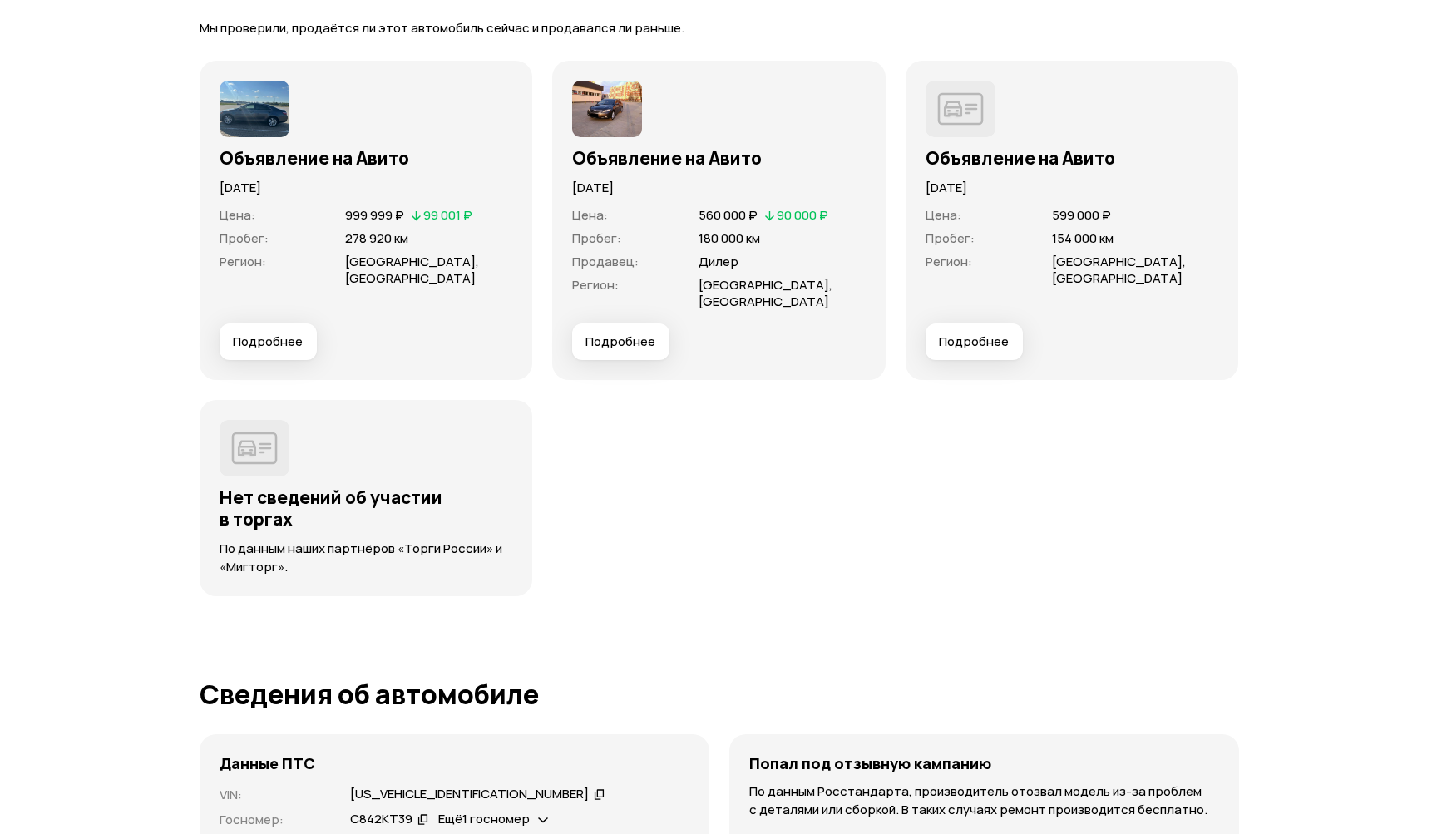
scroll to position [5629, 0]
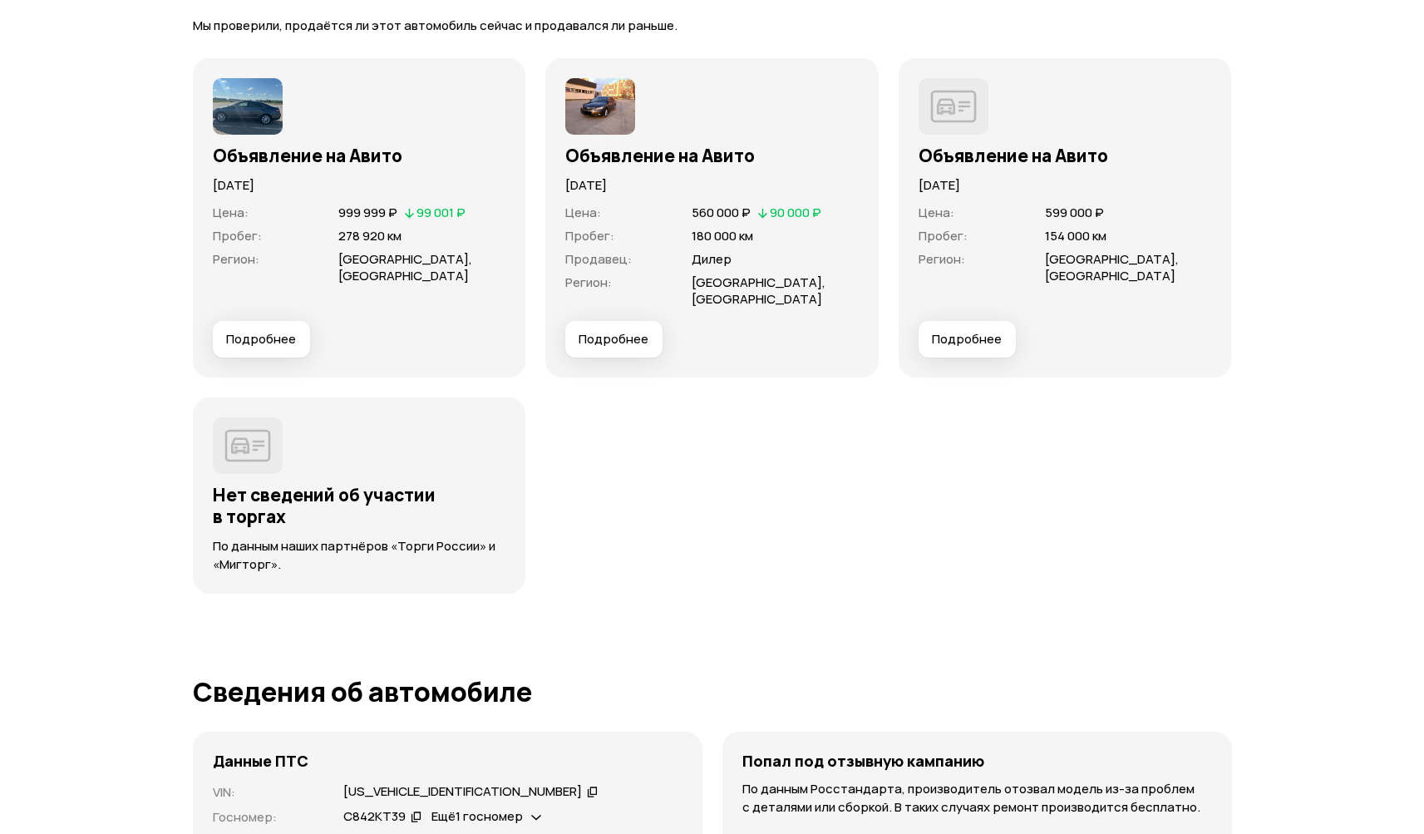
click at [607, 337] on span "Подробнее" at bounding box center [614, 339] width 70 height 17
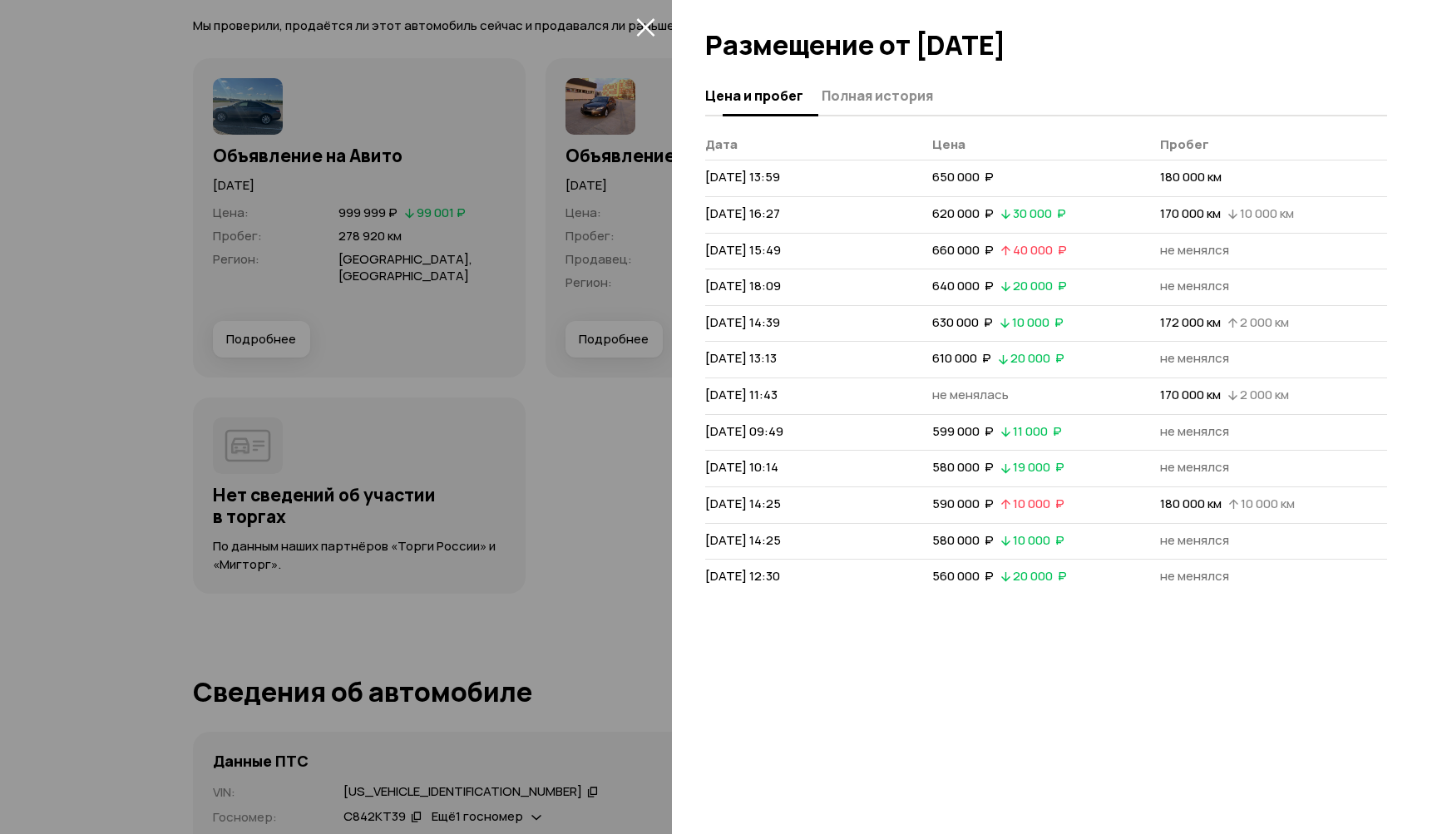
click at [885, 95] on span "Полная история" at bounding box center [876, 95] width 111 height 17
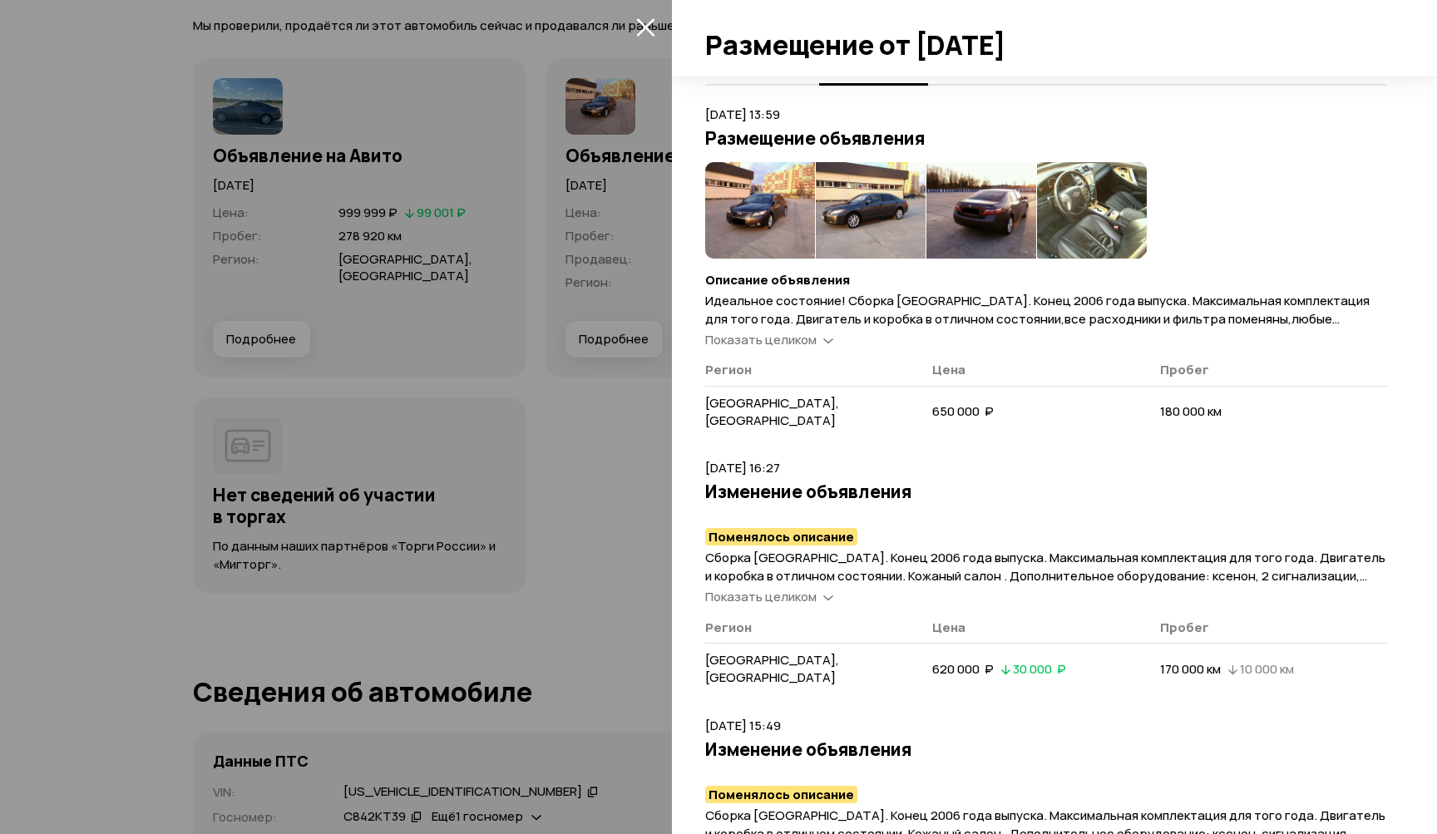
scroll to position [53, 0]
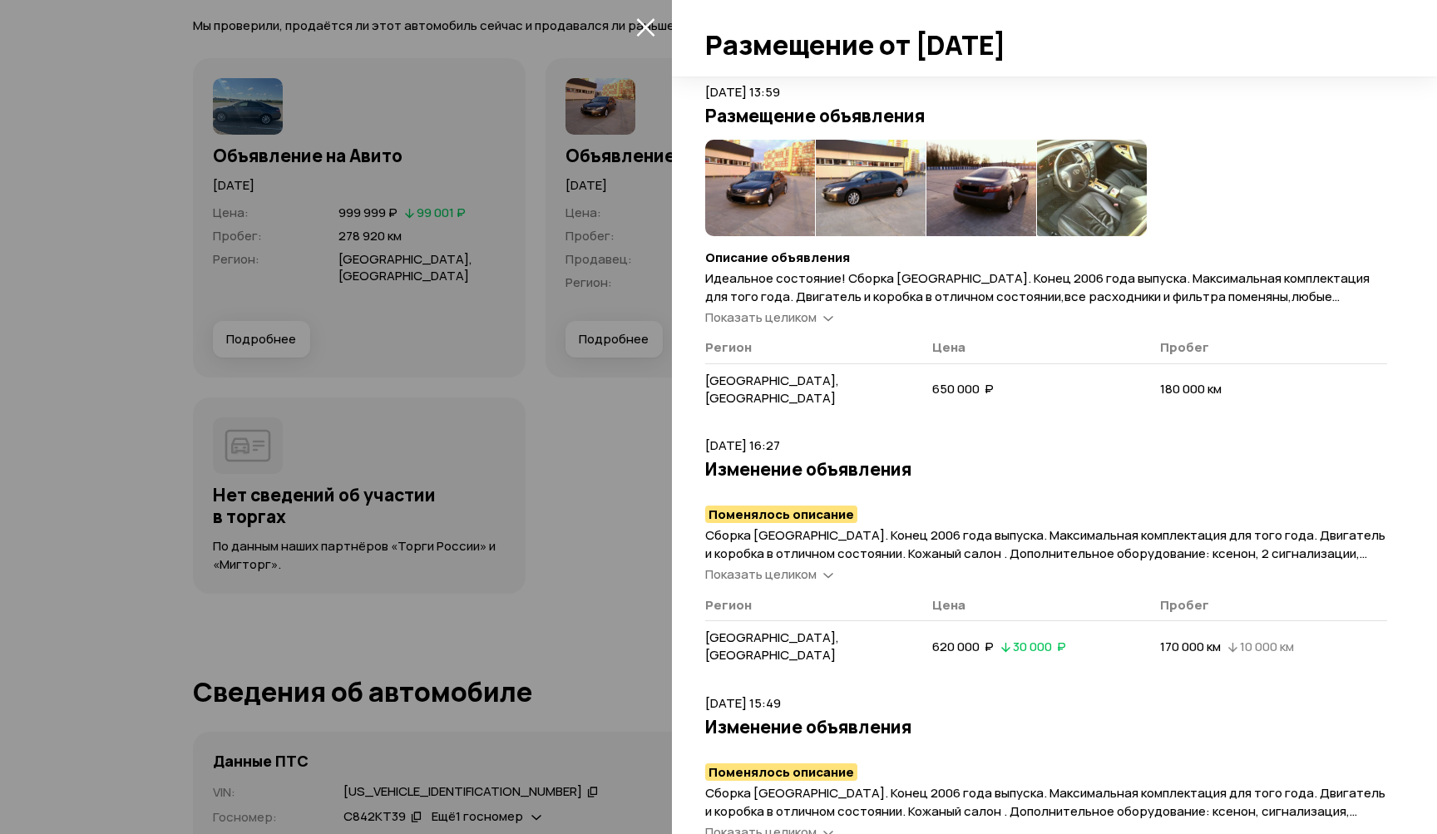
click at [792, 574] on span "Показать целиком" at bounding box center [760, 573] width 111 height 17
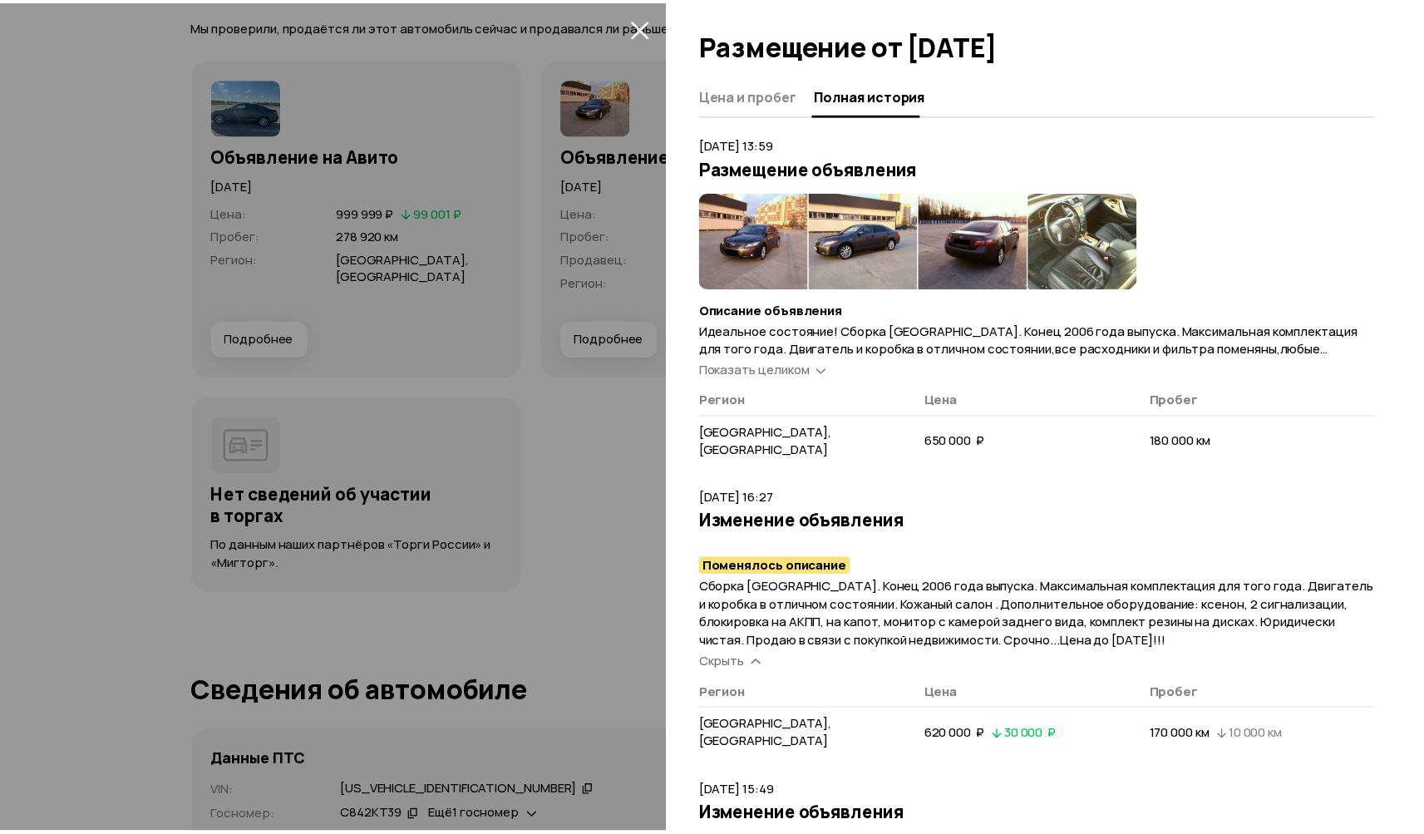
scroll to position [0, 0]
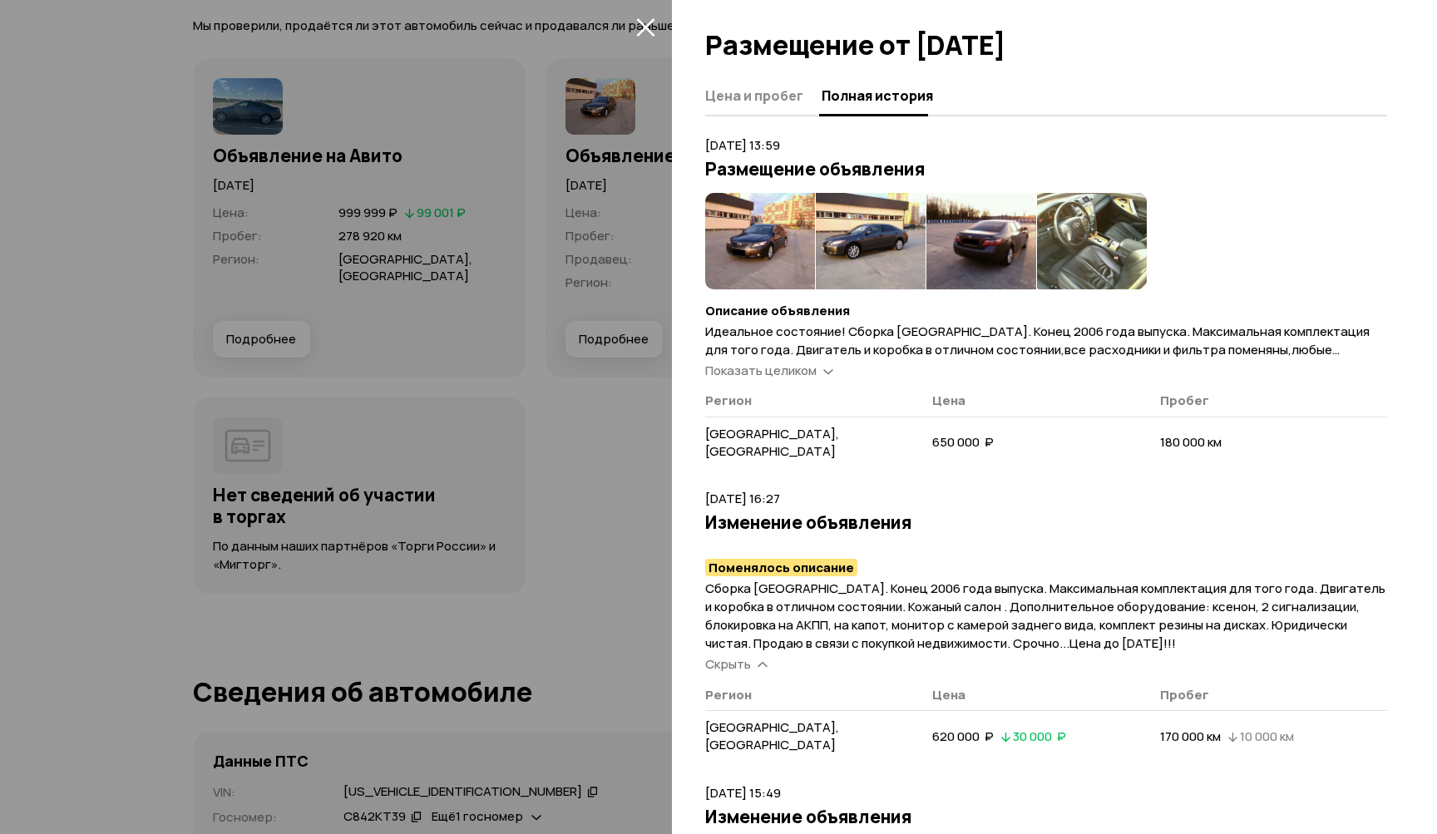
click at [642, 24] on icon "закрыть" at bounding box center [645, 27] width 18 height 18
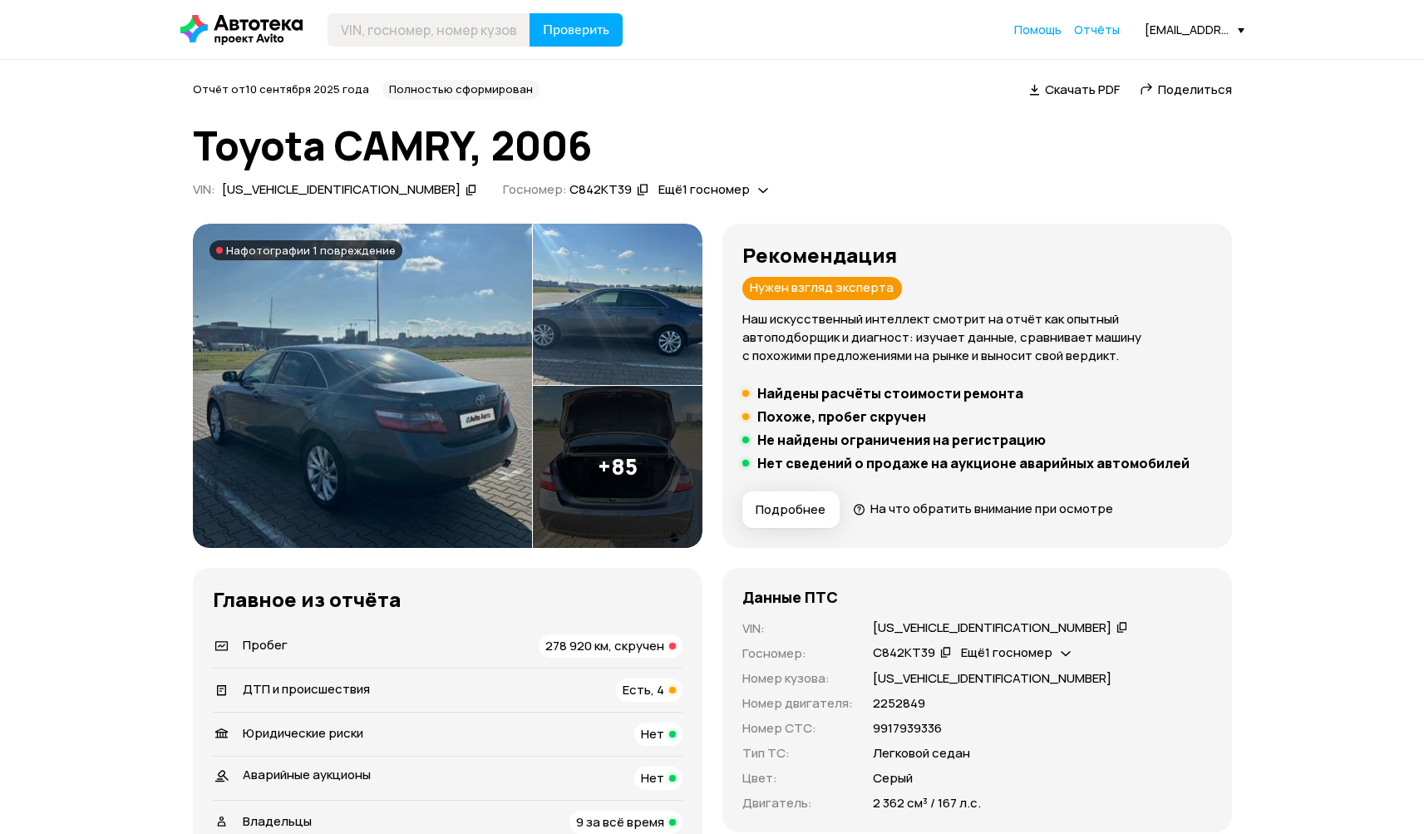
click at [1078, 90] on span "Скачать PDF" at bounding box center [1082, 89] width 75 height 17
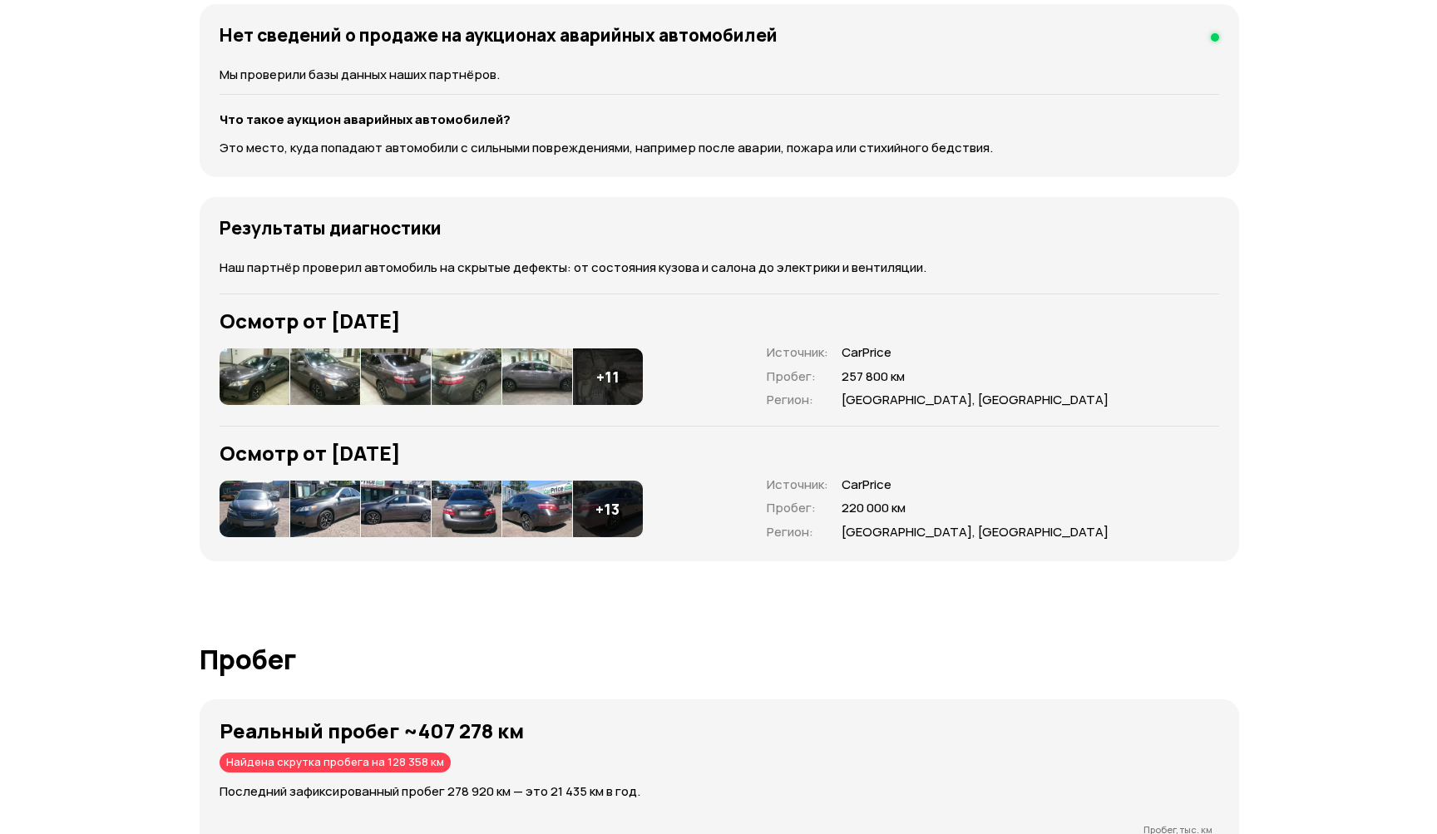
scroll to position [2199, 0]
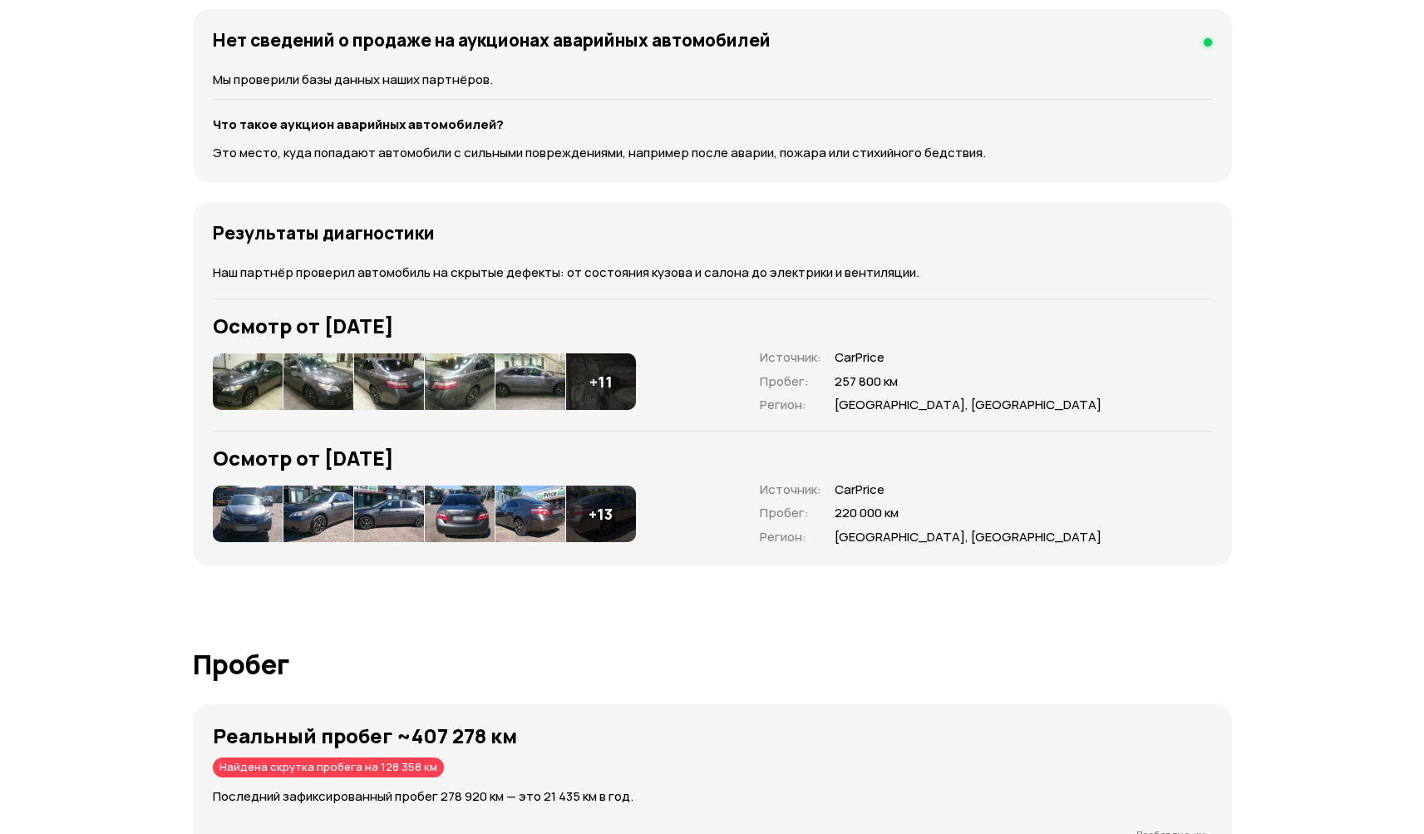
click at [241, 381] on img at bounding box center [248, 381] width 70 height 57
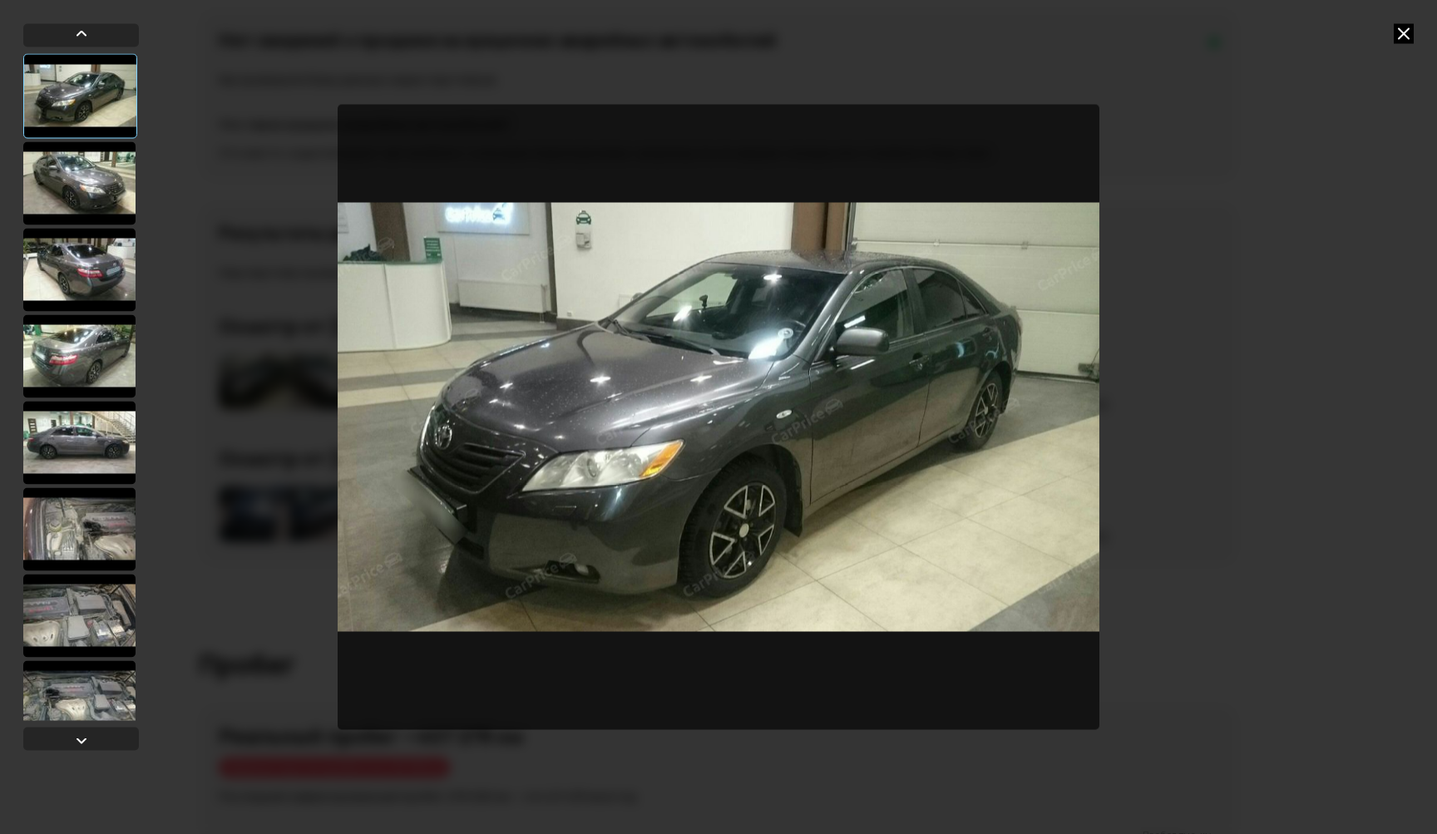
click at [104, 185] on div at bounding box center [79, 182] width 112 height 83
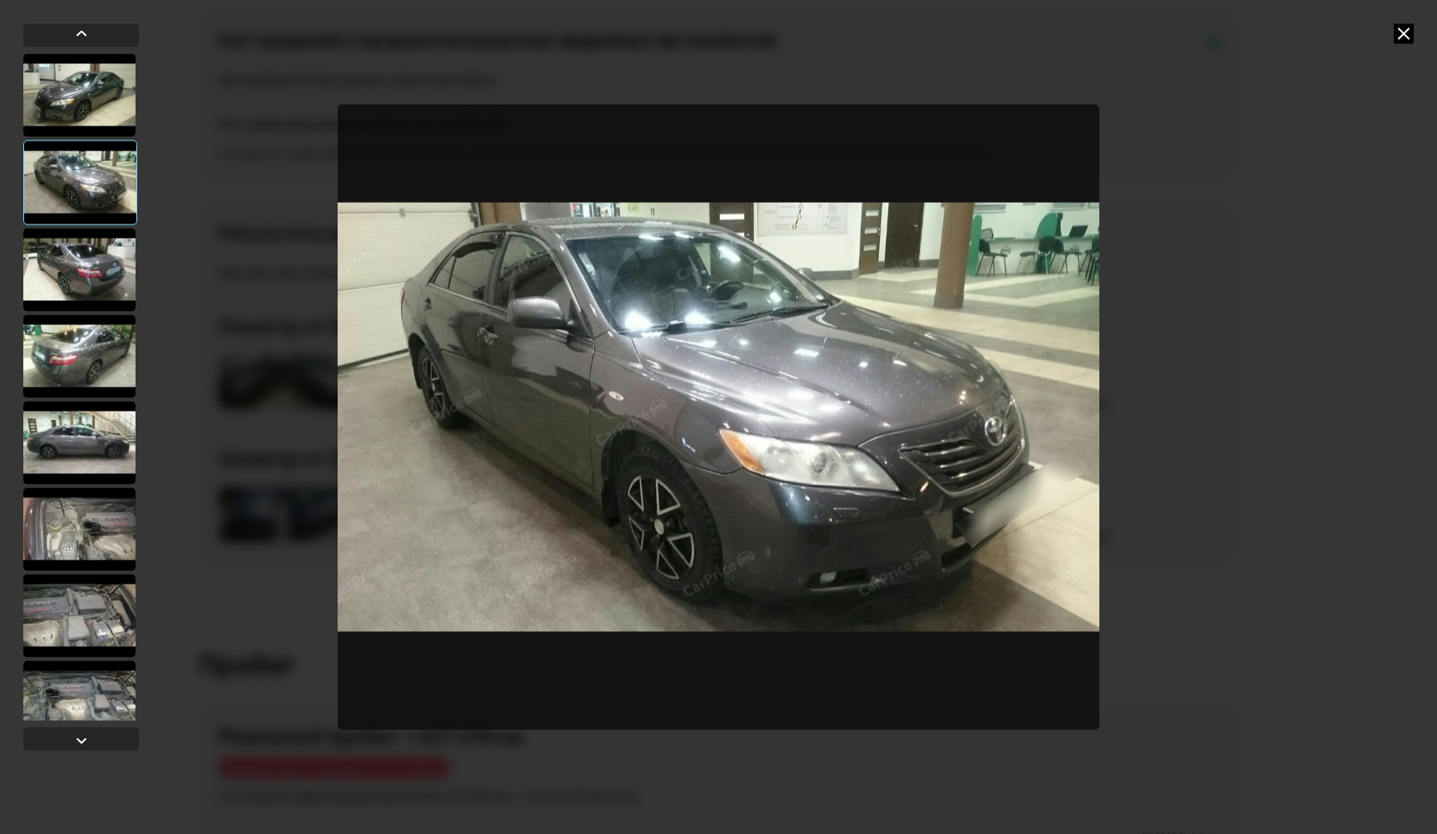
click at [81, 289] on div at bounding box center [79, 269] width 112 height 83
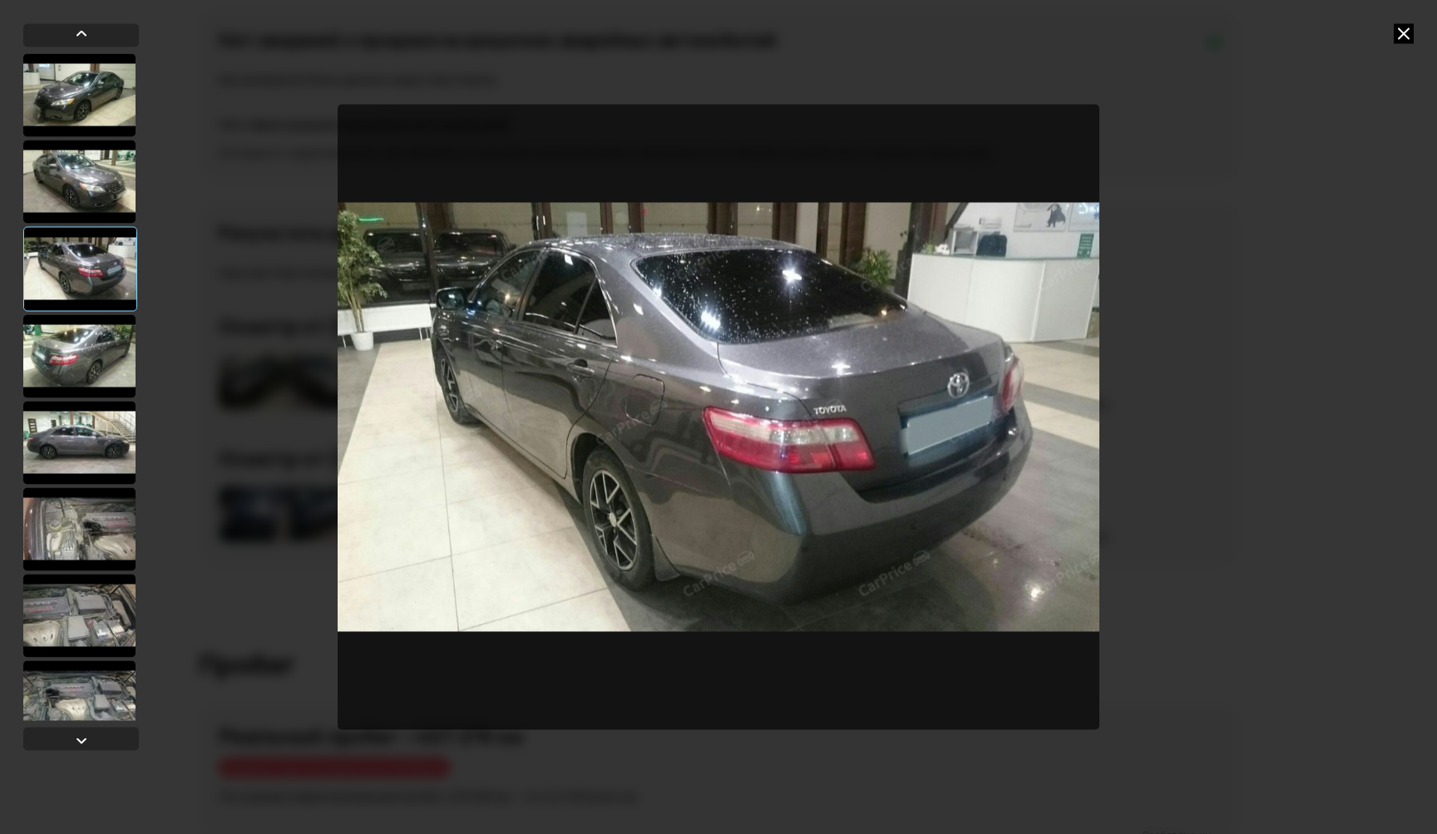
click at [80, 345] on div at bounding box center [79, 355] width 112 height 83
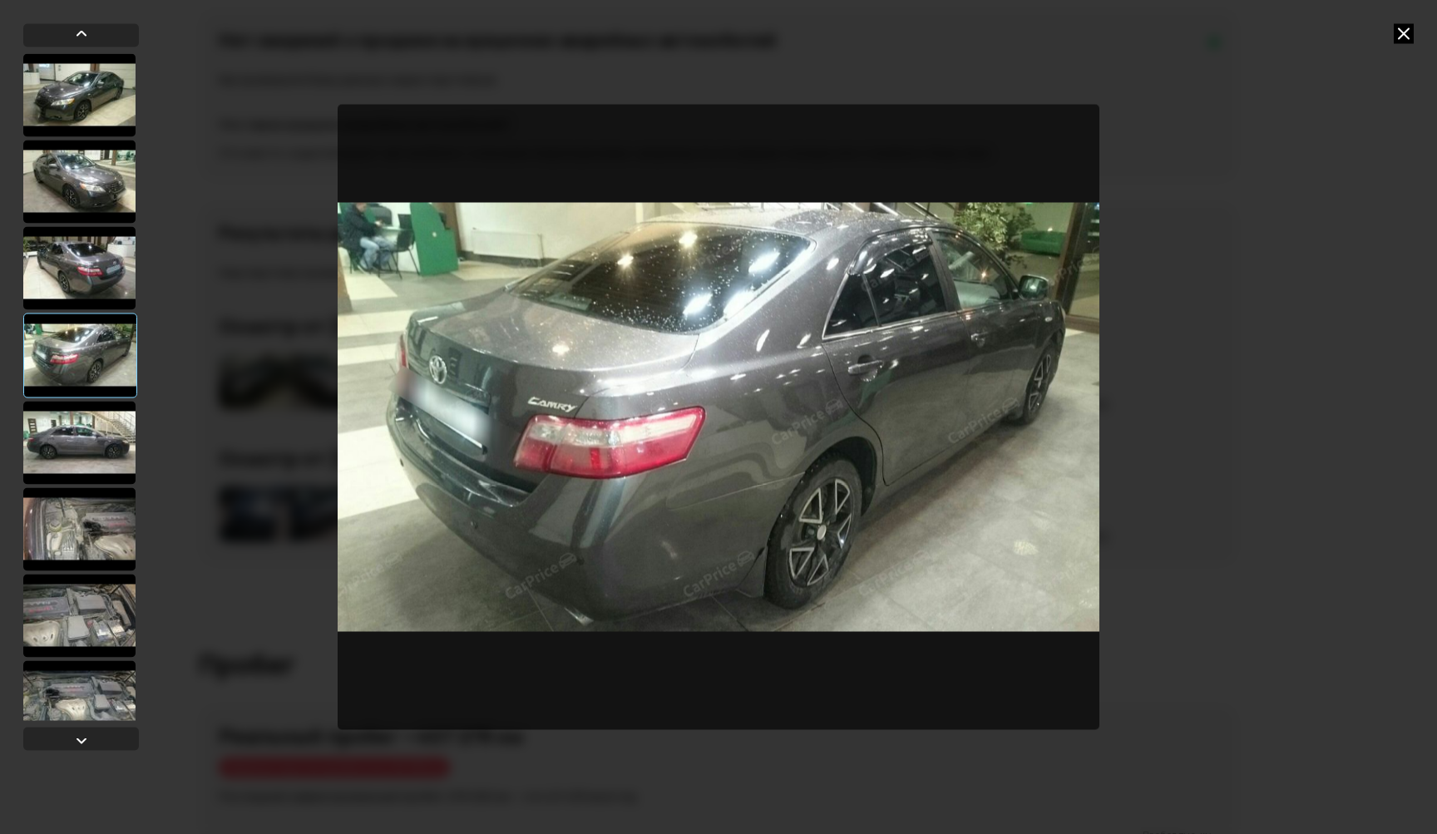
click at [71, 431] on div at bounding box center [79, 442] width 112 height 83
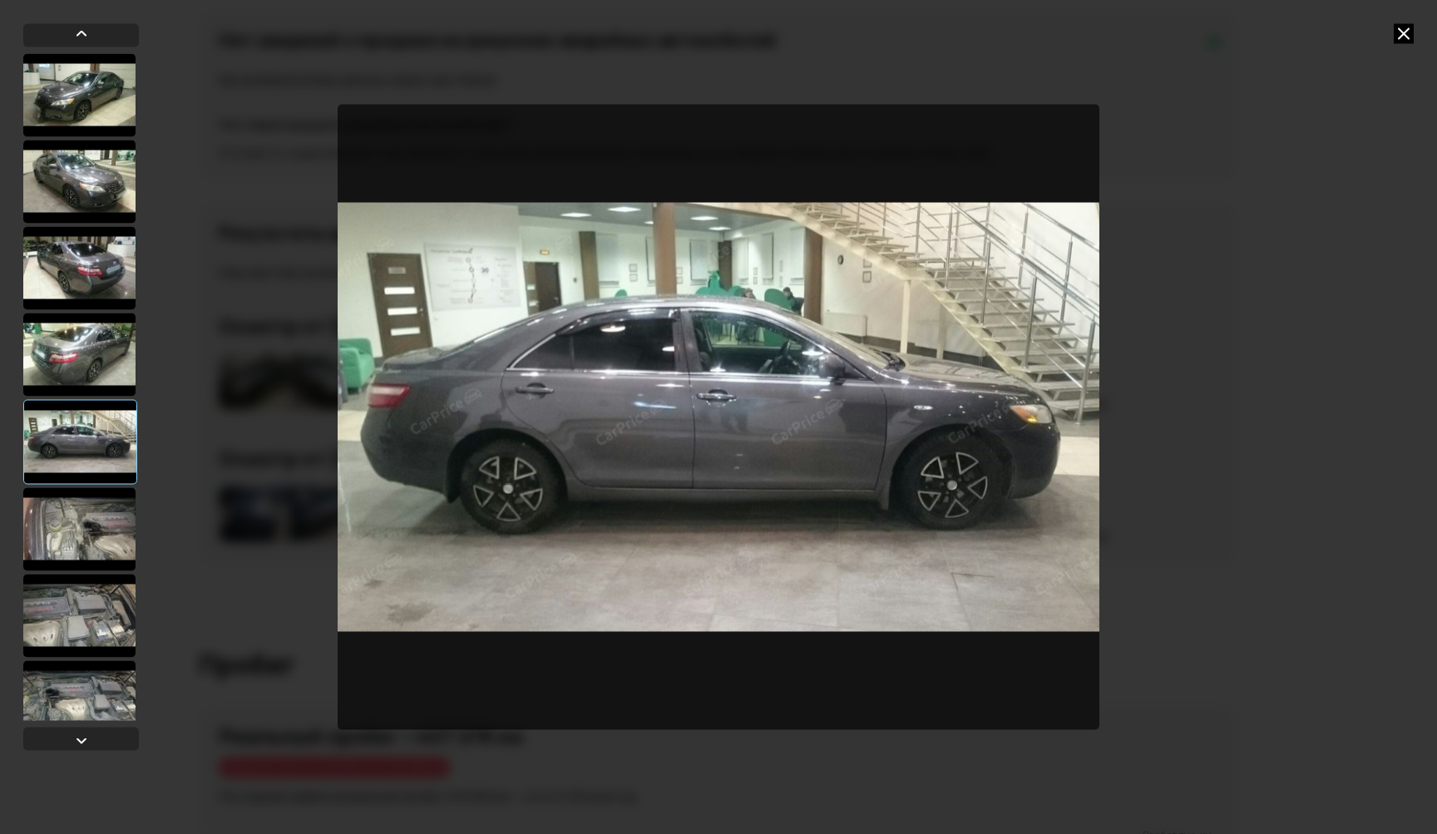
click at [89, 534] on div at bounding box center [79, 528] width 112 height 83
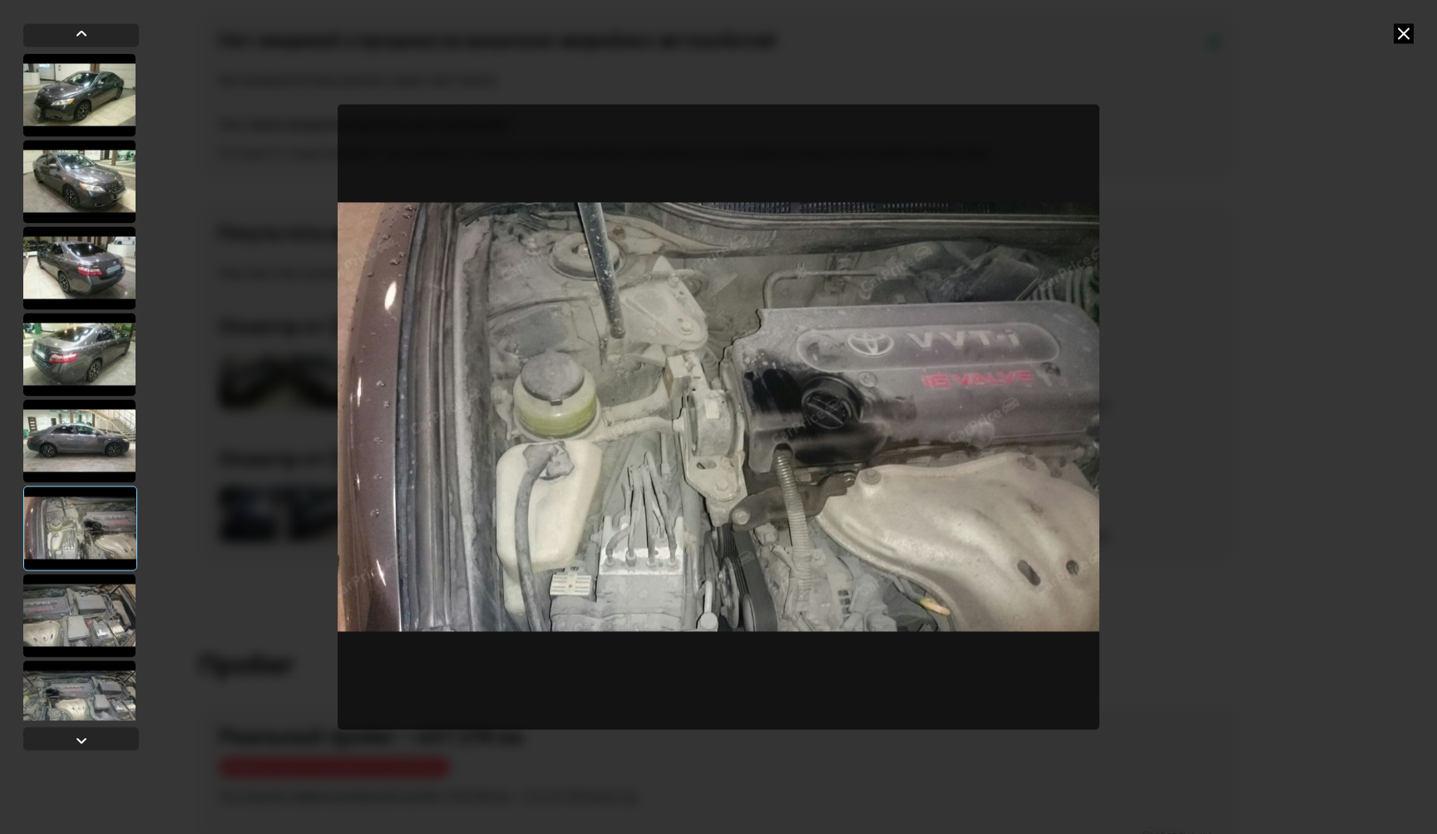
click at [81, 619] on div at bounding box center [79, 615] width 112 height 83
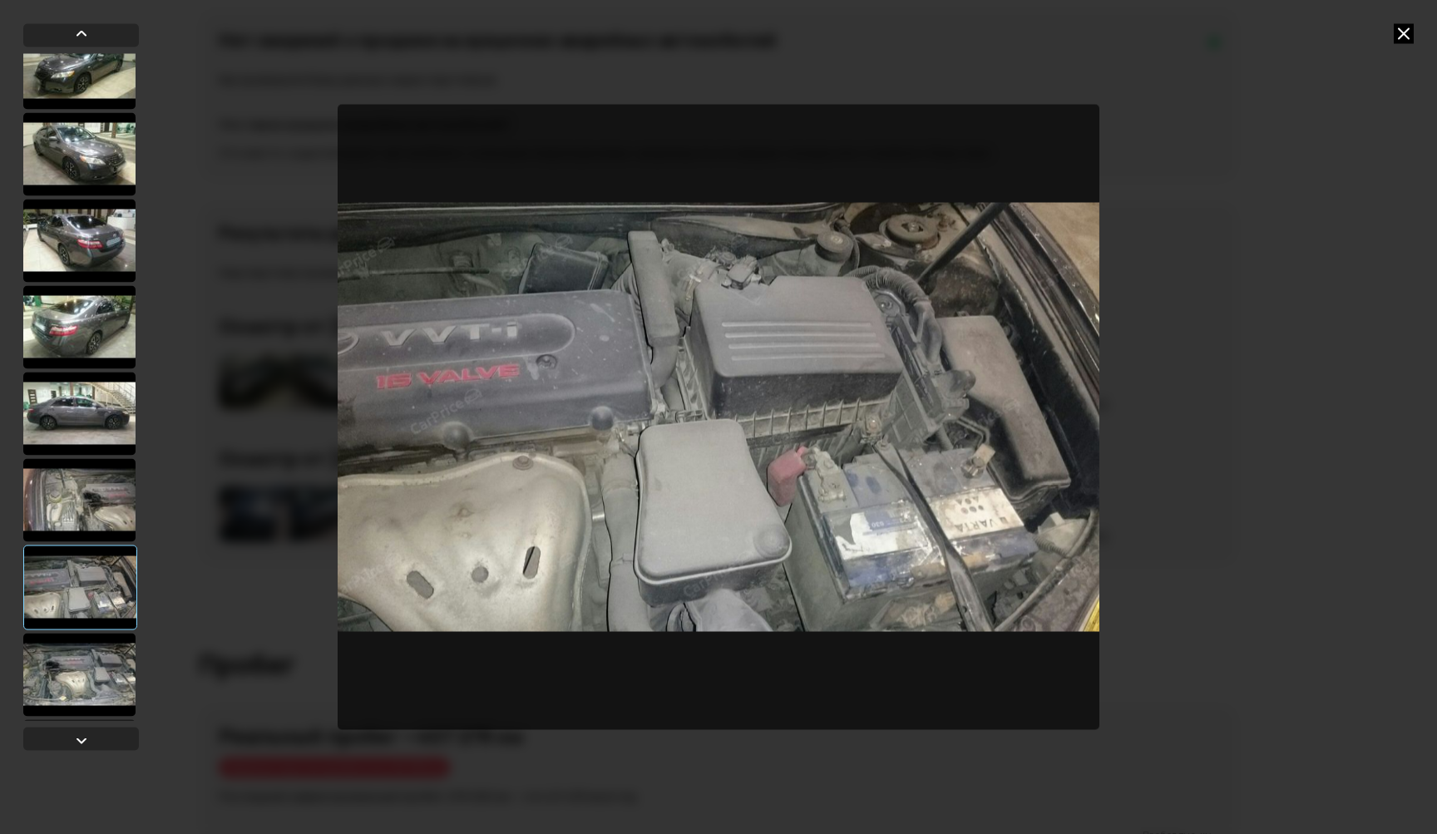
scroll to position [31, 0]
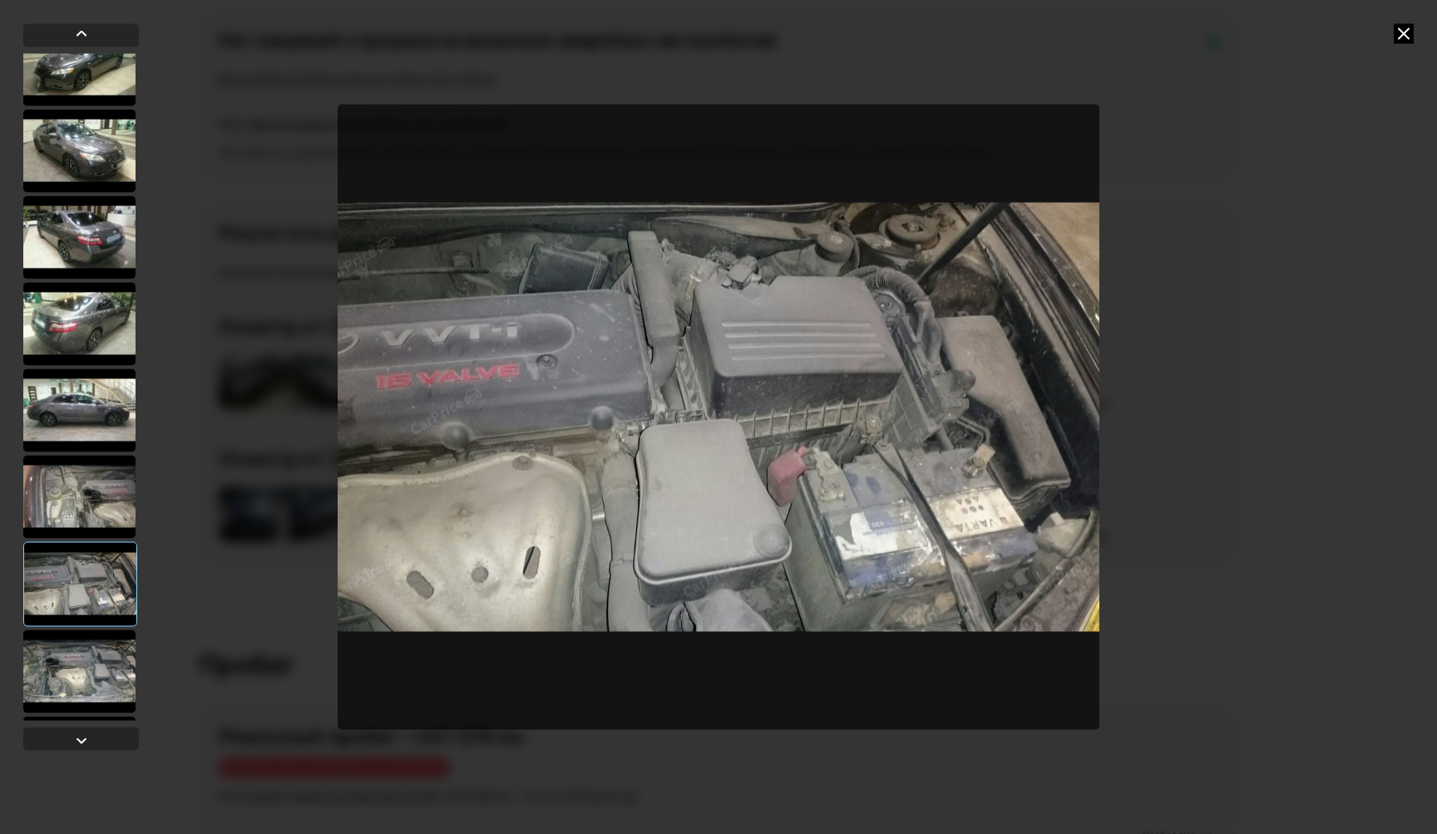
click at [82, 639] on div at bounding box center [79, 670] width 112 height 83
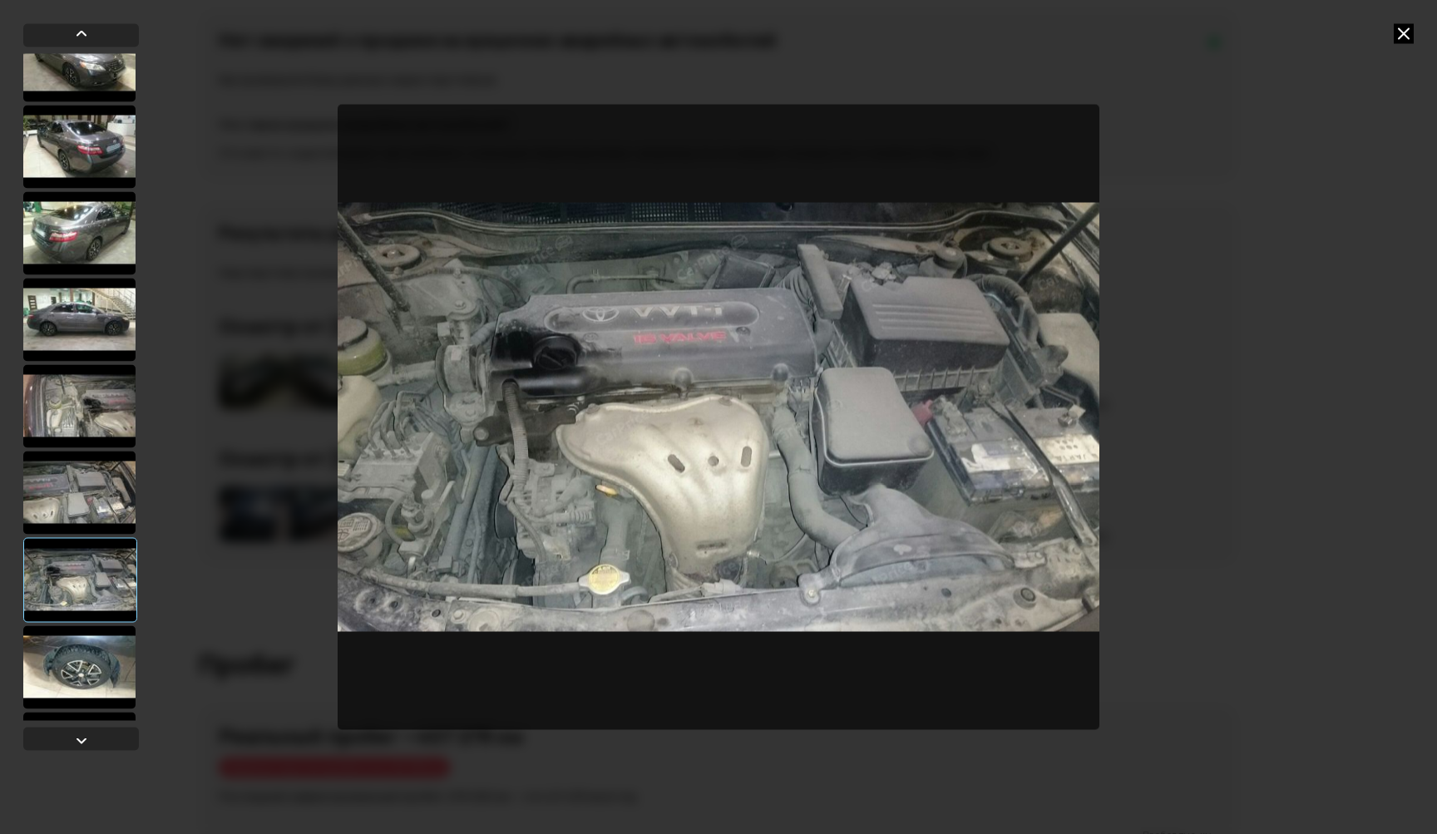
scroll to position [270, 0]
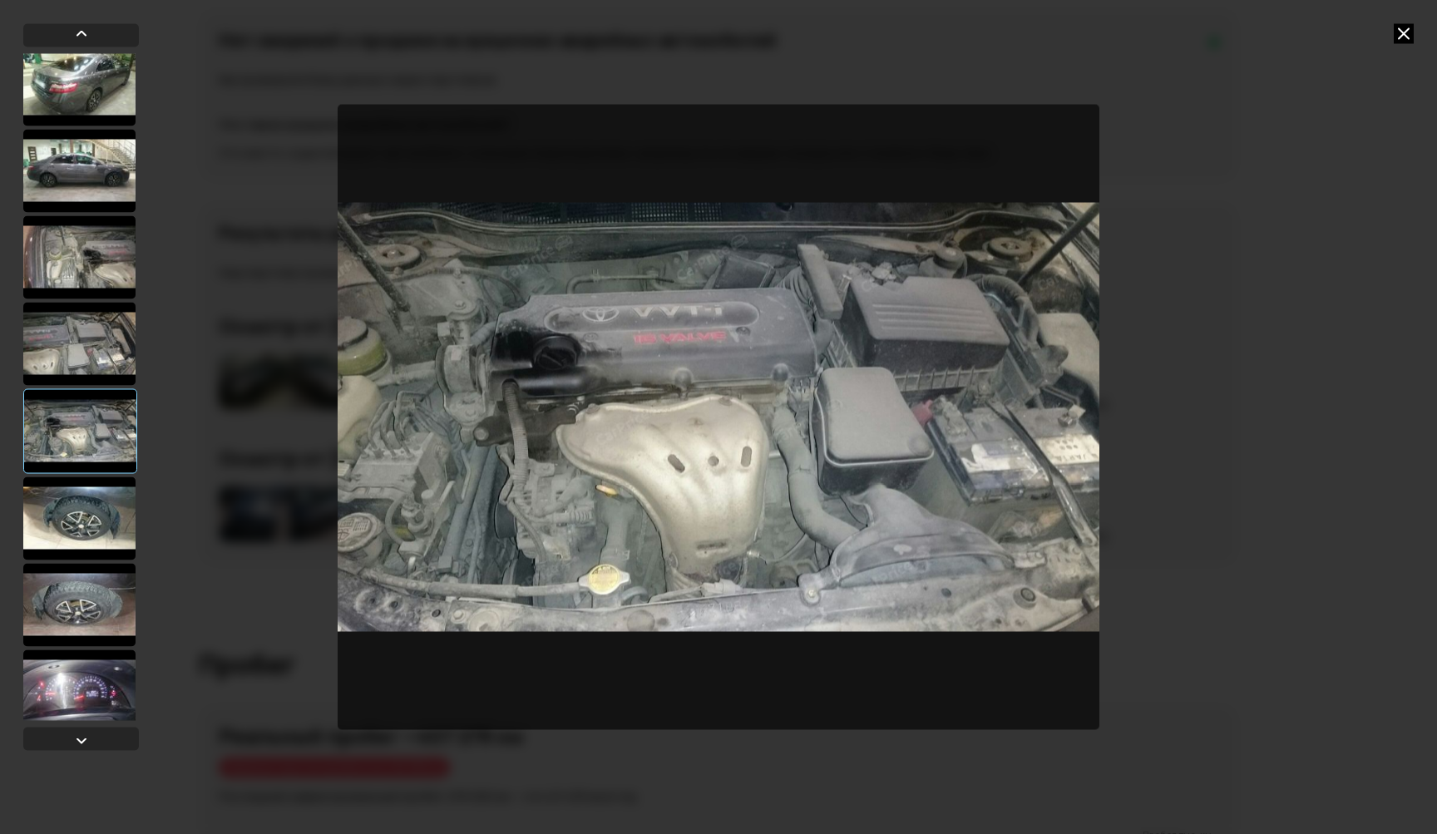
click at [81, 519] on div at bounding box center [79, 517] width 112 height 83
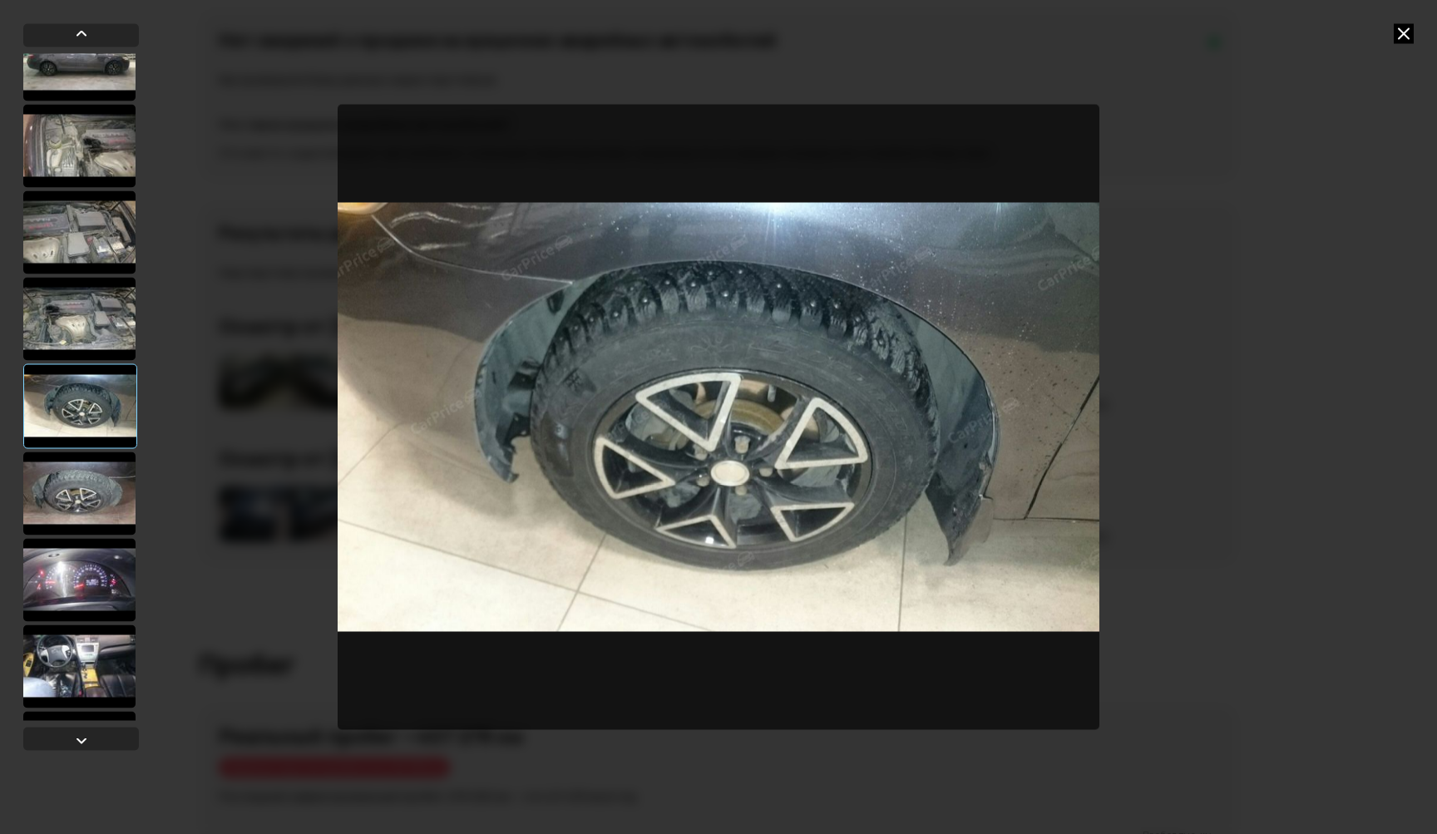
scroll to position [391, 0]
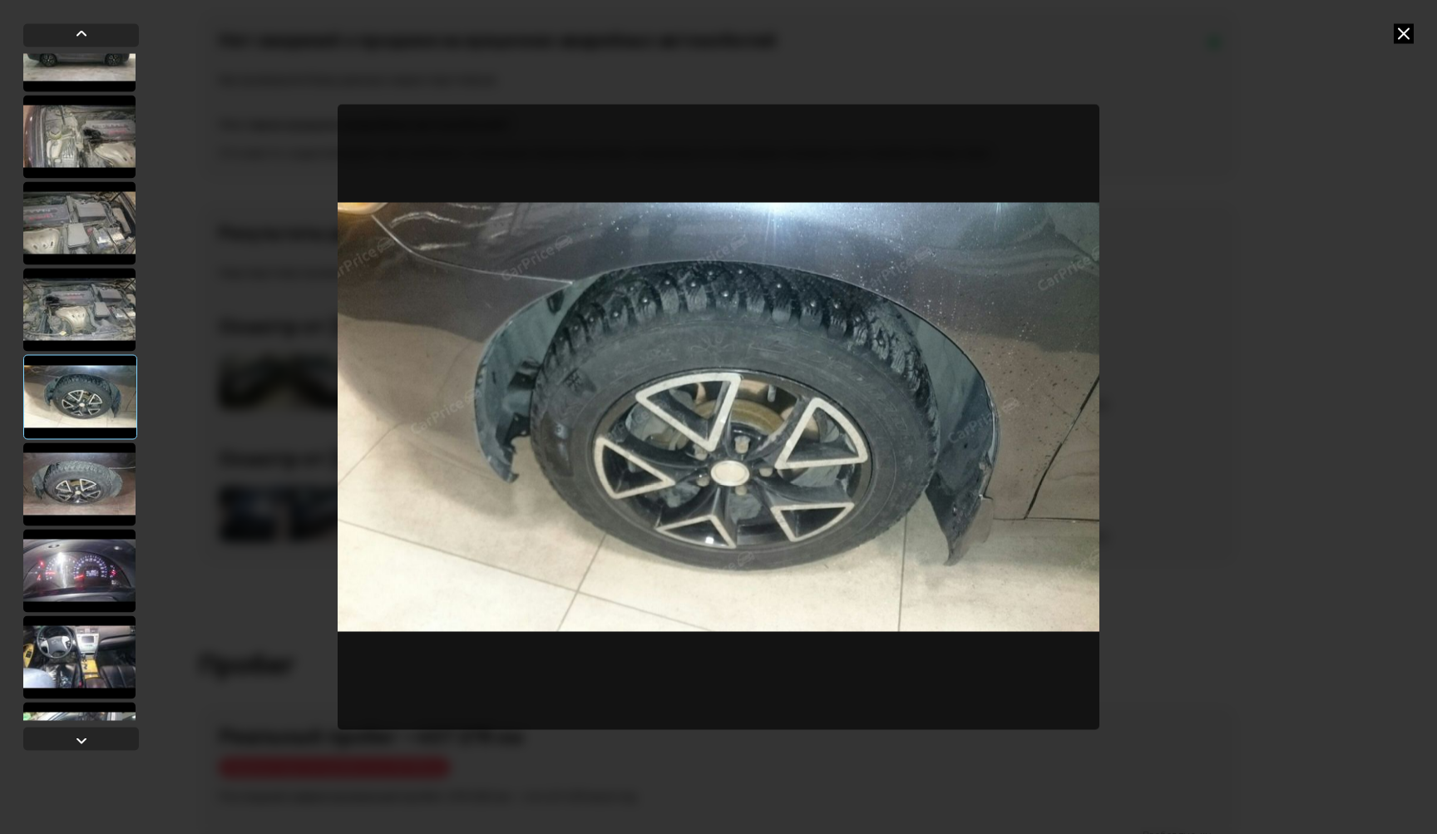
click at [81, 482] on div at bounding box center [79, 483] width 112 height 83
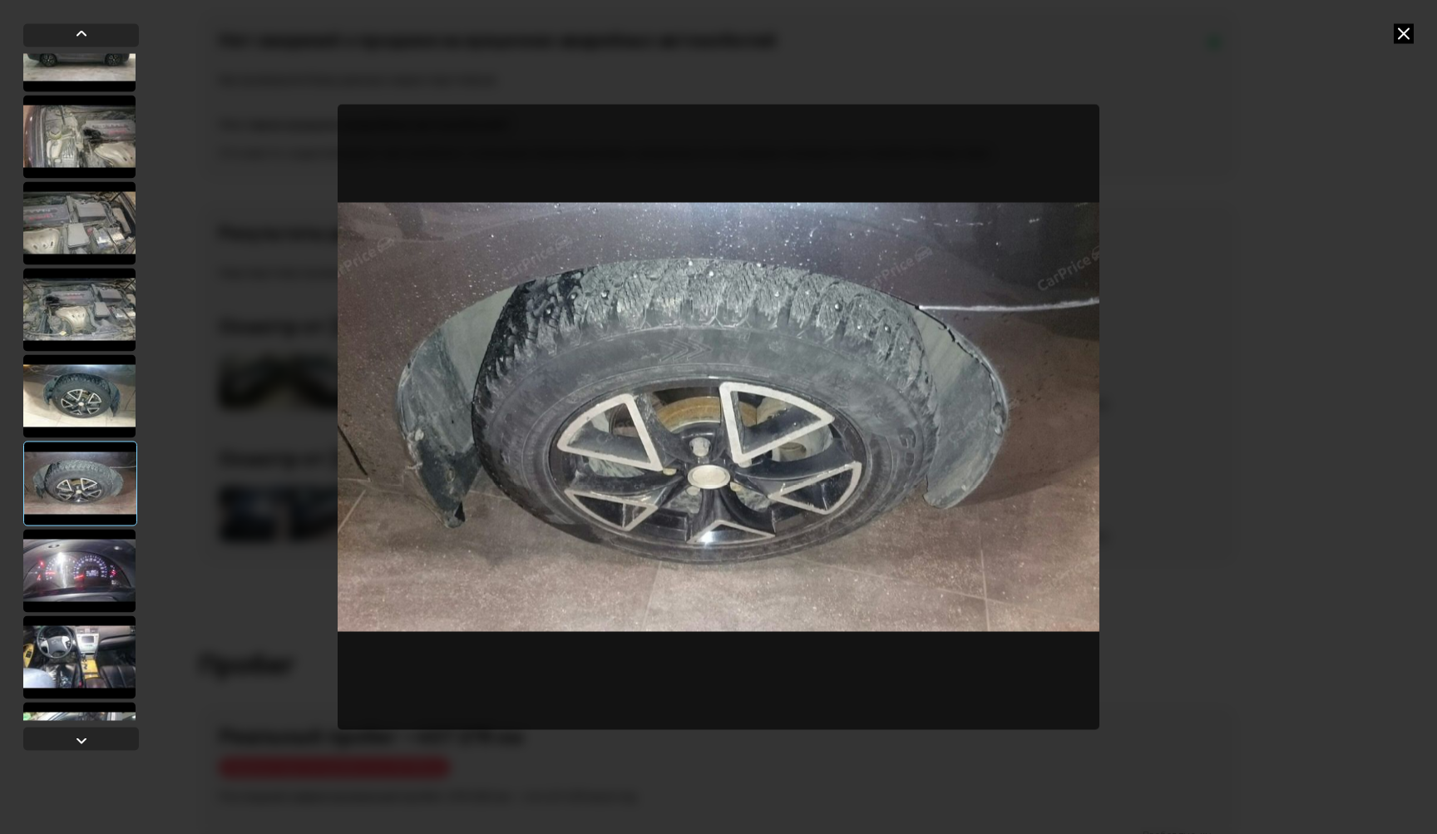
click at [80, 576] on div at bounding box center [79, 570] width 112 height 83
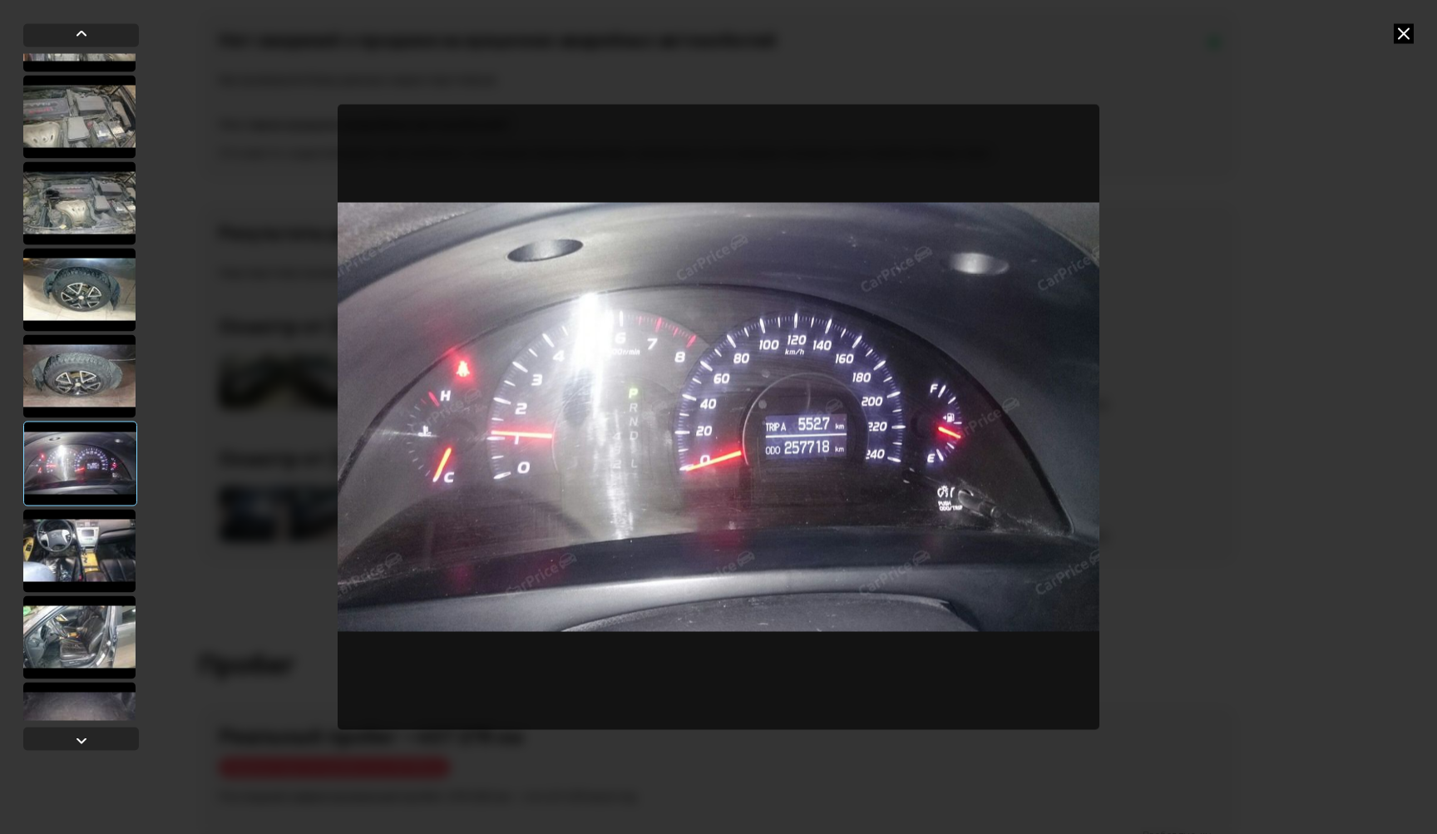
scroll to position [619, 0]
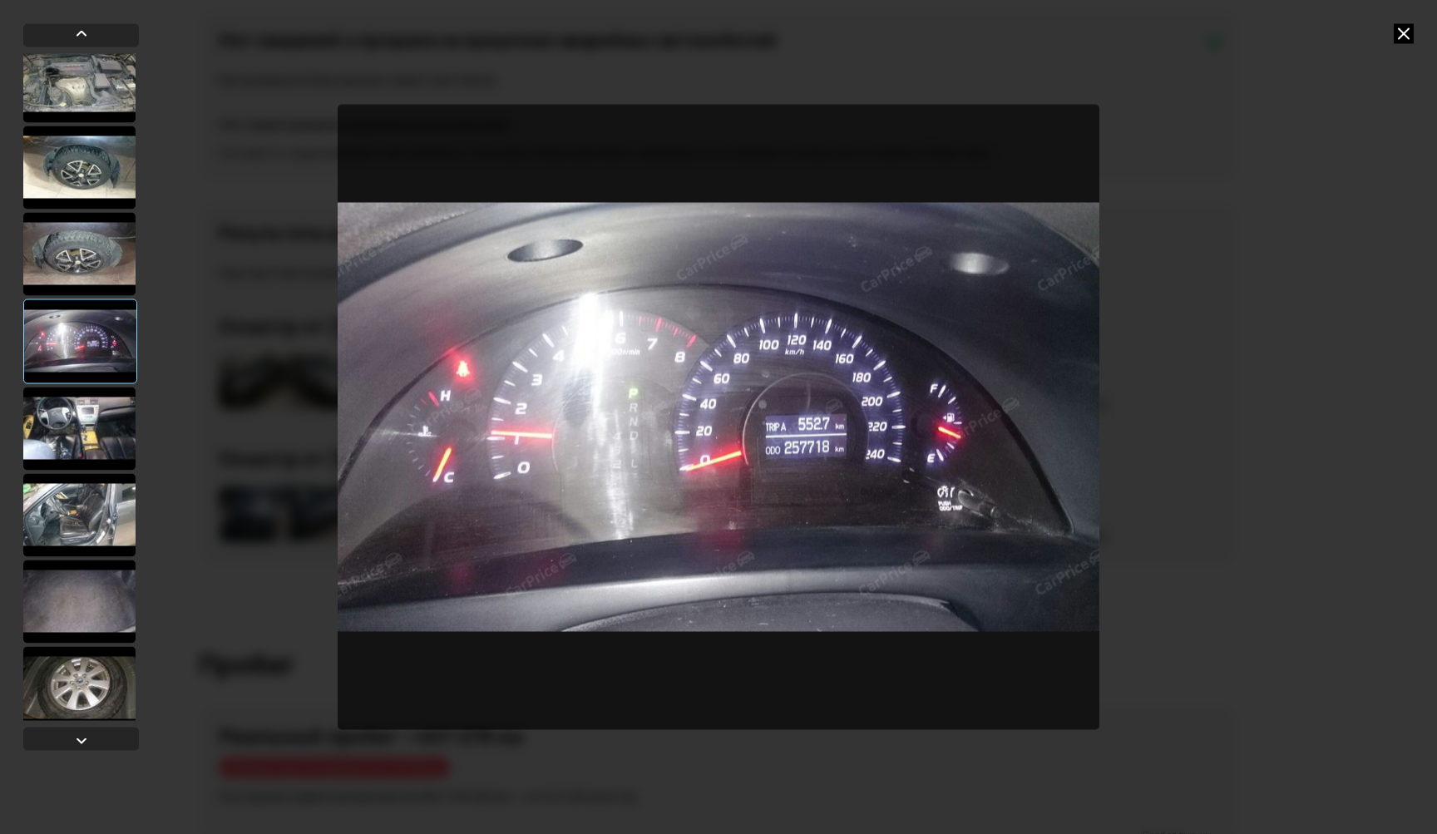
click at [76, 429] on div at bounding box center [79, 428] width 112 height 83
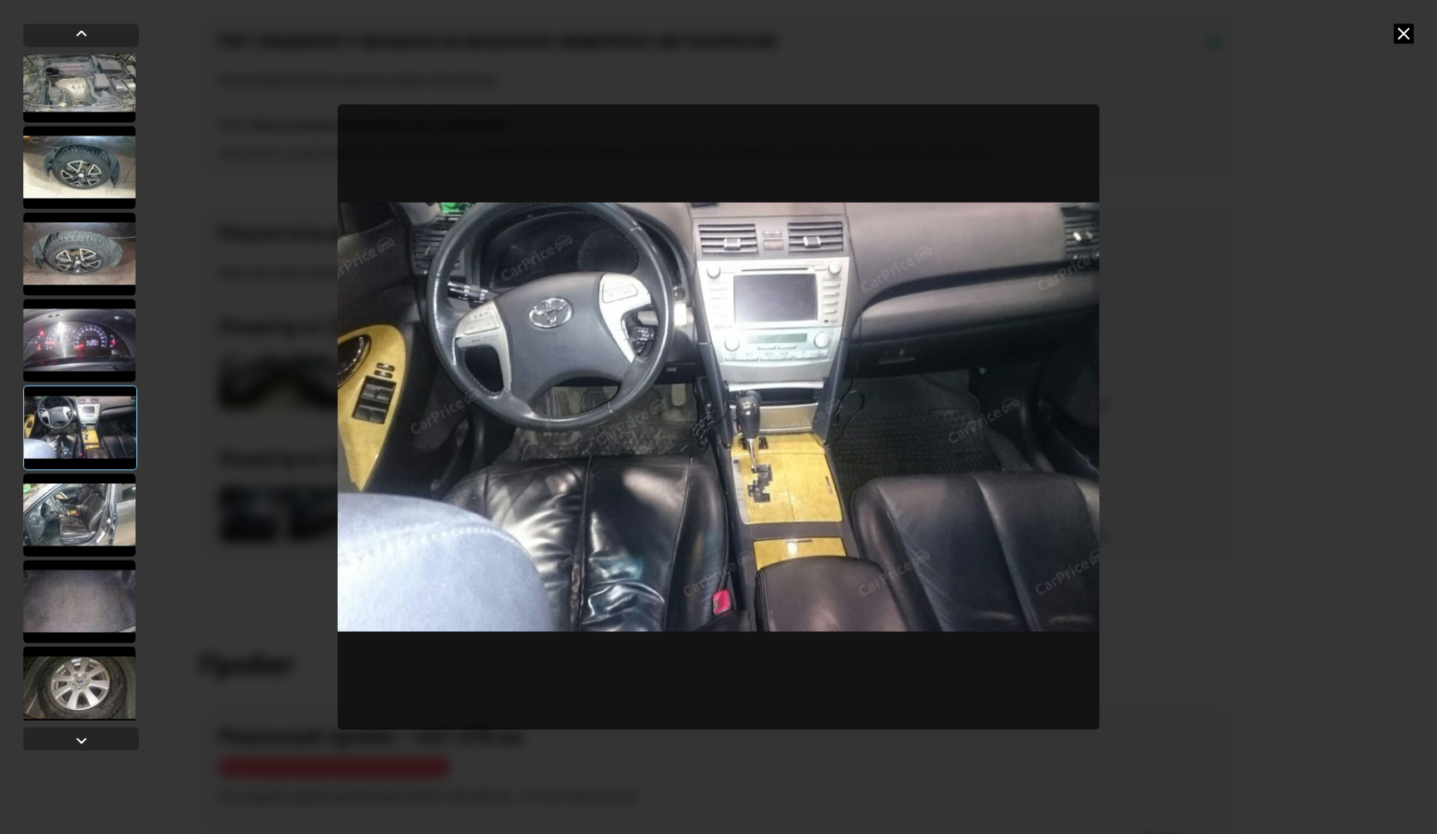
click at [71, 515] on div at bounding box center [79, 514] width 112 height 83
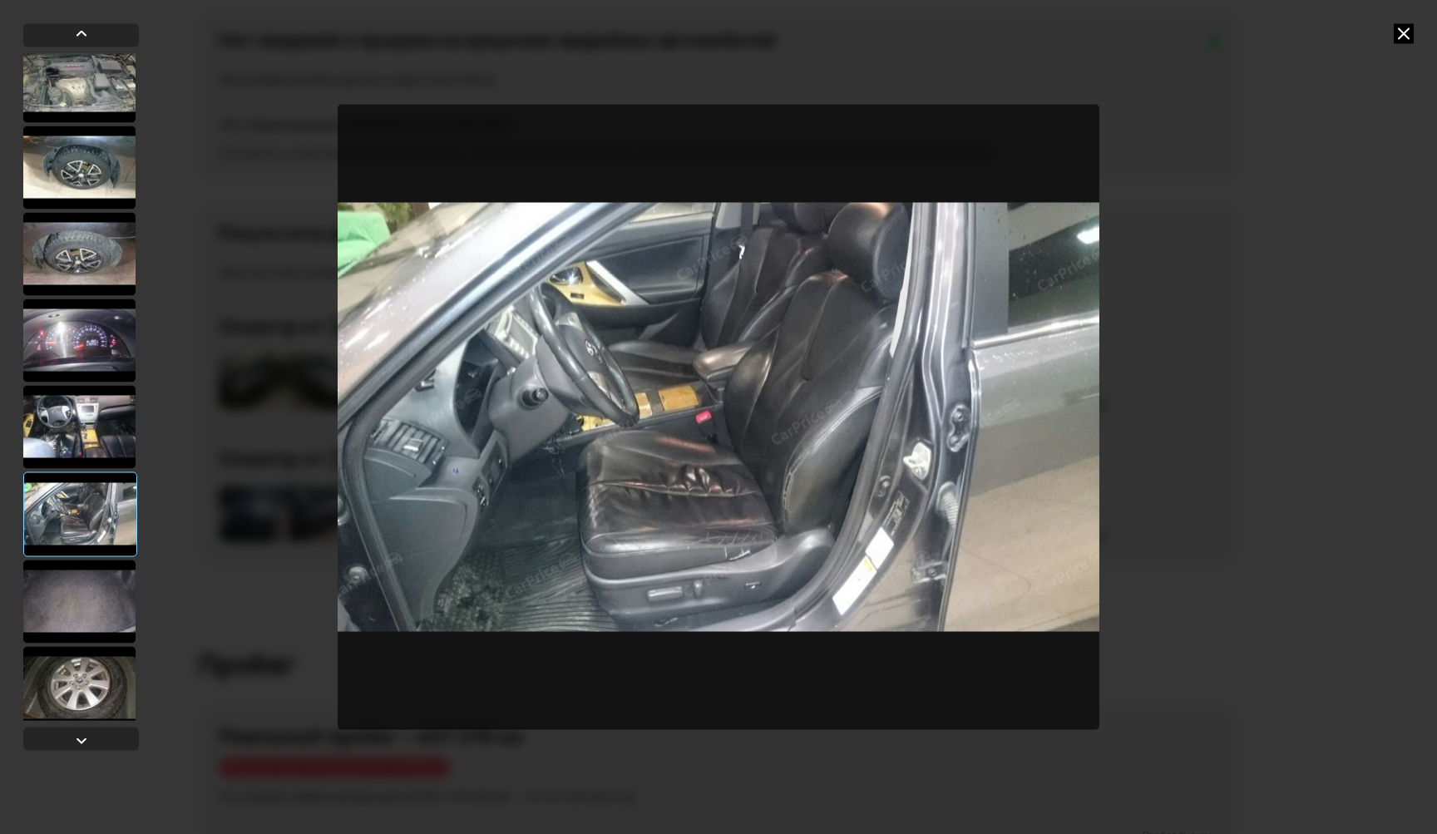
click at [72, 582] on div at bounding box center [79, 601] width 112 height 83
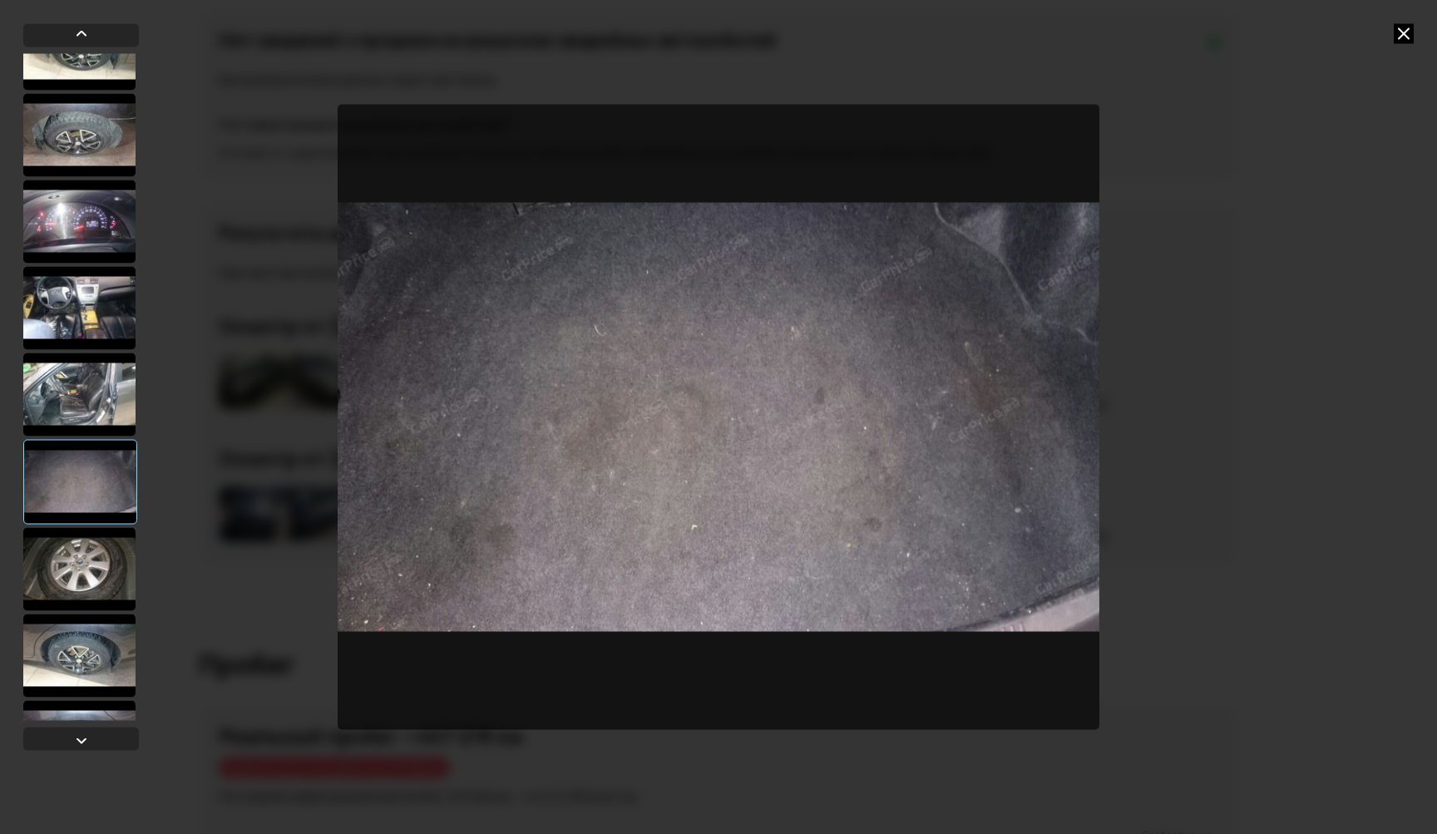
scroll to position [804, 0]
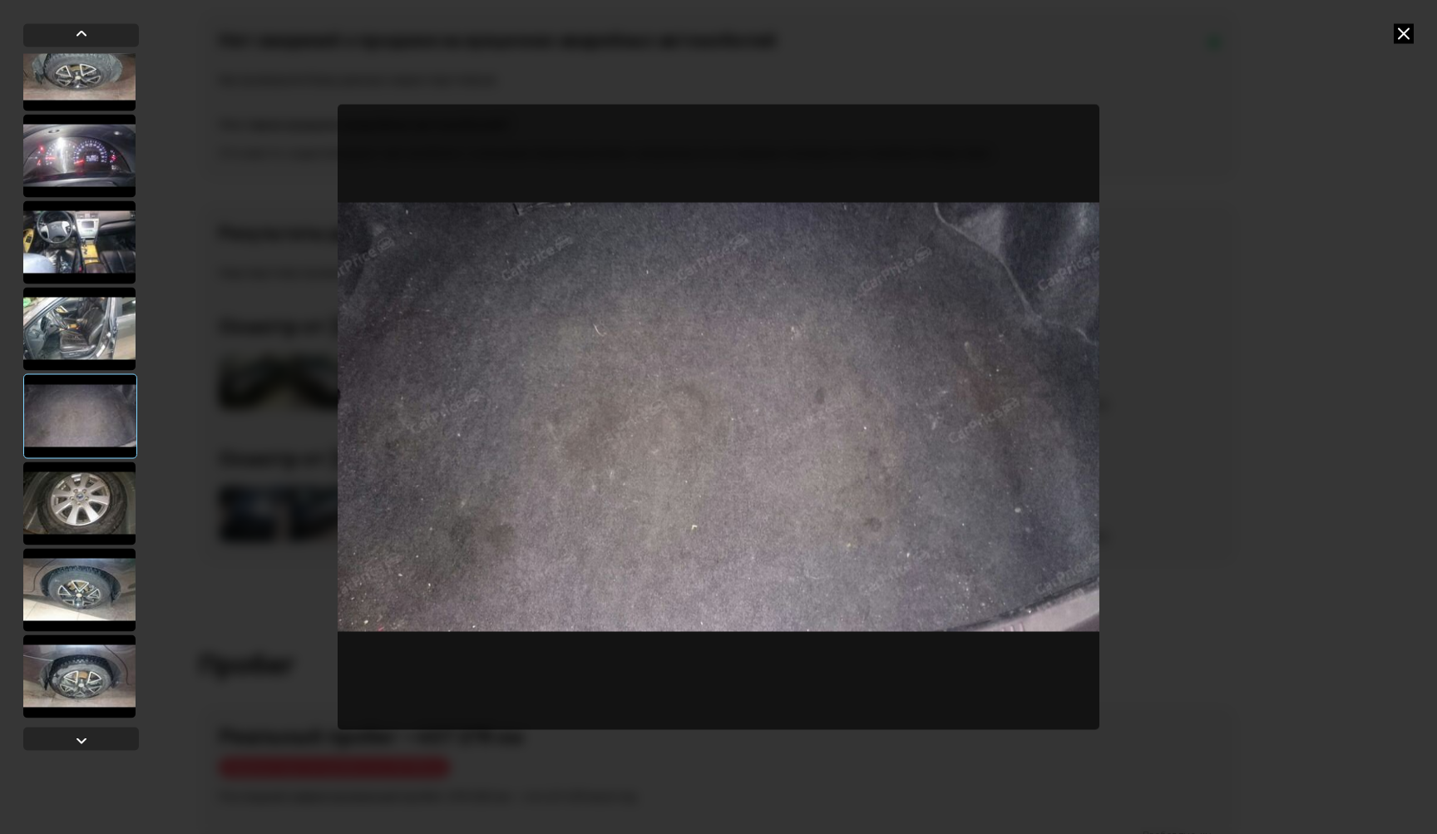
click at [86, 508] on div at bounding box center [79, 502] width 112 height 83
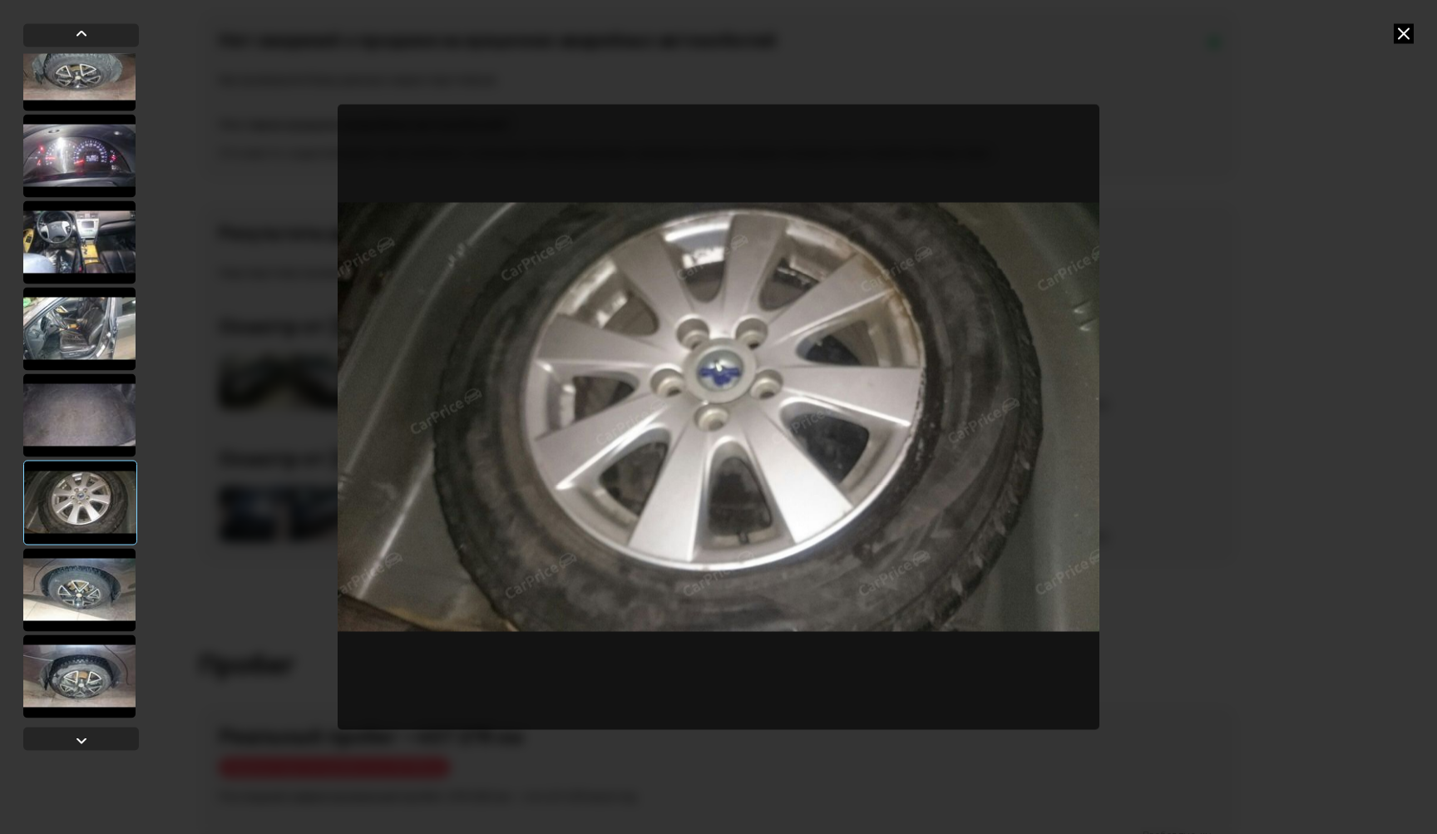
click at [85, 578] on div at bounding box center [79, 589] width 112 height 83
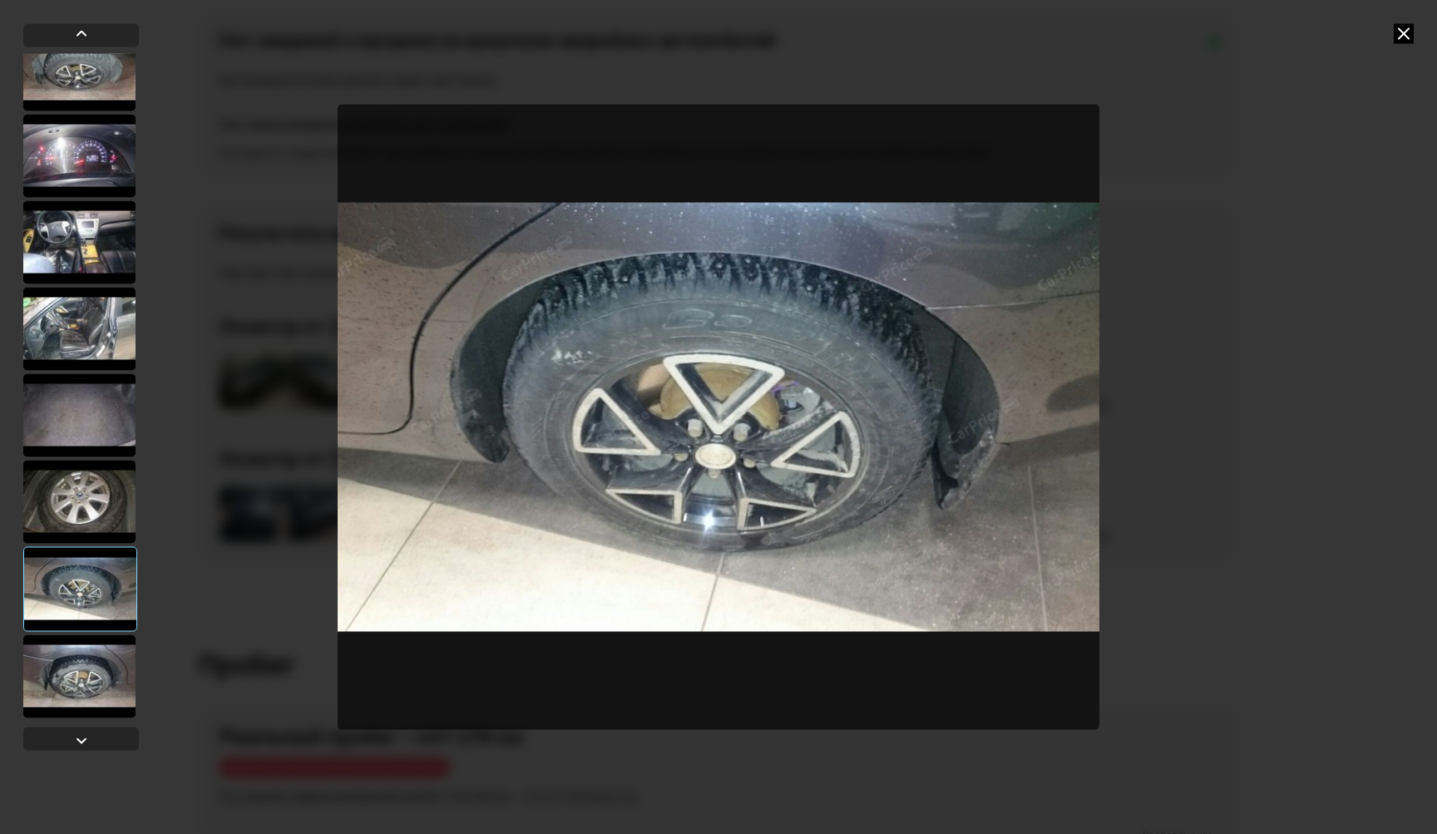
click at [1407, 37] on icon at bounding box center [1403, 33] width 20 height 20
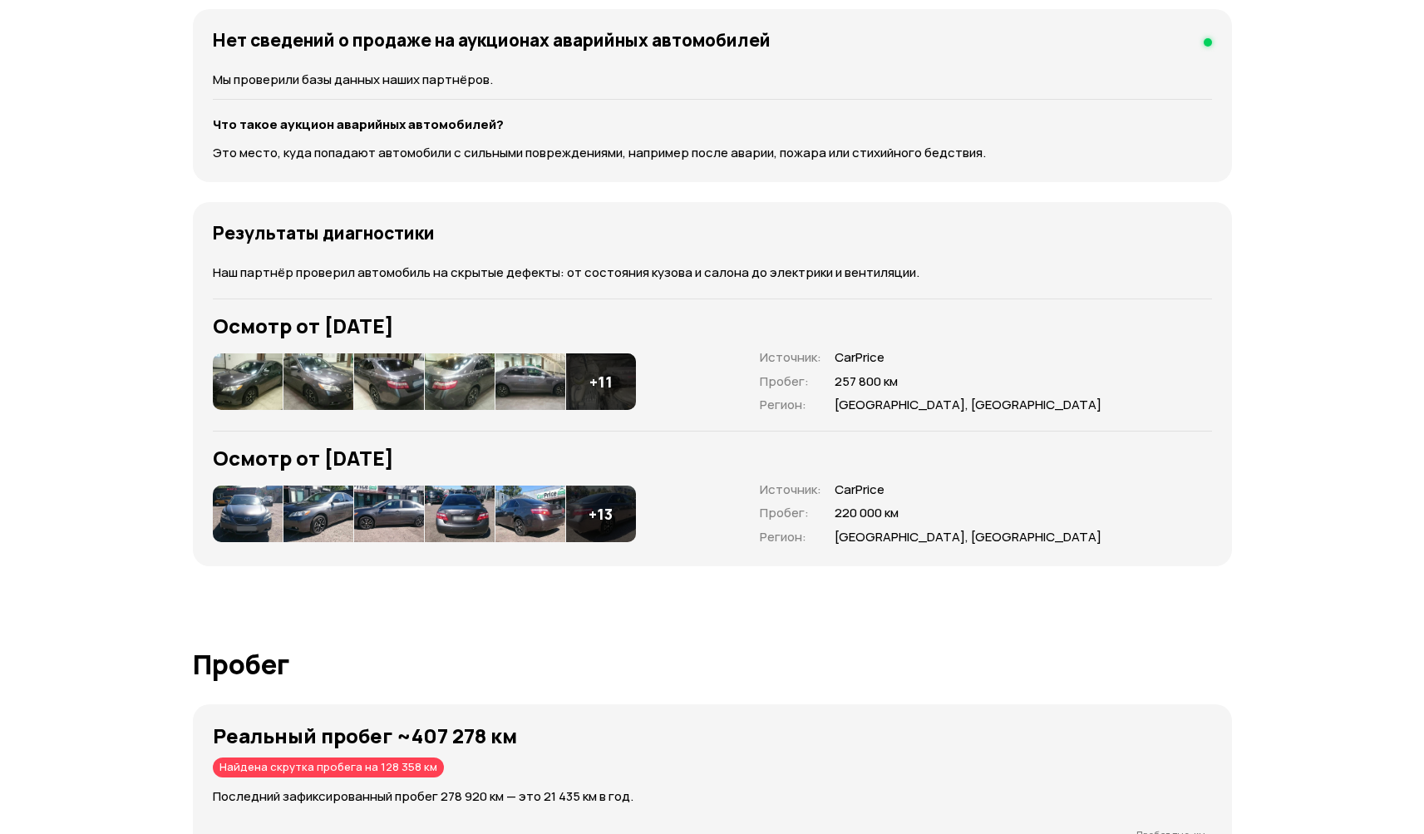
click at [252, 515] on img at bounding box center [248, 514] width 70 height 57
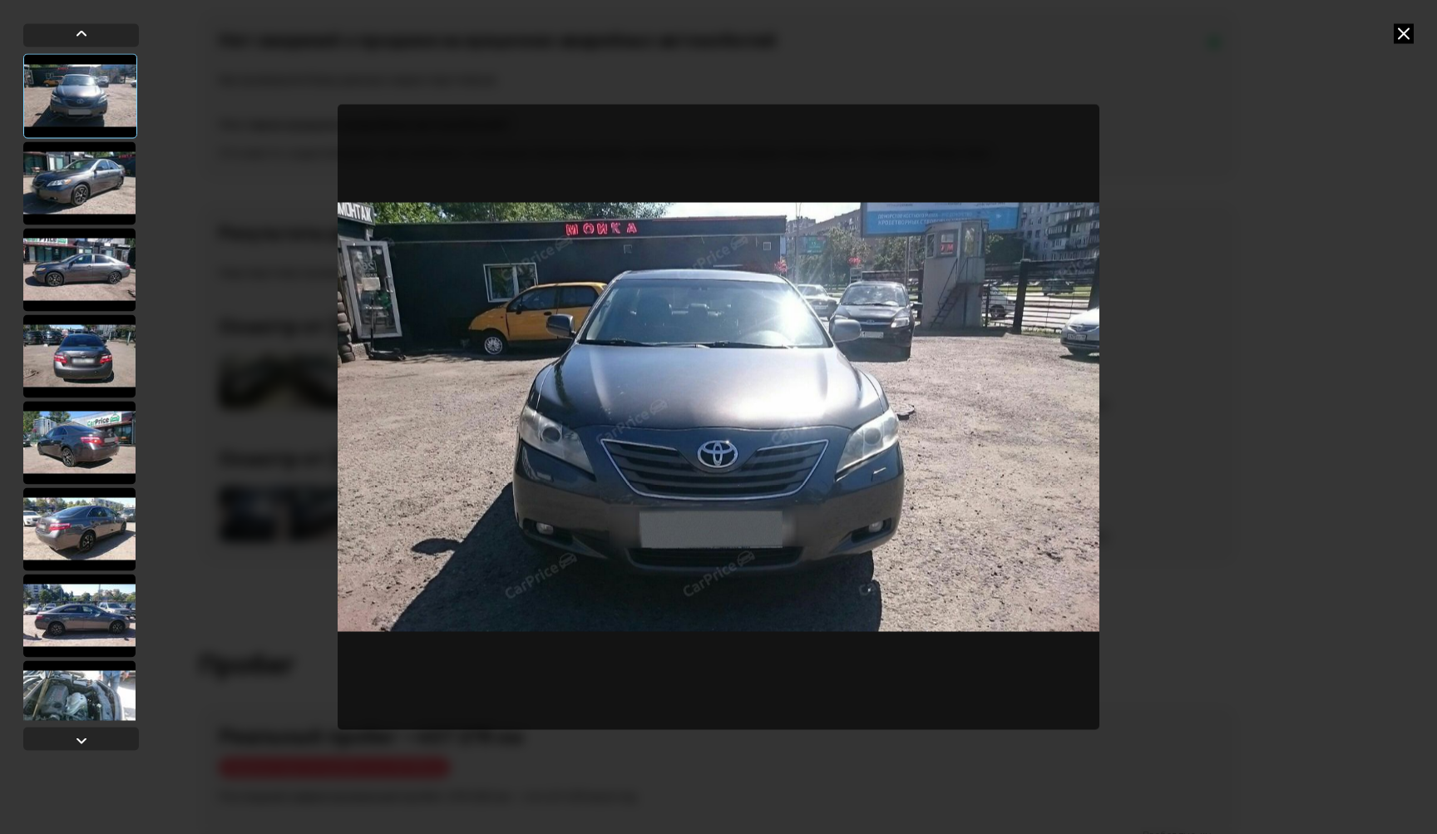
click at [85, 185] on div at bounding box center [79, 182] width 112 height 83
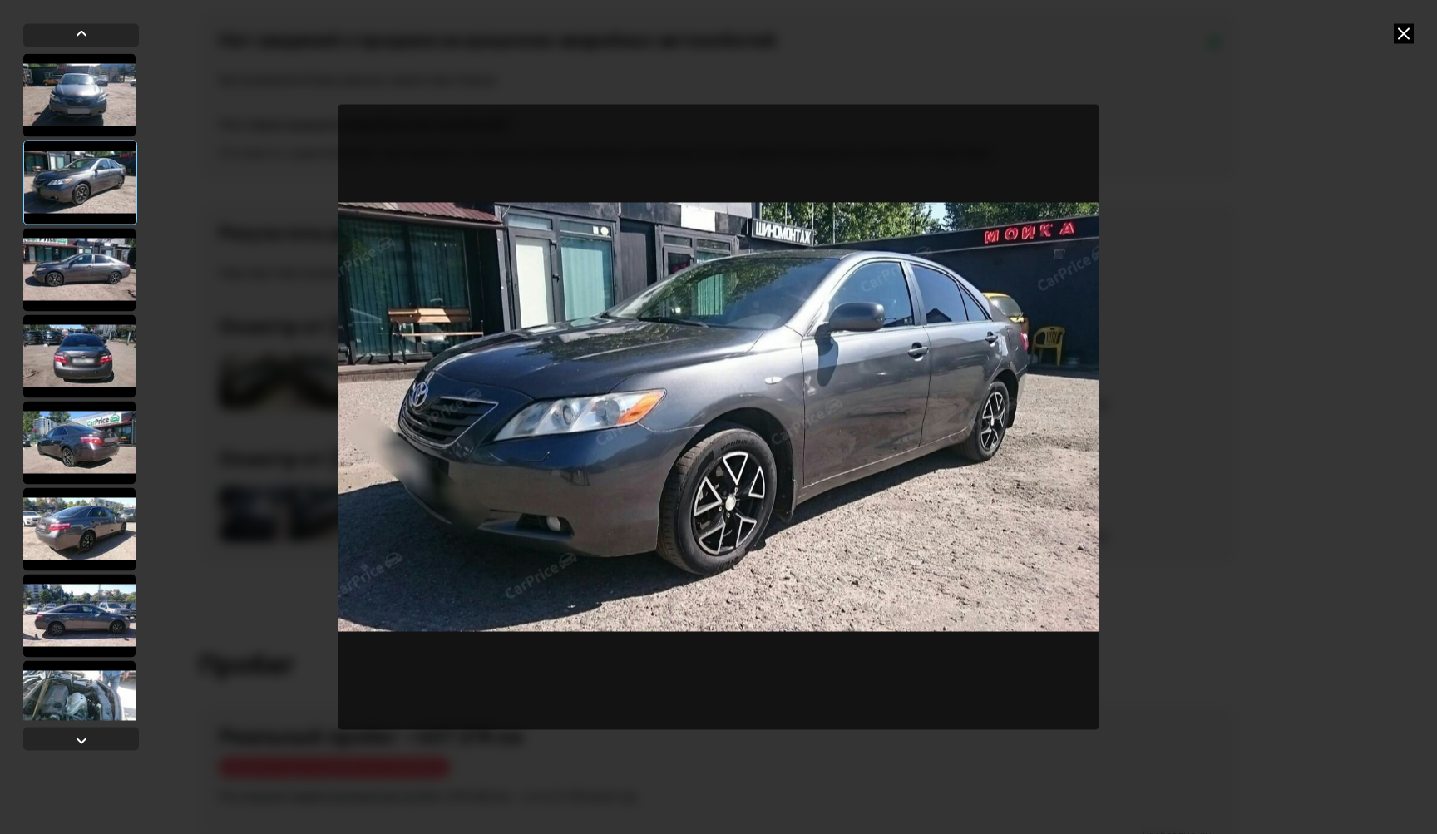
click at [79, 278] on div at bounding box center [79, 269] width 112 height 83
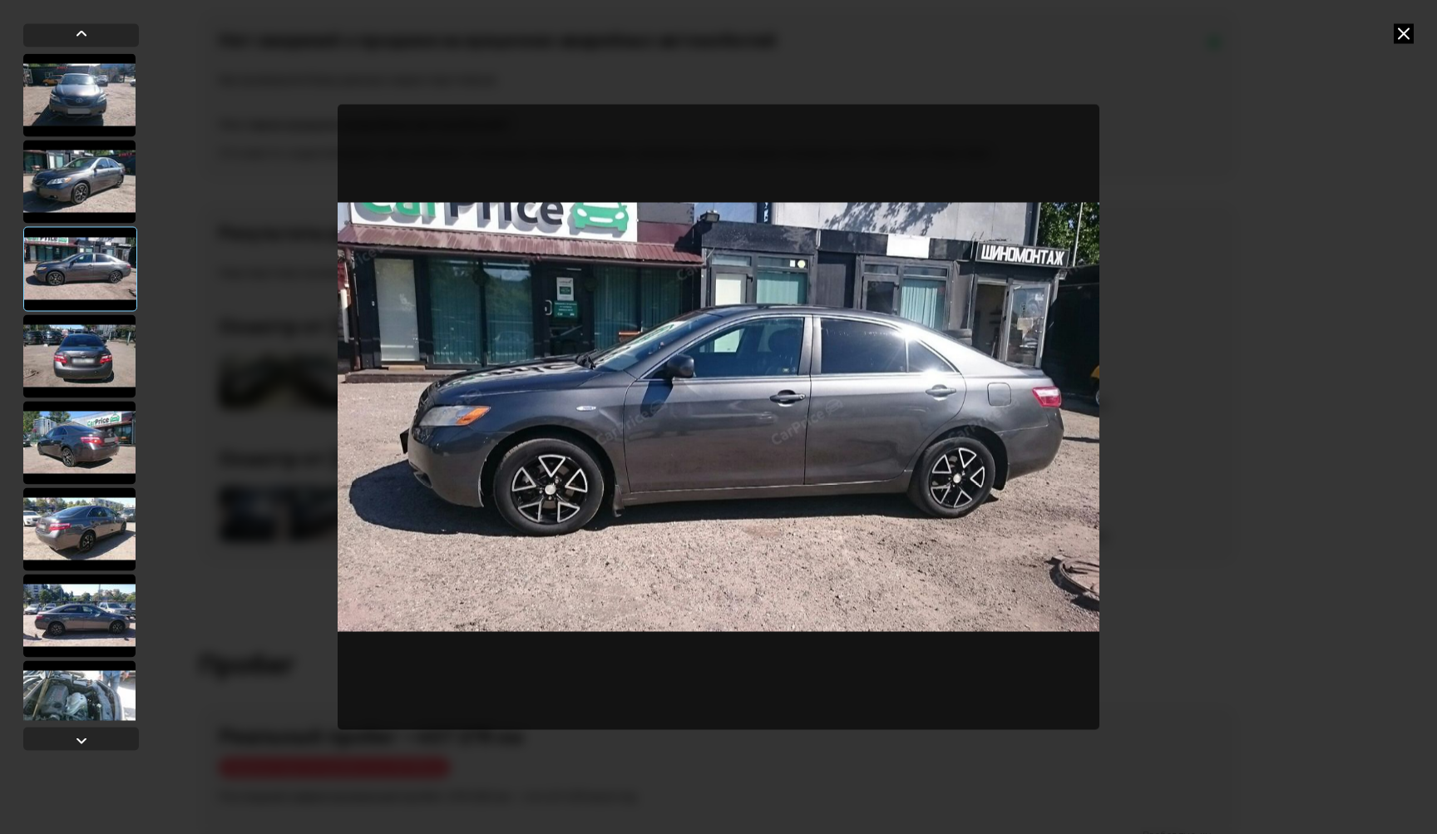
click at [72, 337] on div at bounding box center [79, 355] width 112 height 83
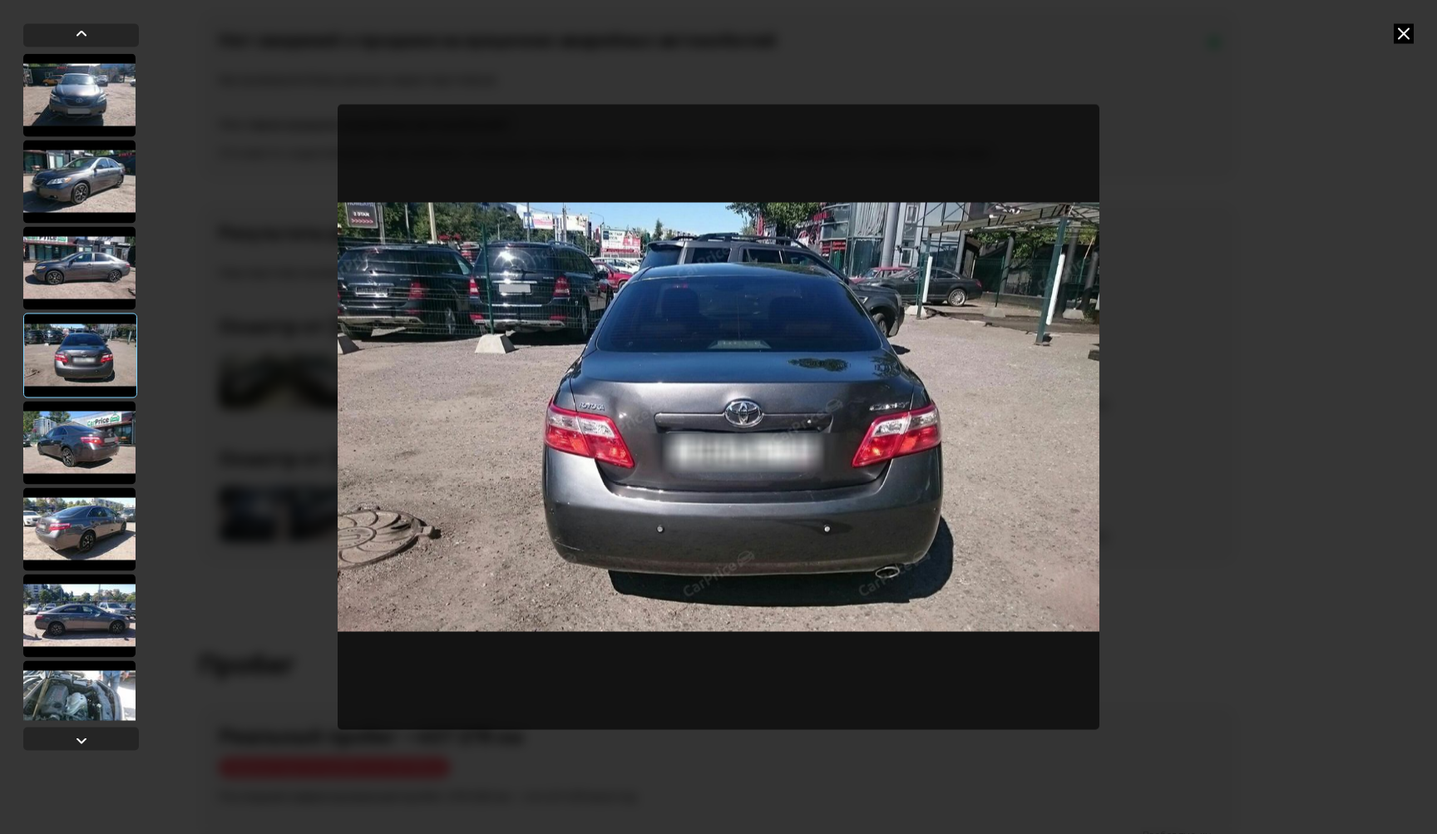
click at [78, 428] on div at bounding box center [79, 442] width 112 height 83
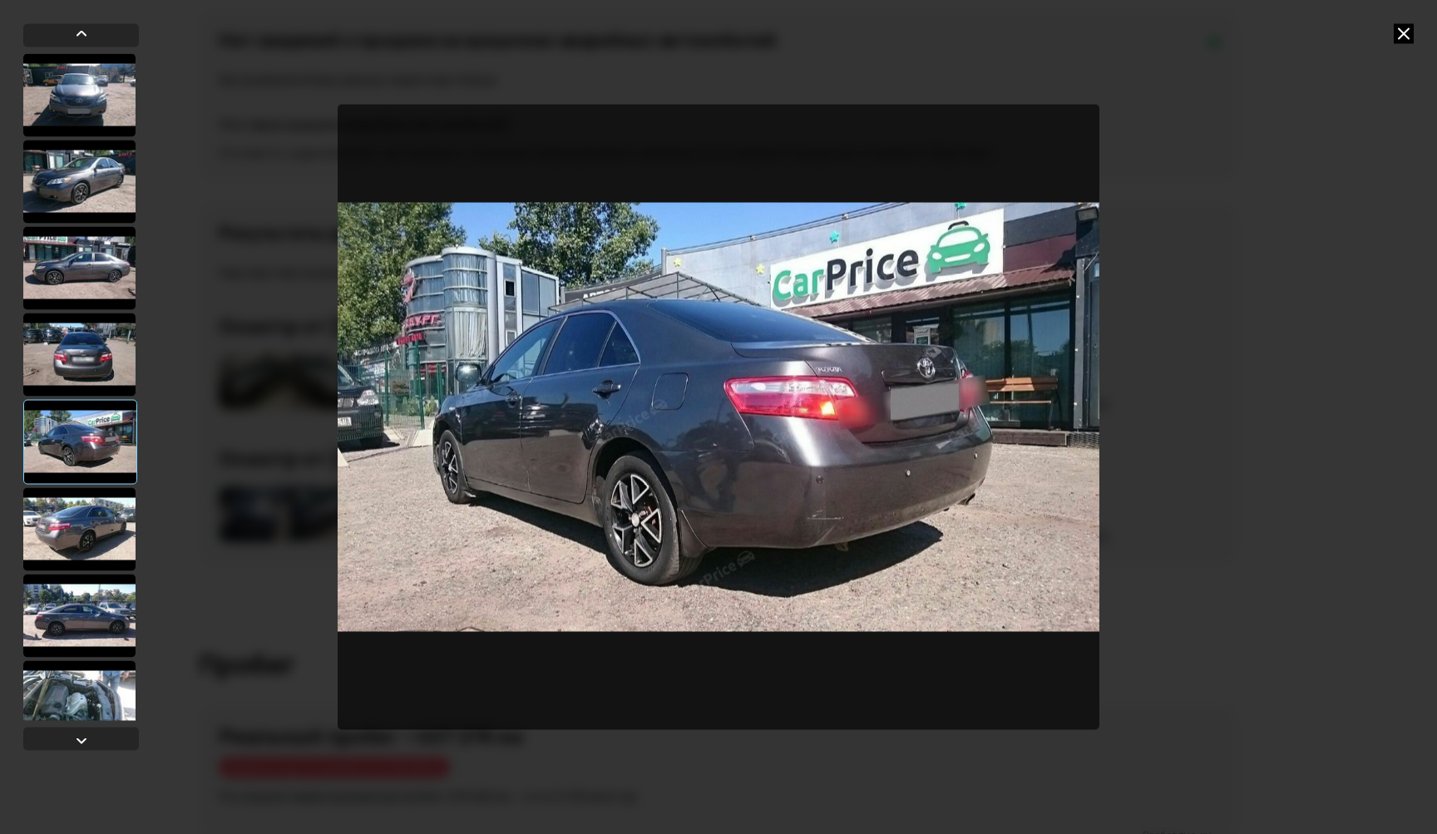
click at [78, 526] on div at bounding box center [79, 528] width 112 height 83
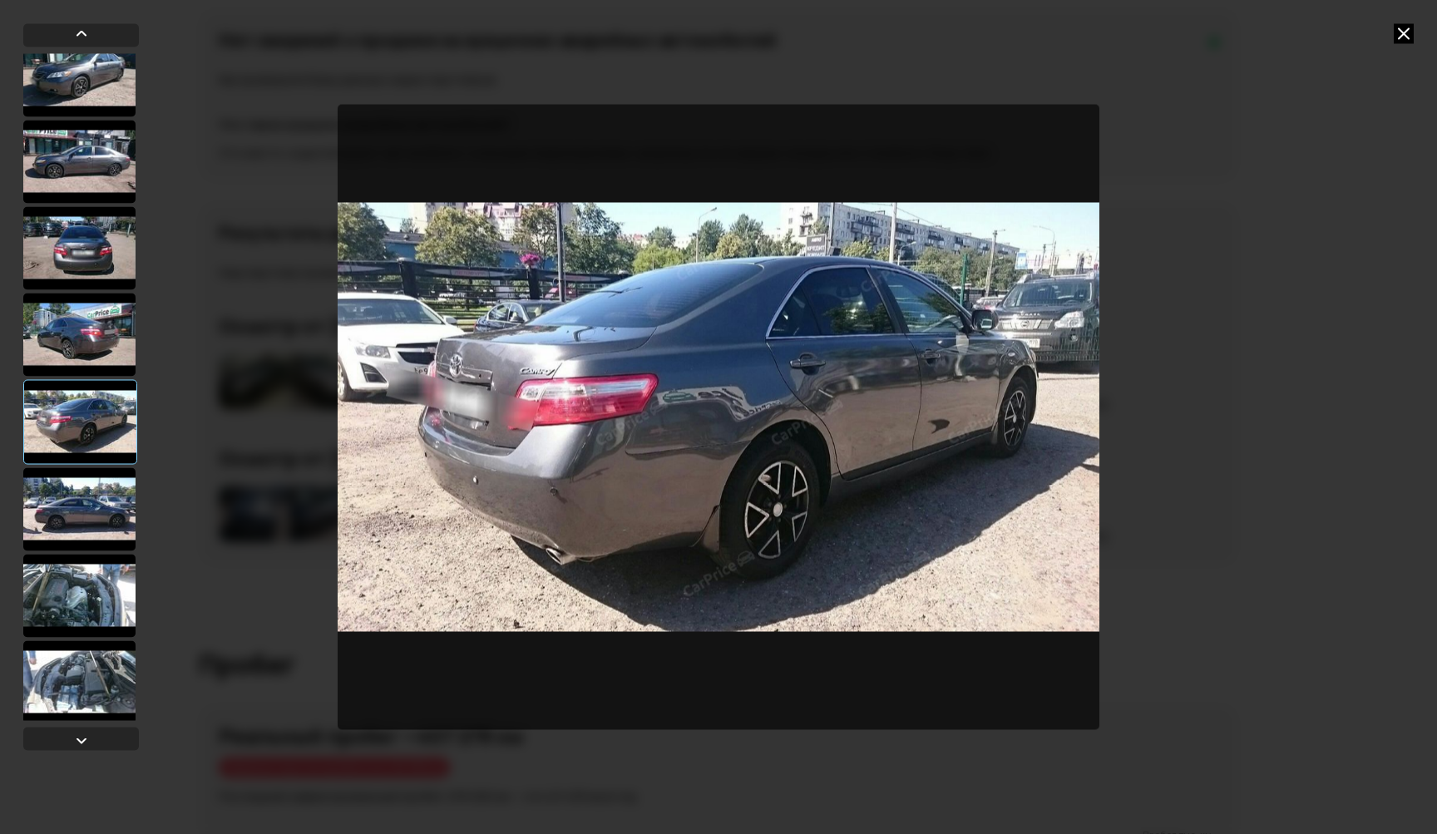
scroll to position [122, 0]
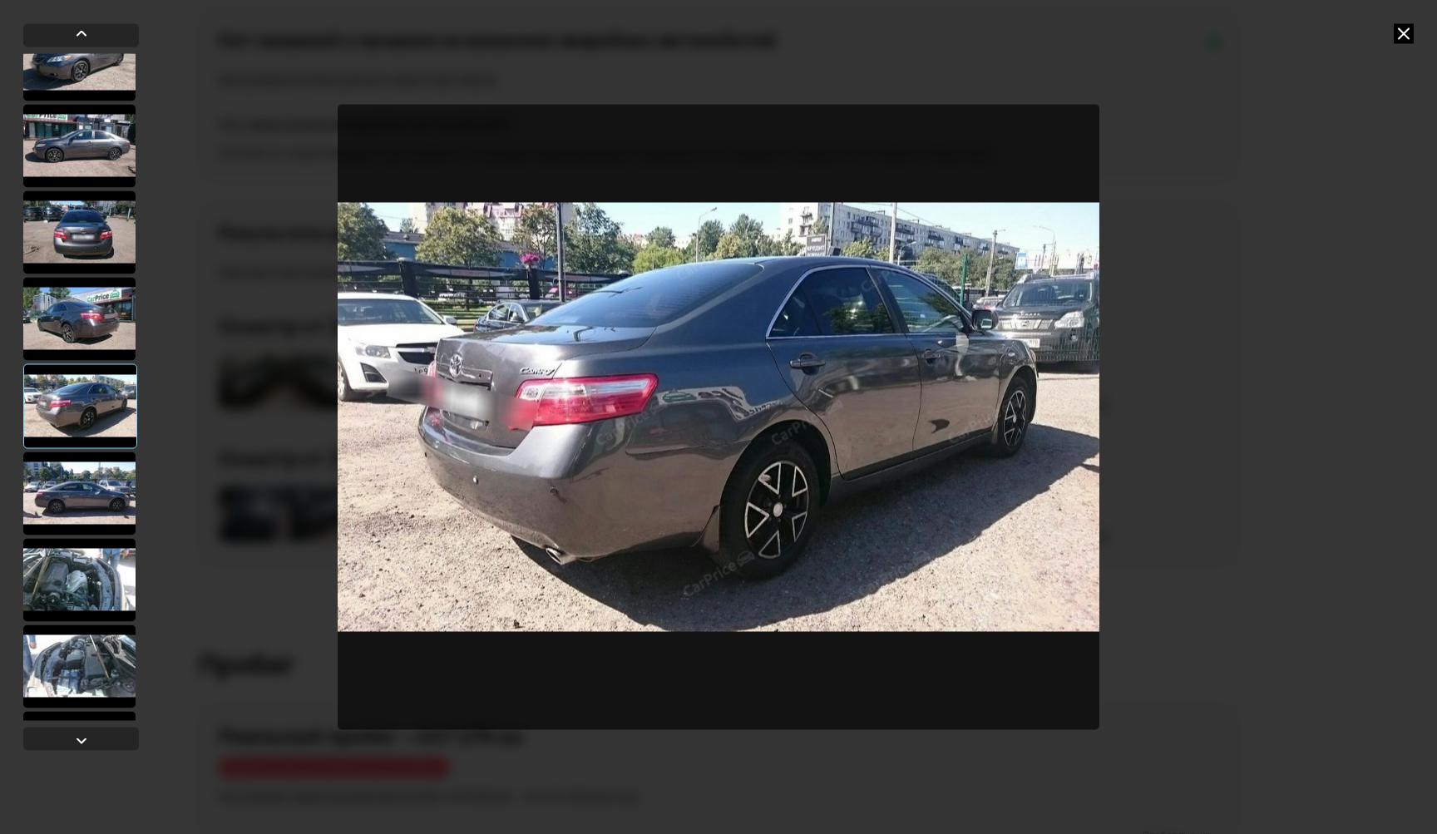
click at [72, 491] on div at bounding box center [79, 492] width 112 height 83
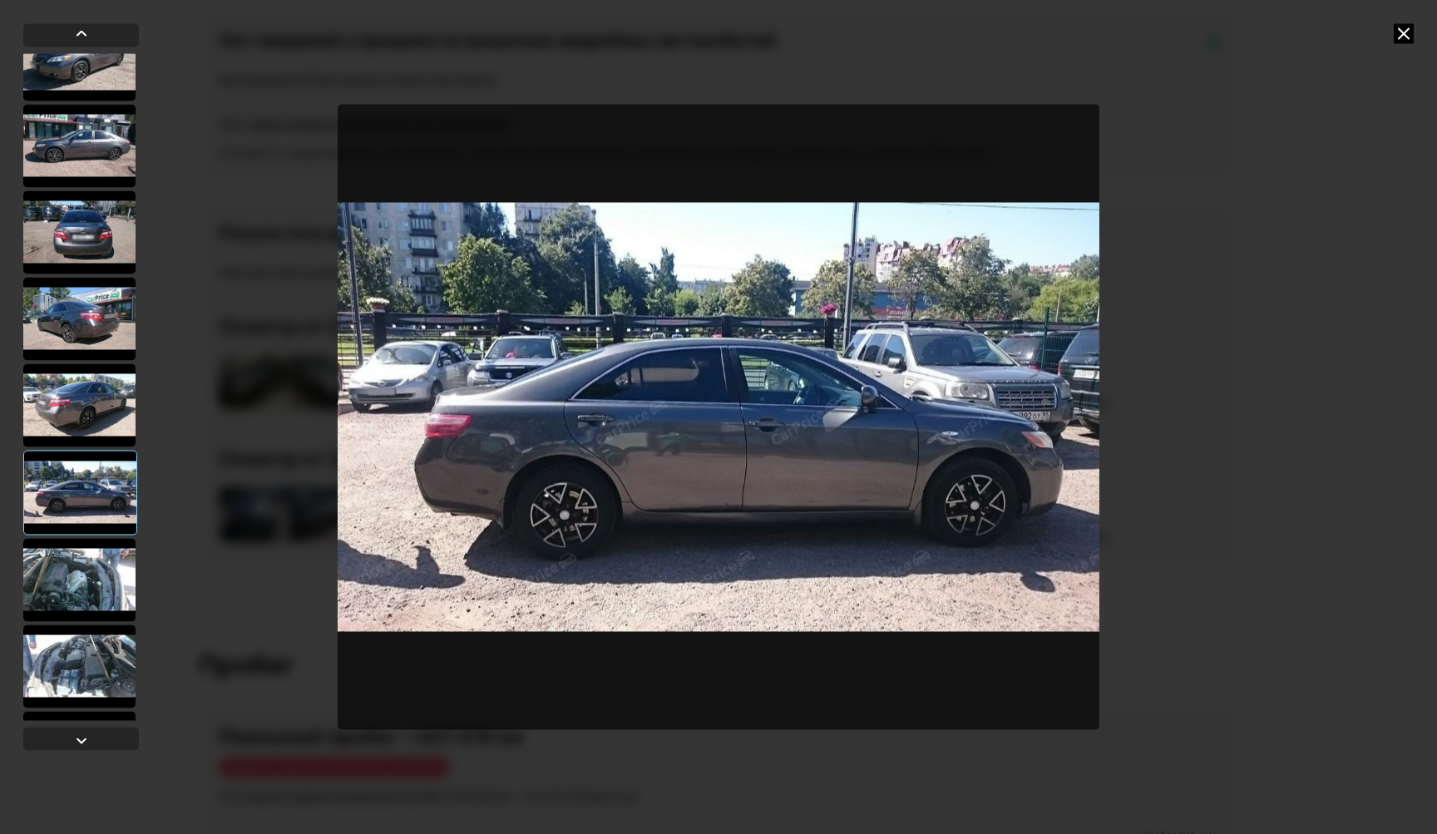
click at [72, 571] on div at bounding box center [79, 579] width 112 height 83
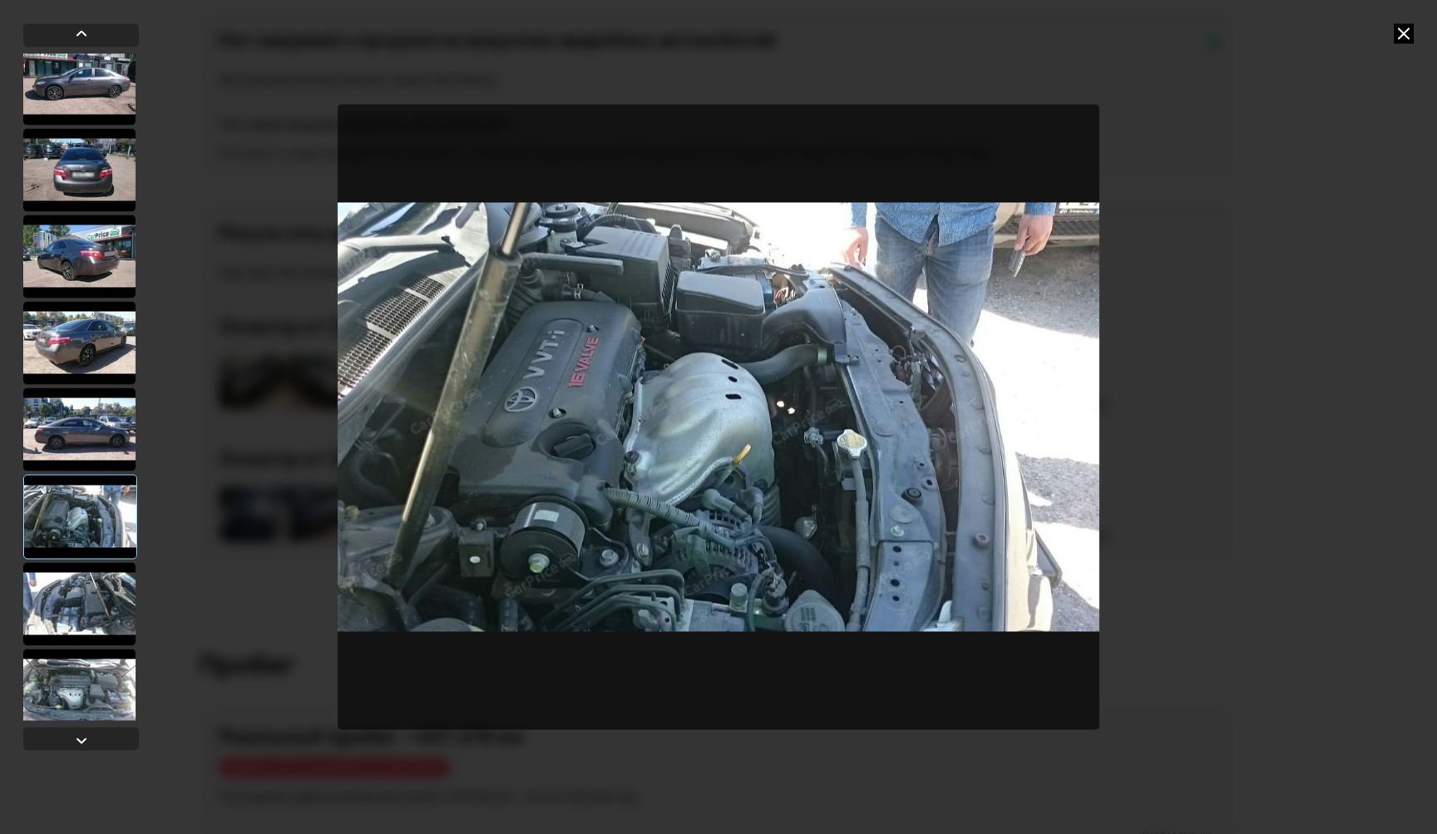
scroll to position [225, 0]
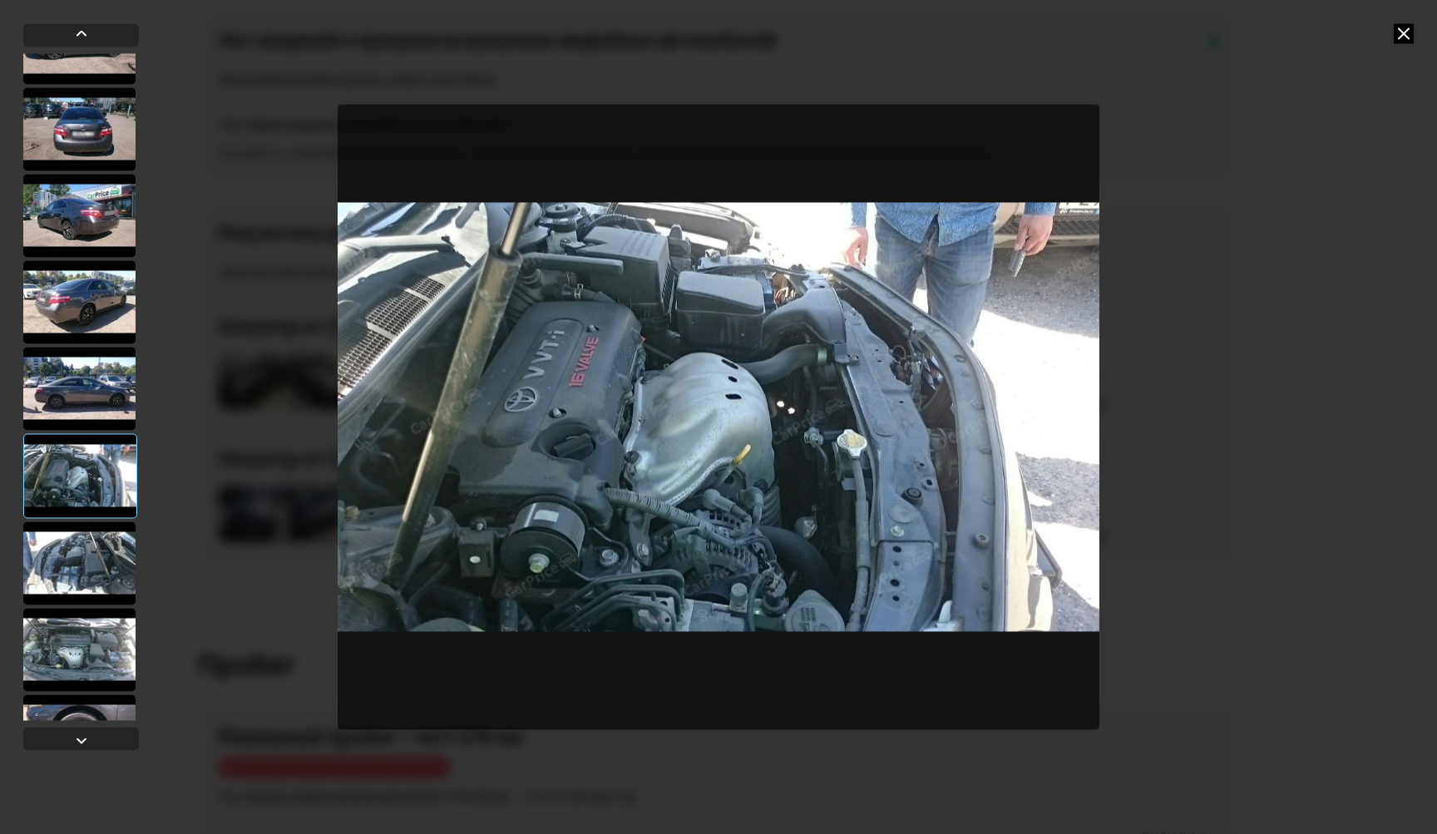
click at [79, 555] on div at bounding box center [79, 562] width 112 height 83
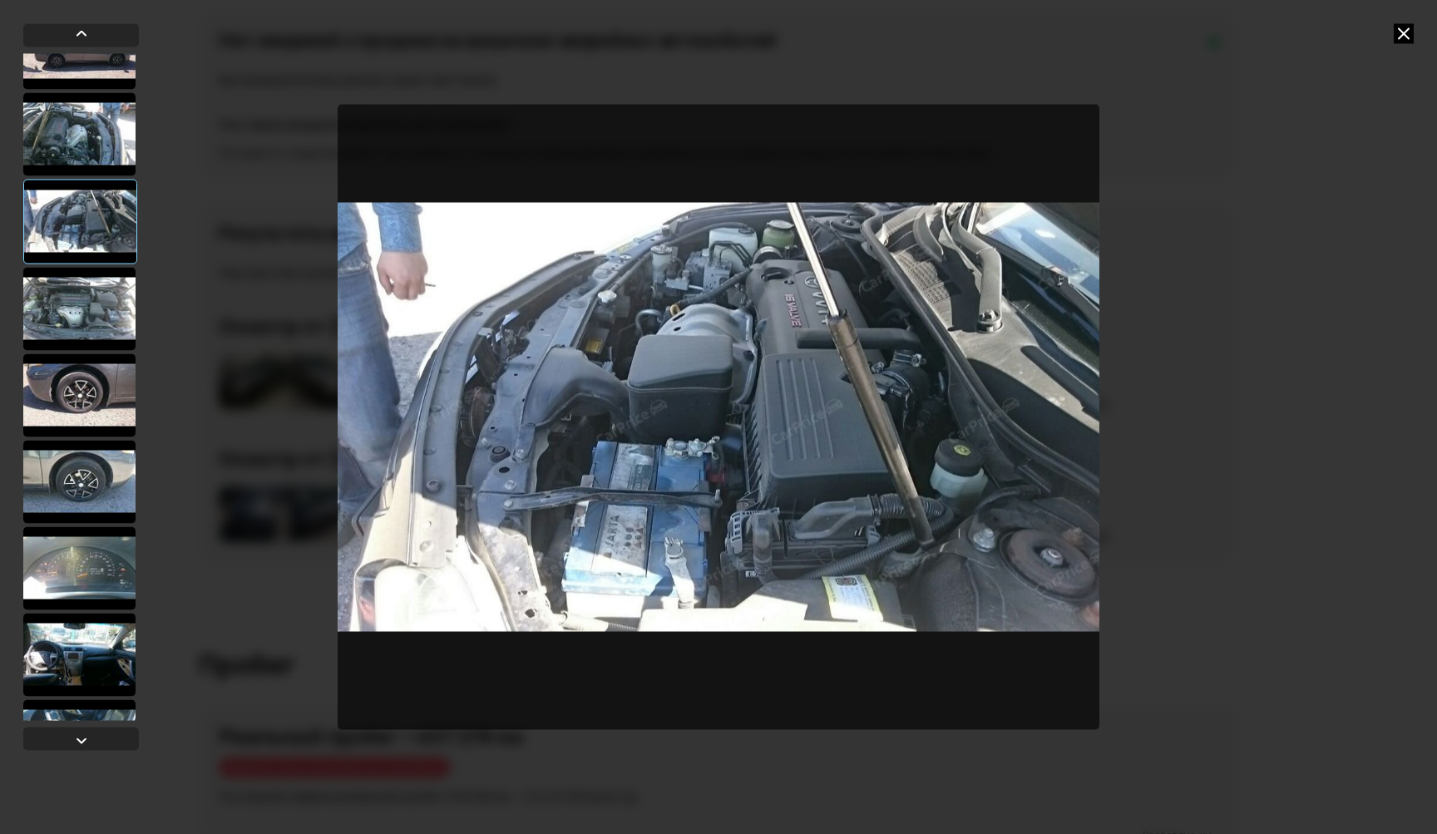
scroll to position [607, 0]
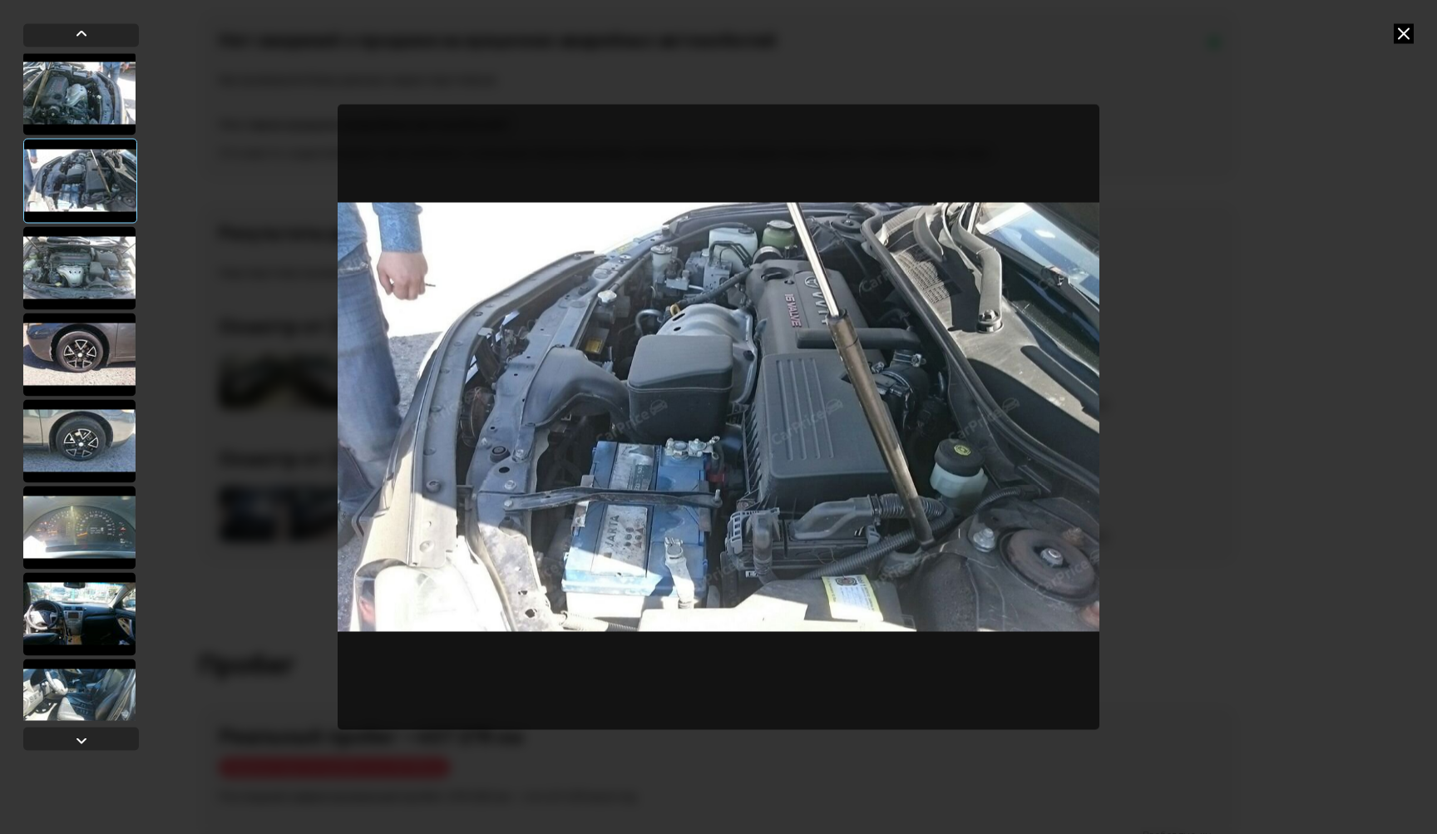
click at [76, 356] on div at bounding box center [79, 354] width 112 height 83
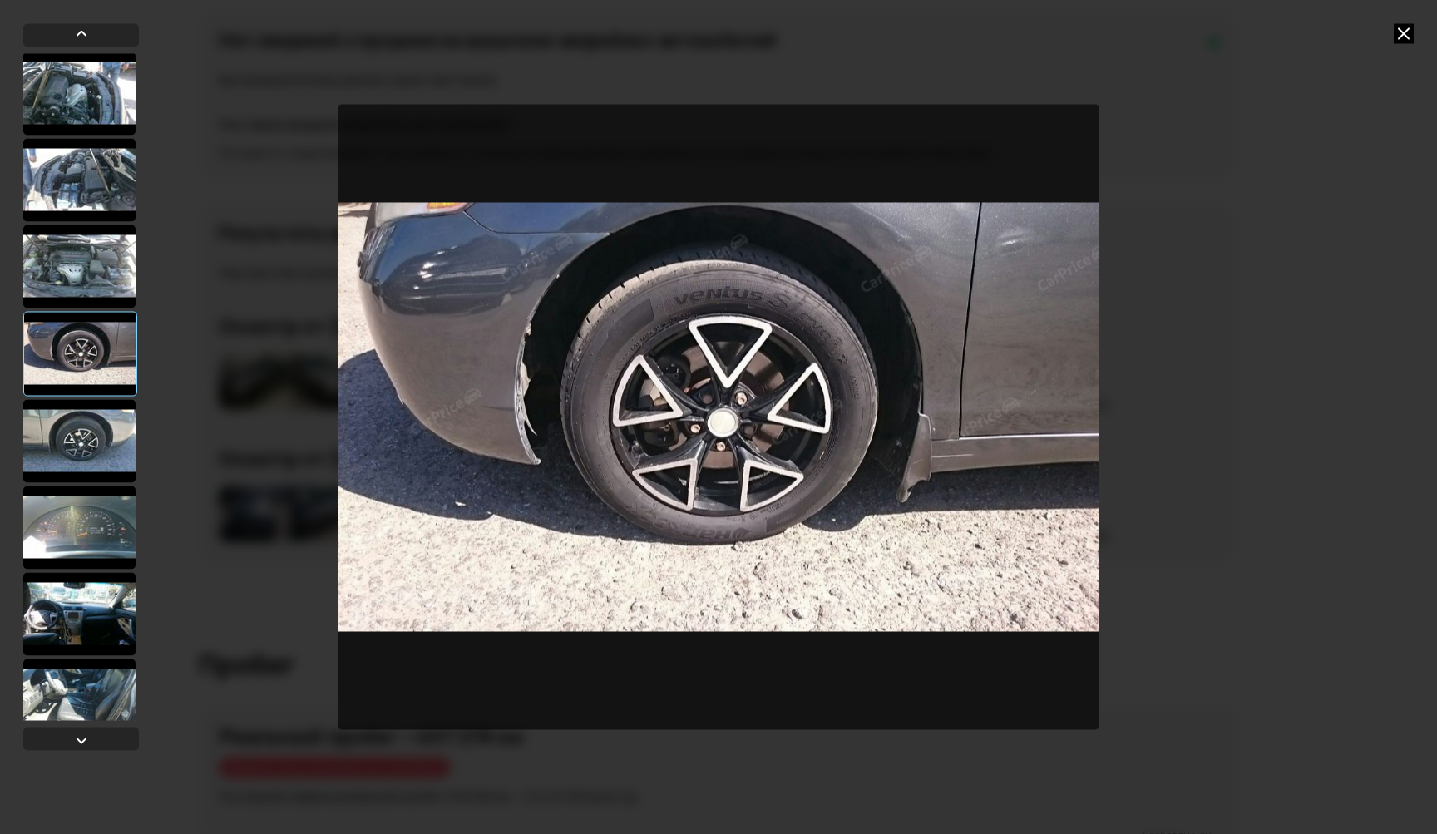
click at [81, 520] on div at bounding box center [79, 527] width 112 height 83
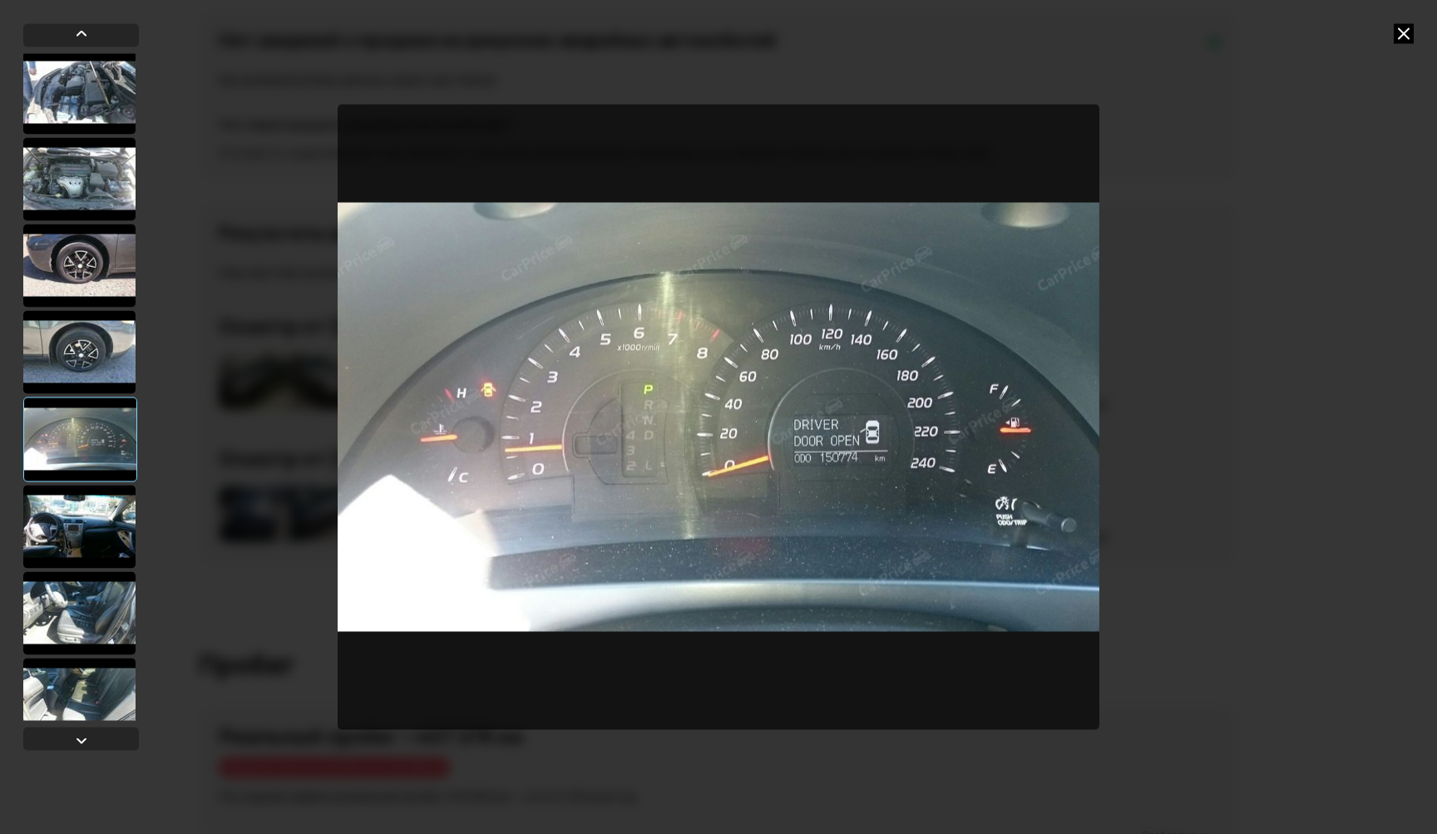
scroll to position [722, 0]
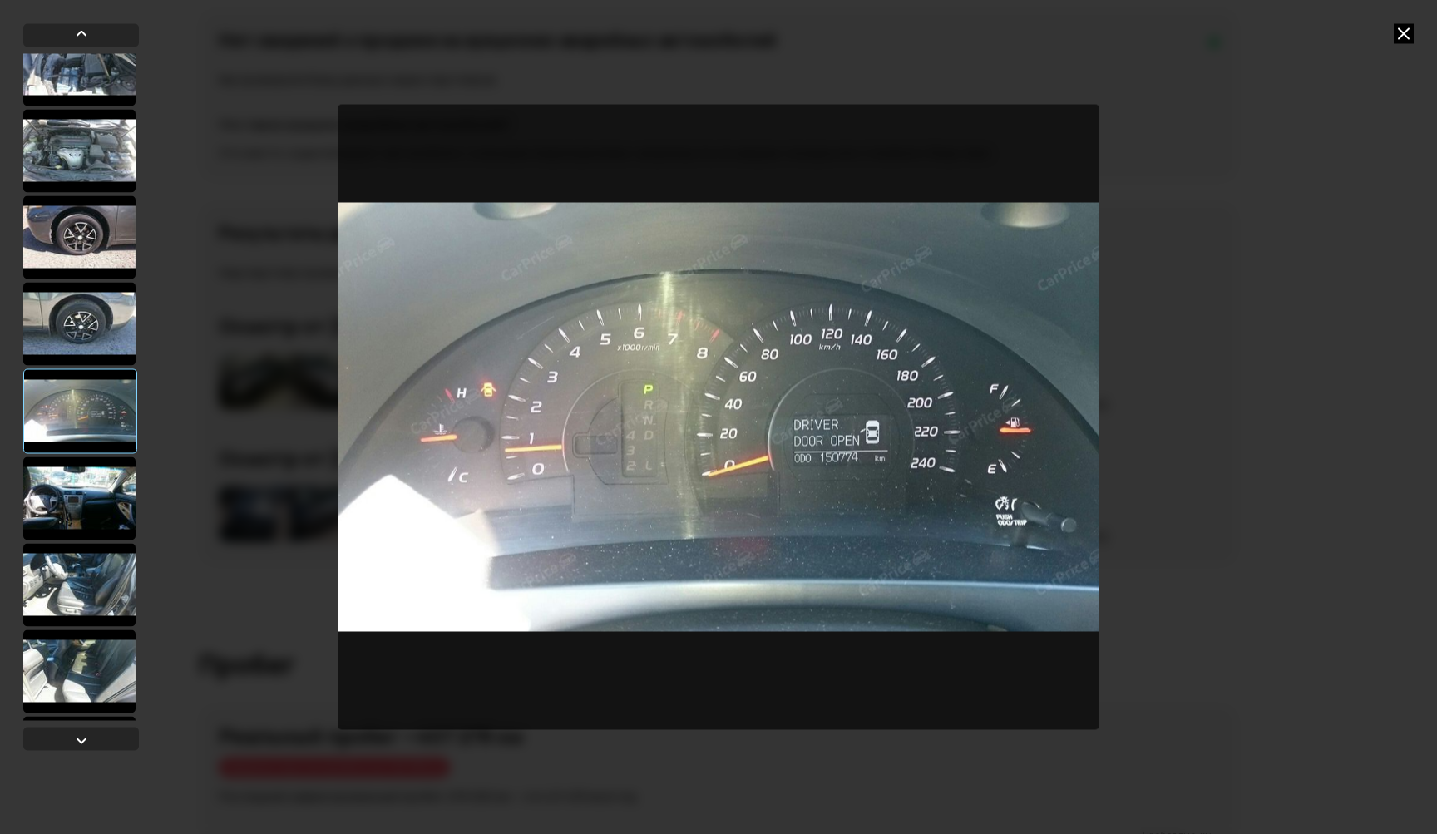
click at [83, 486] on div at bounding box center [79, 497] width 112 height 83
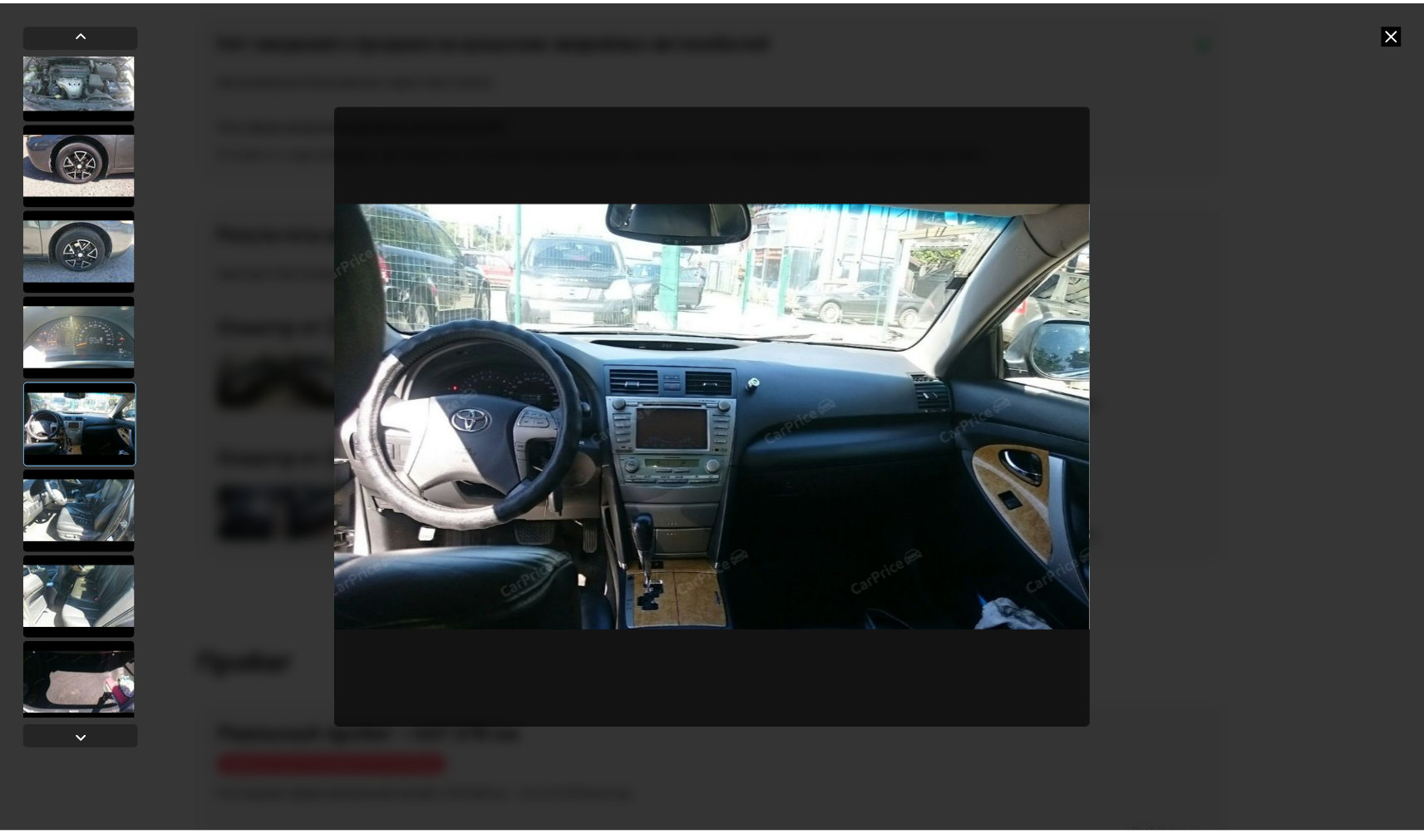
scroll to position [977, 0]
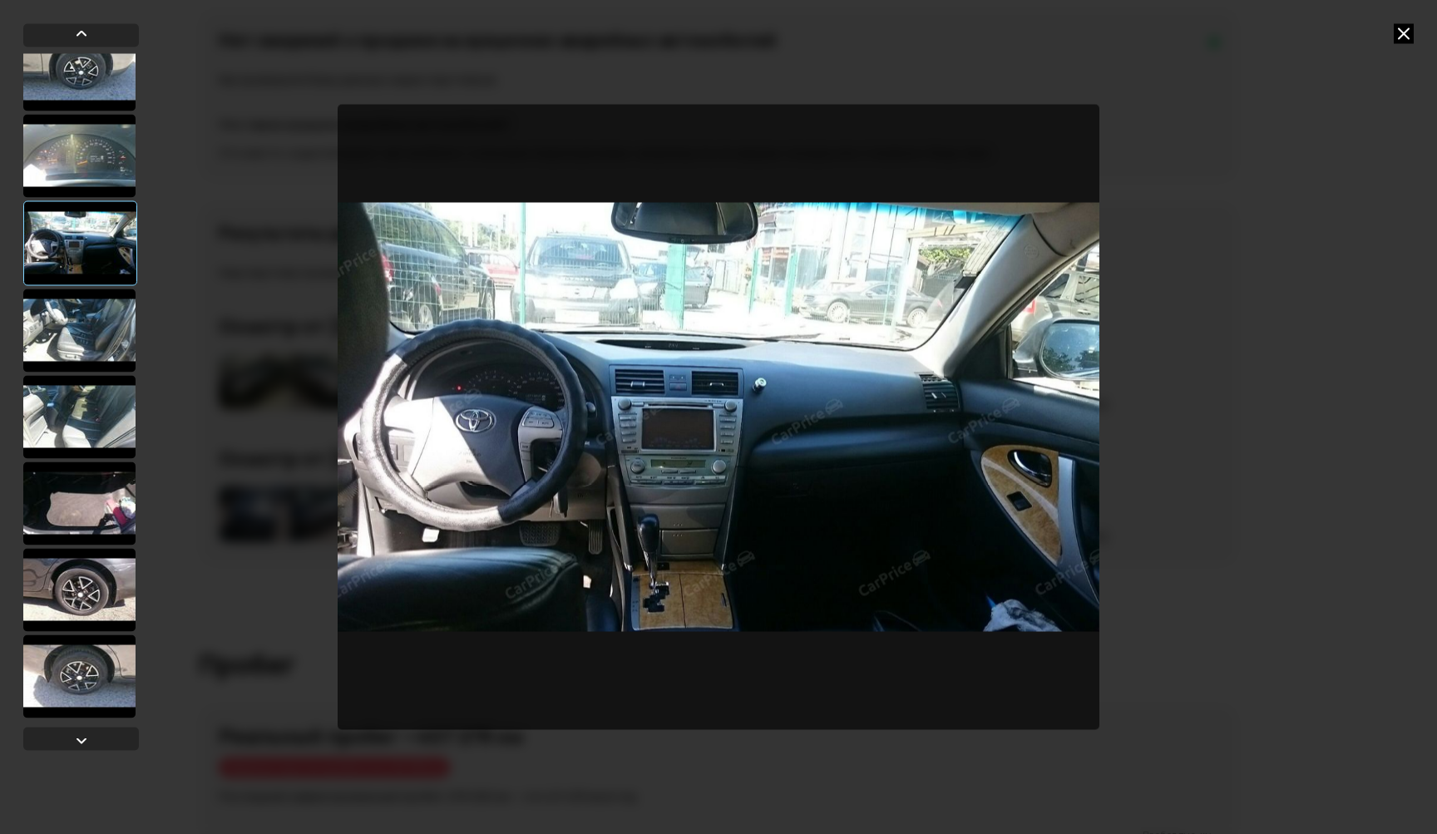
click at [83, 486] on div at bounding box center [79, 502] width 112 height 83
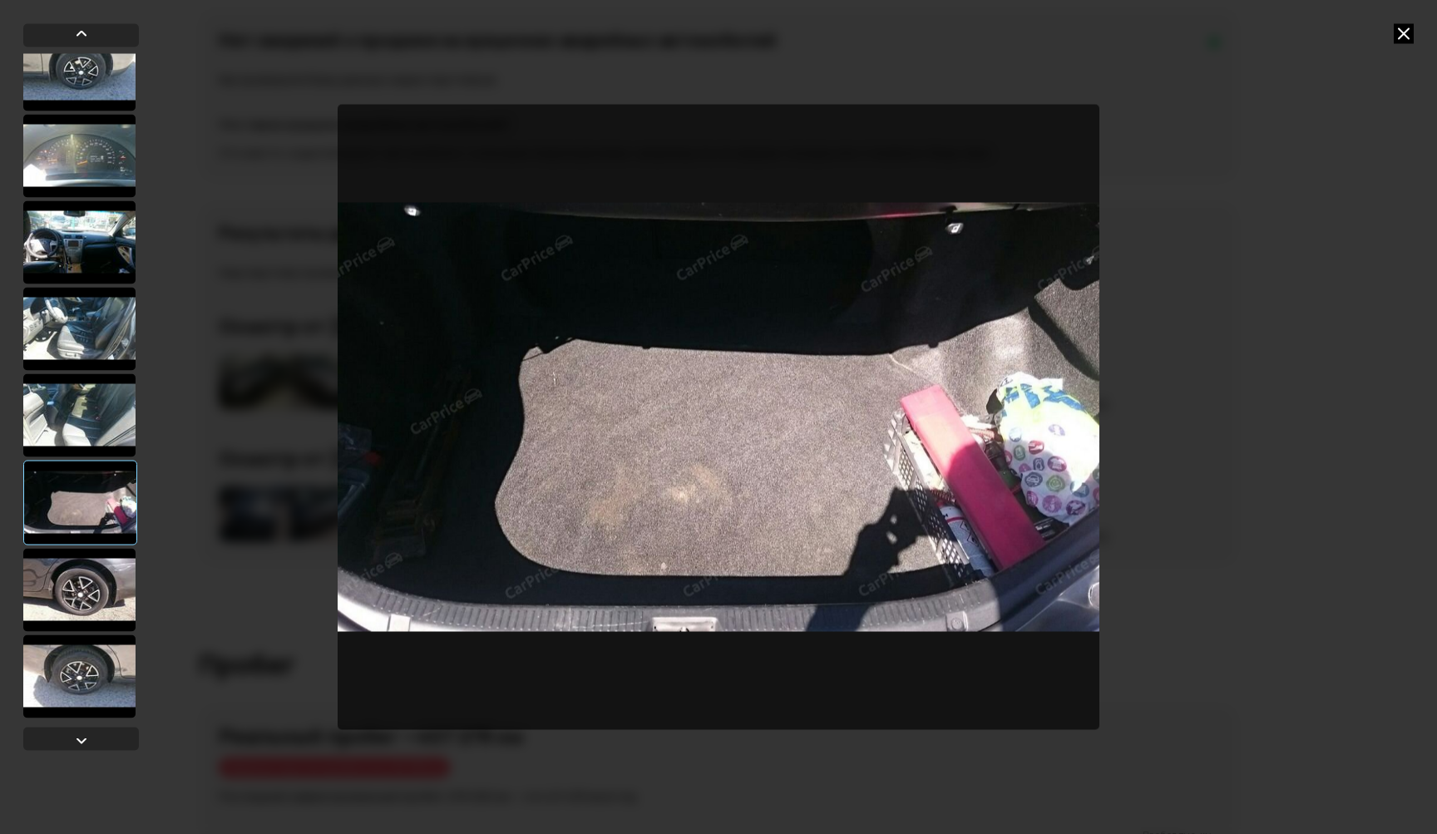
click at [81, 569] on div at bounding box center [79, 589] width 112 height 83
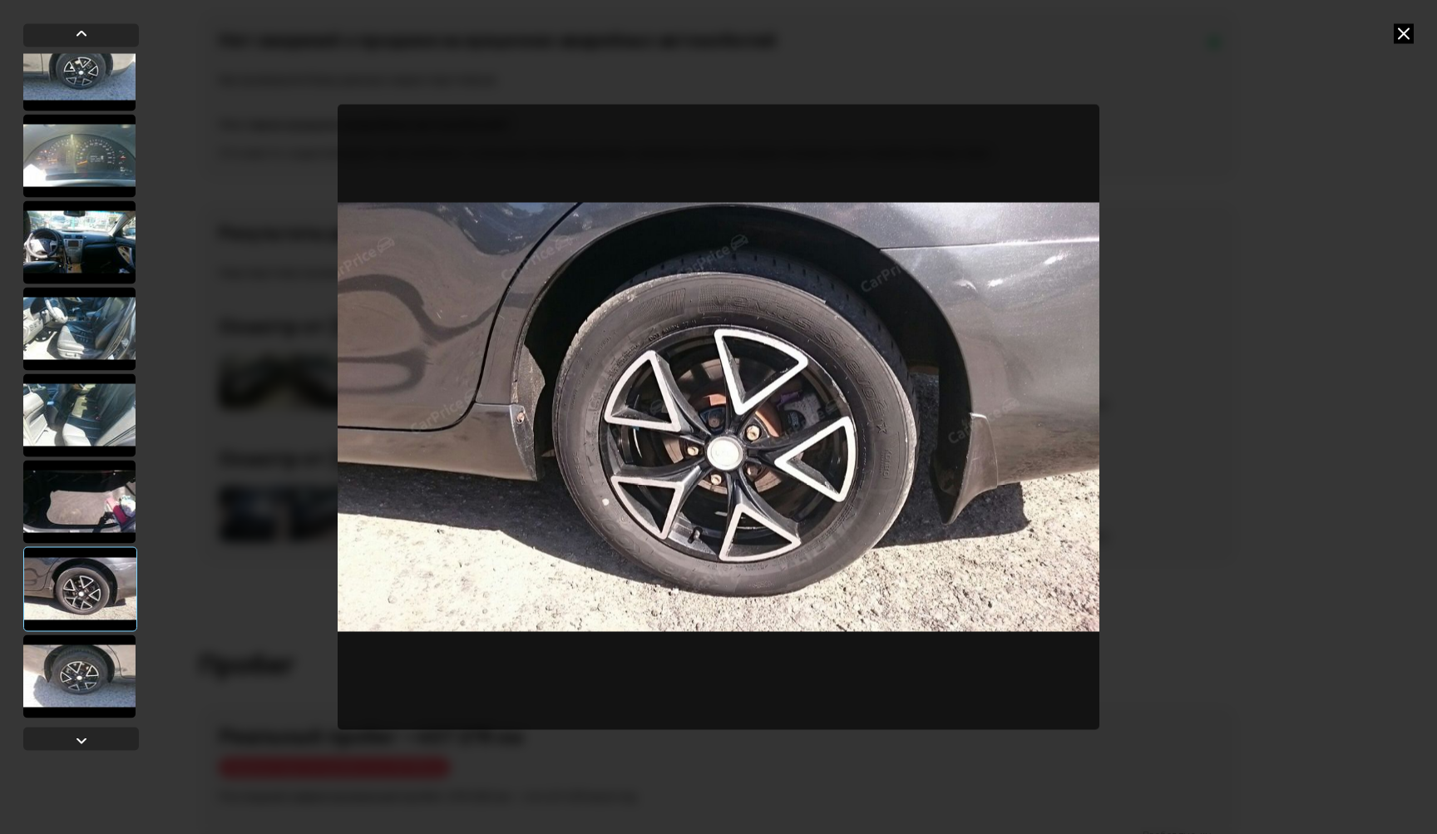
click at [77, 683] on div at bounding box center [79, 675] width 112 height 83
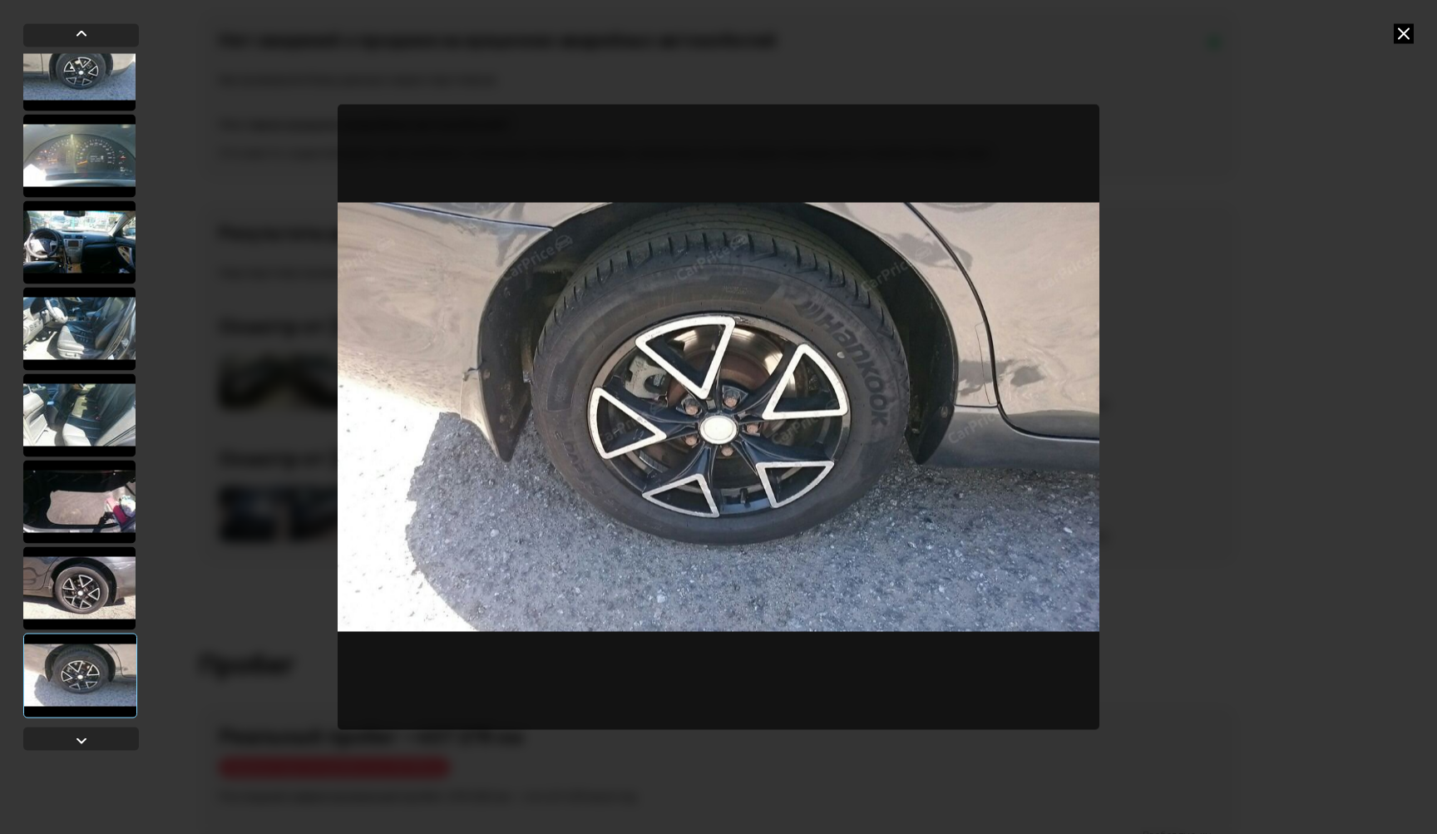
click at [1406, 31] on icon at bounding box center [1403, 33] width 20 height 20
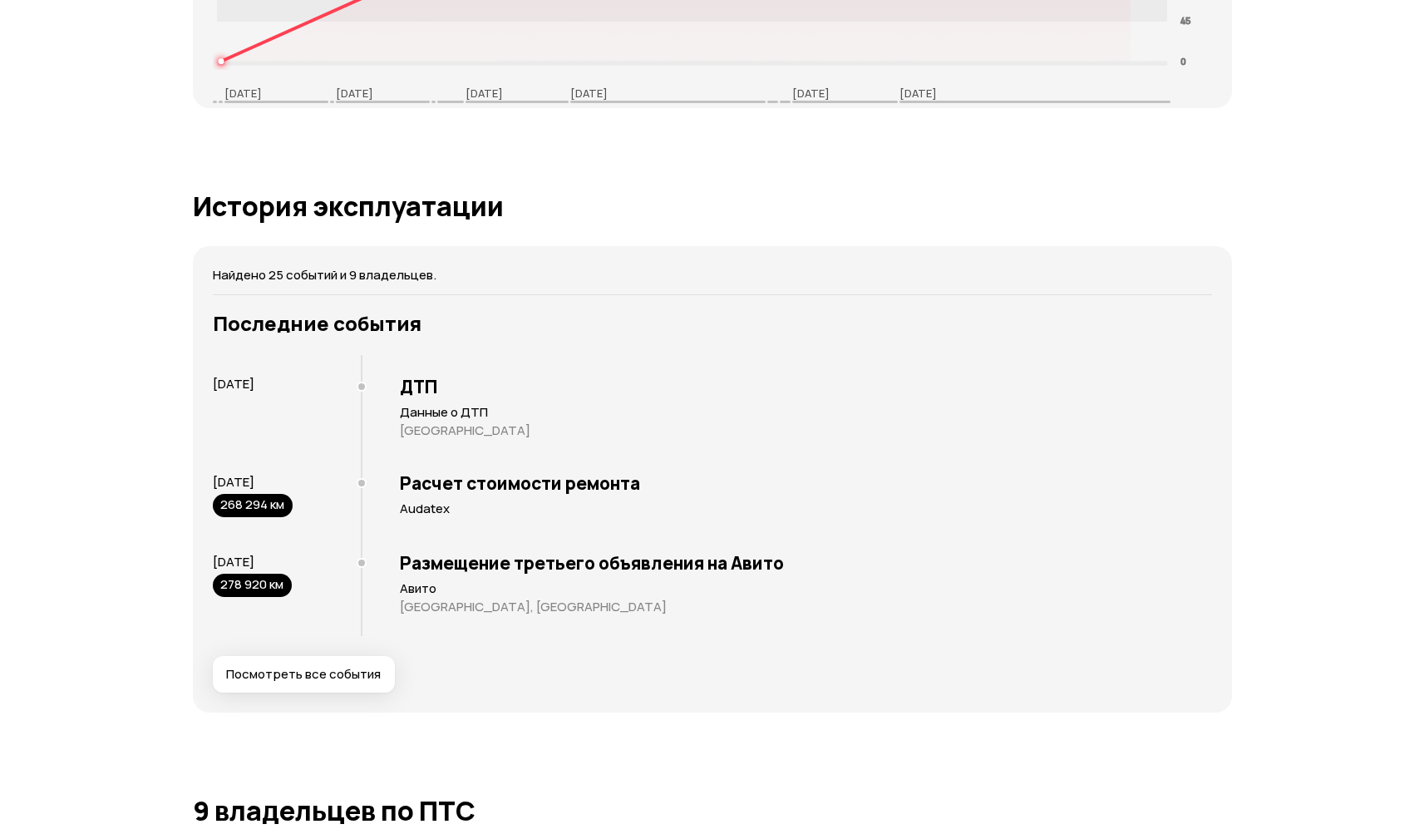
scroll to position [3475, 0]
